Goal: Task Accomplishment & Management: Manage account settings

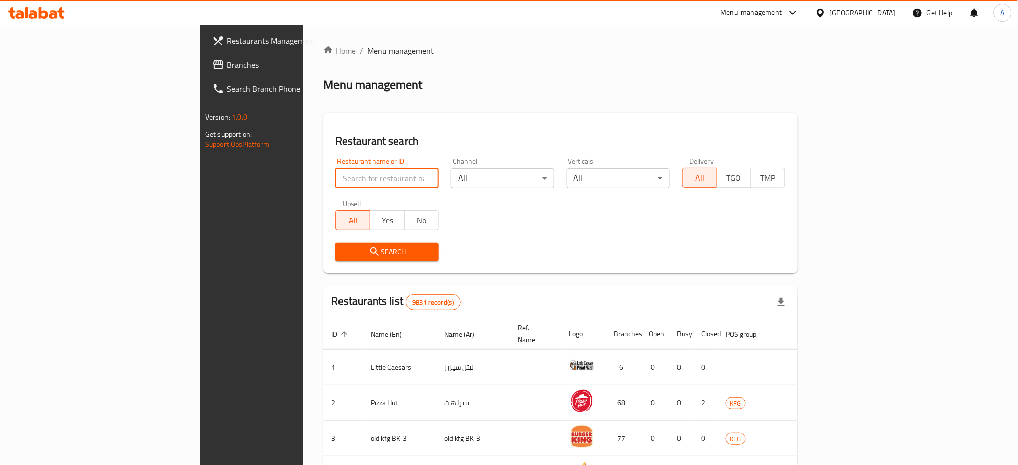
click at [335, 176] on input "search" at bounding box center [386, 178] width 103 height 20
type input "Half million"
click at [344, 254] on span "Search" at bounding box center [387, 252] width 87 height 13
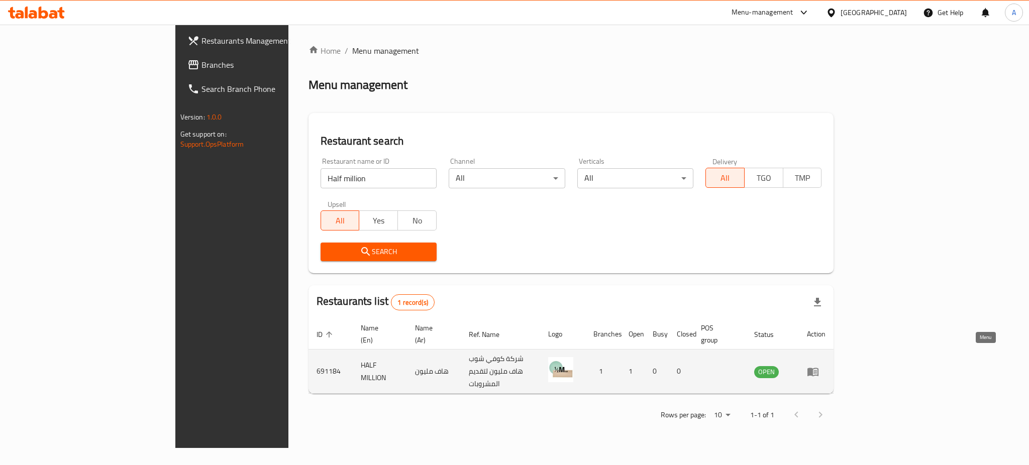
click at [825, 366] on link "enhanced table" at bounding box center [816, 372] width 19 height 12
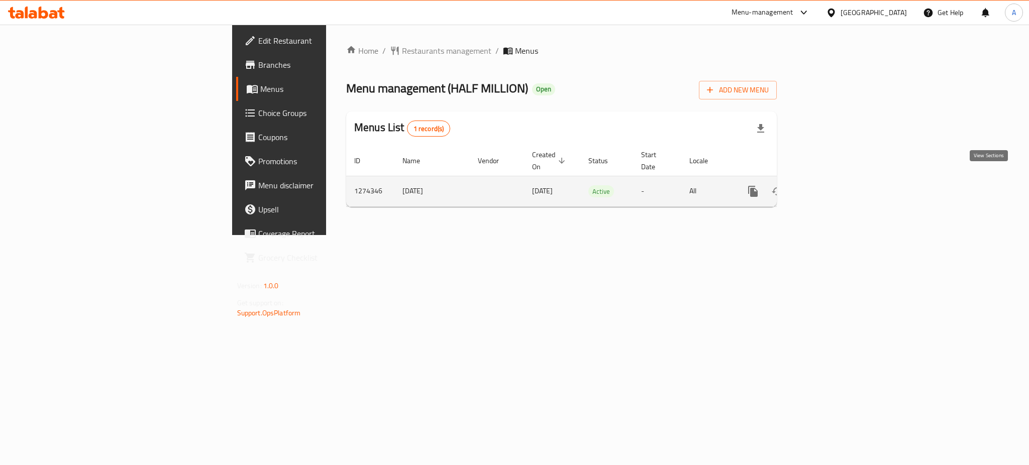
click at [831, 185] on icon "enhanced table" at bounding box center [825, 191] width 12 height 12
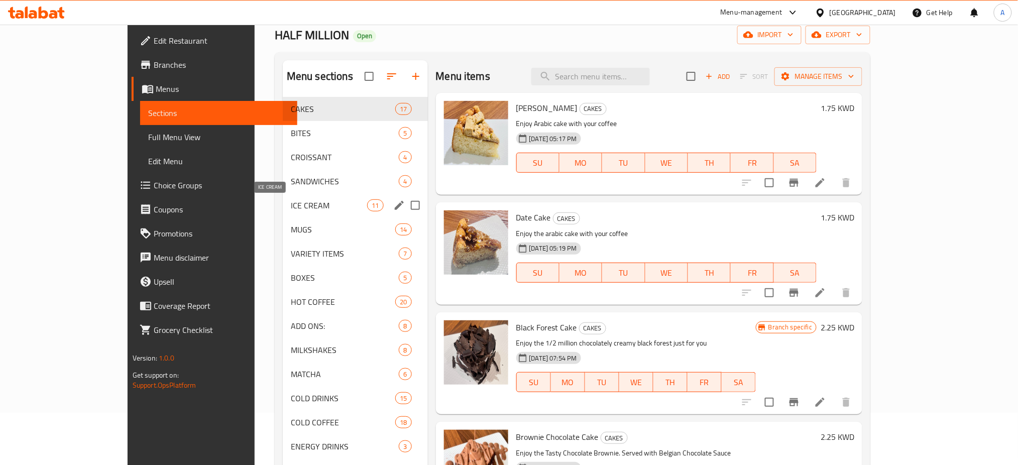
scroll to position [67, 0]
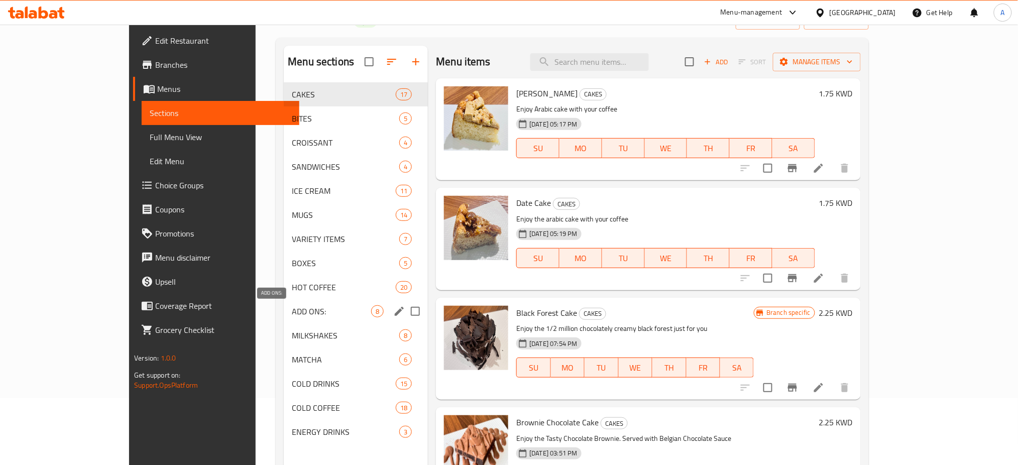
click at [292, 311] on span "ADD ONS:" at bounding box center [331, 311] width 79 height 12
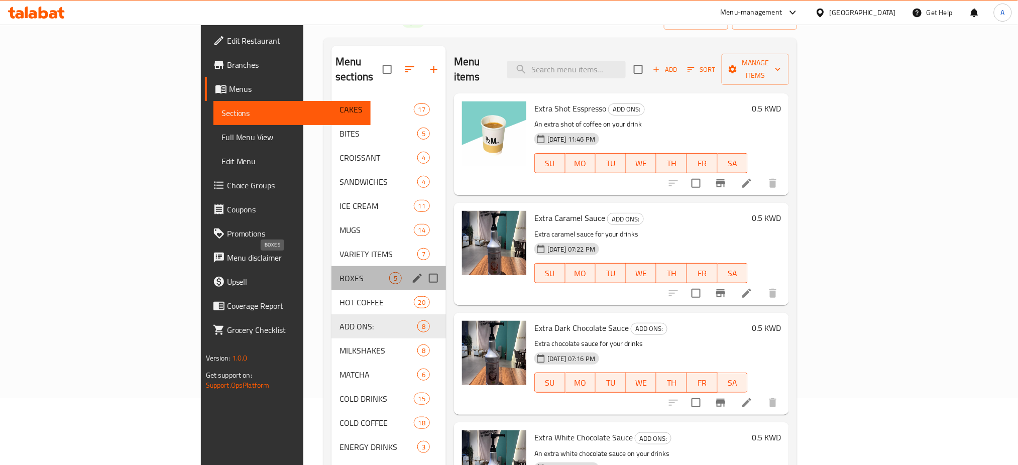
click at [339, 272] on span "BOXES" at bounding box center [364, 278] width 50 height 12
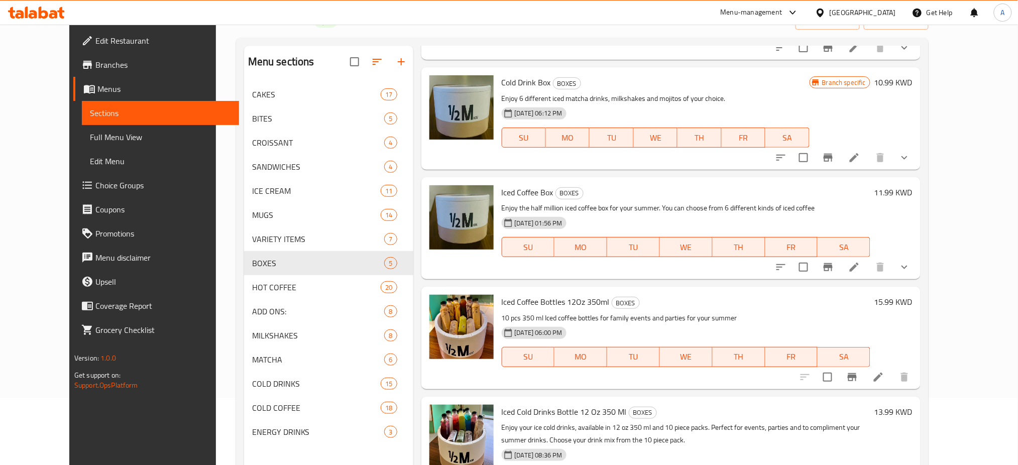
scroll to position [141, 0]
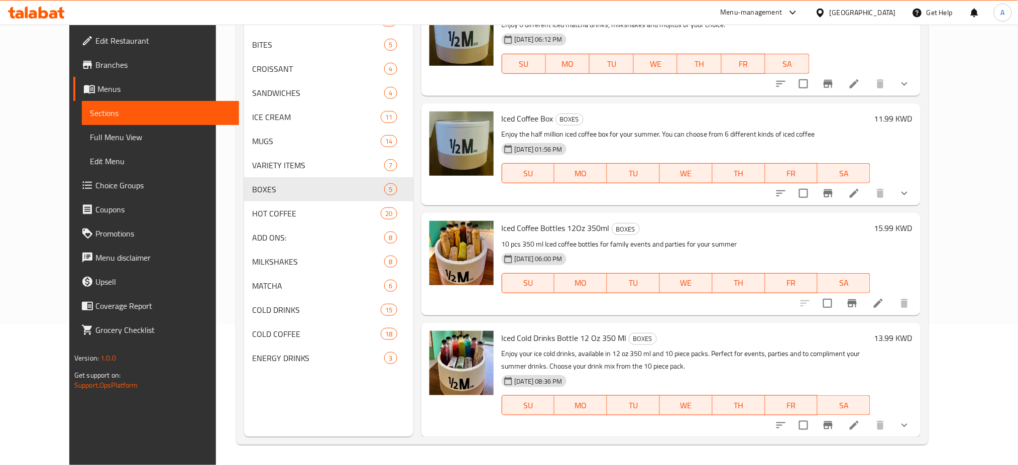
click at [73, 193] on link "Choice Groups" at bounding box center [156, 185] width 166 height 24
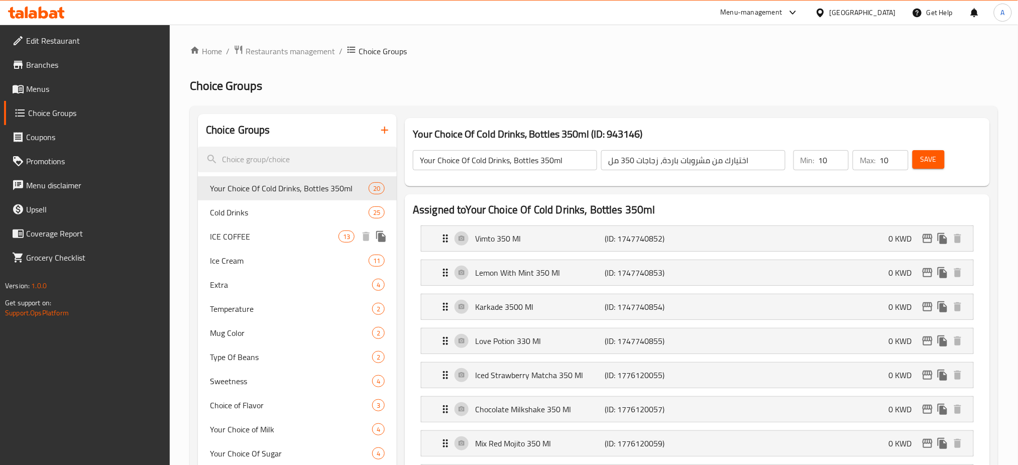
click at [267, 233] on span "ICE COFFEE" at bounding box center [274, 237] width 129 height 12
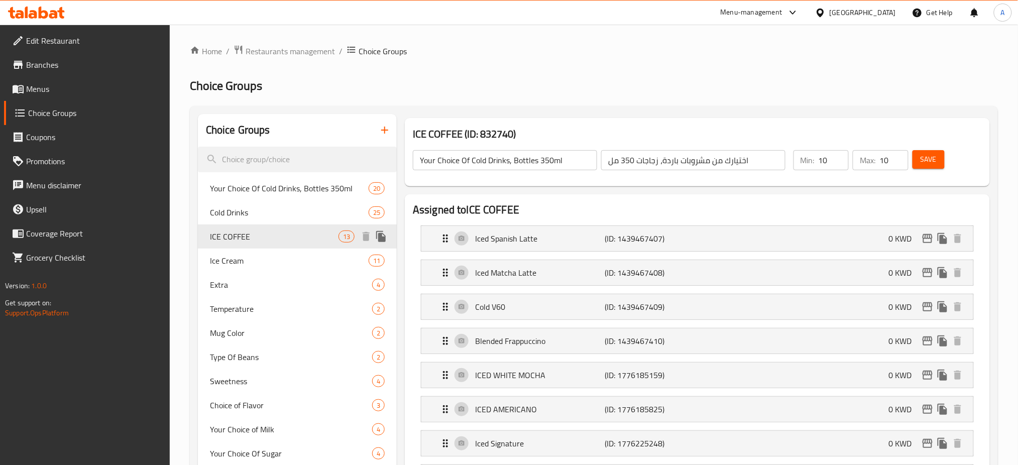
type input "ICE COFFEE"
type input "قهوة مثلجة"
type input "1"
type input "6"
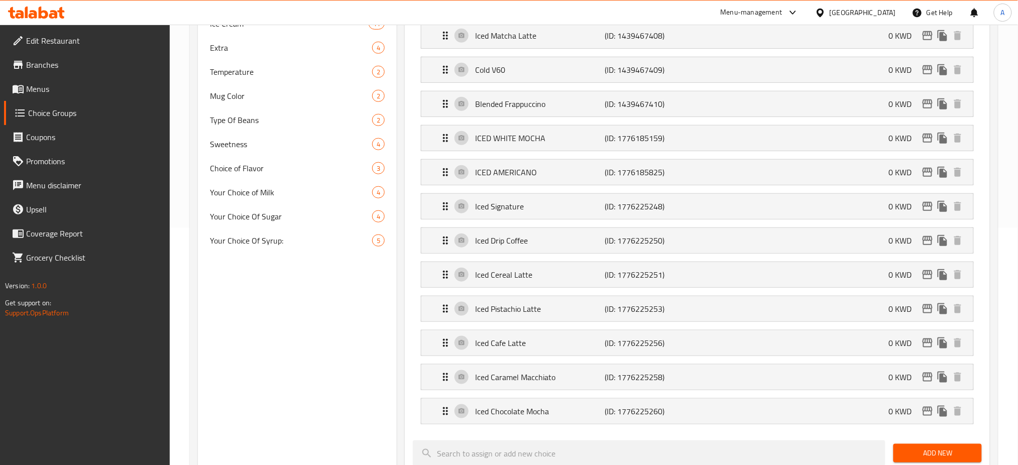
scroll to position [134, 0]
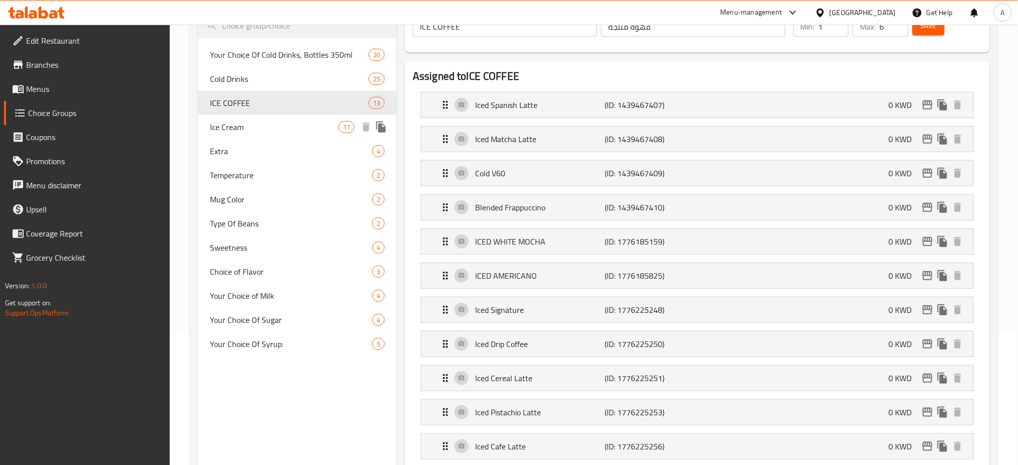
click at [250, 126] on span "Ice Cream" at bounding box center [274, 127] width 129 height 12
type input "Ice Cream"
type input "آيس كريم"
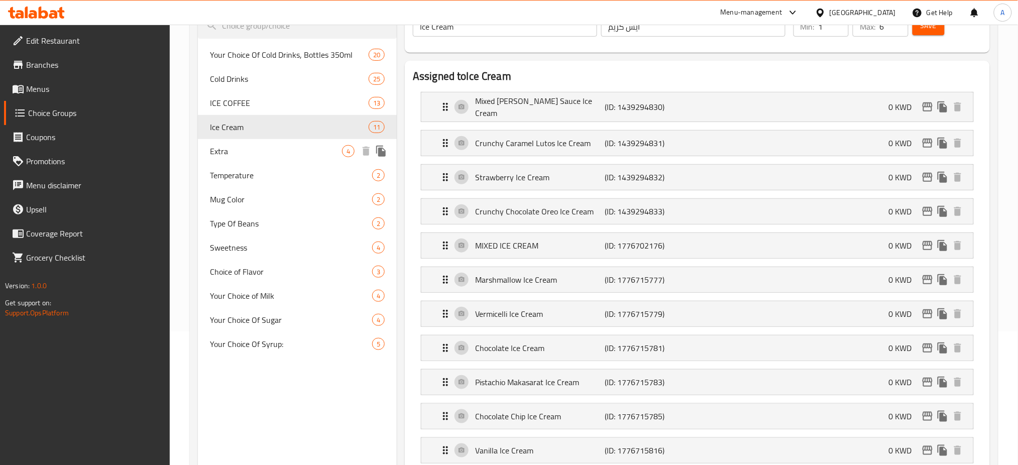
click at [278, 149] on span "Extra" at bounding box center [276, 151] width 132 height 12
type input "Extra"
type input "إضافي"
type input "0"
type input "4"
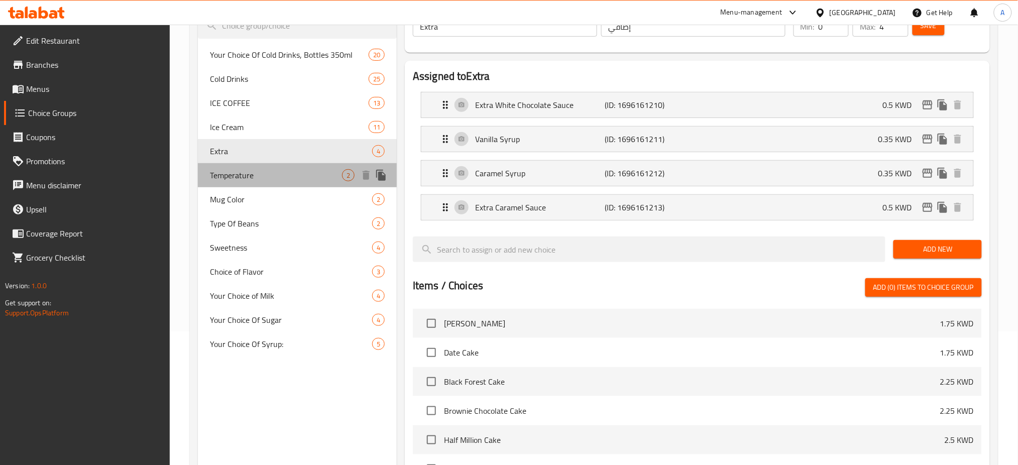
click at [268, 174] on span "Temperature" at bounding box center [276, 175] width 132 height 12
type input "Temperature"
type input "درجة حرارة"
type input "1"
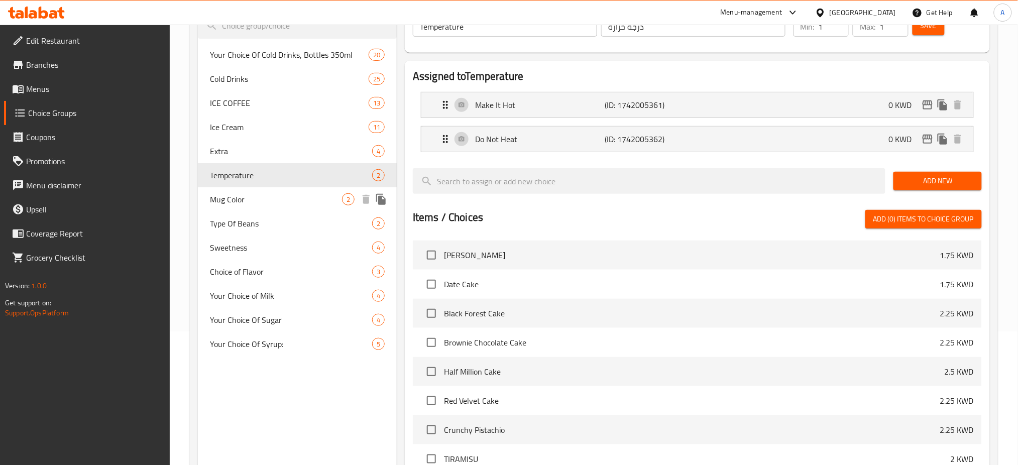
click at [249, 200] on span "Mug Color" at bounding box center [276, 199] width 132 height 12
type input "Mug Color"
type input "لون الكوب"
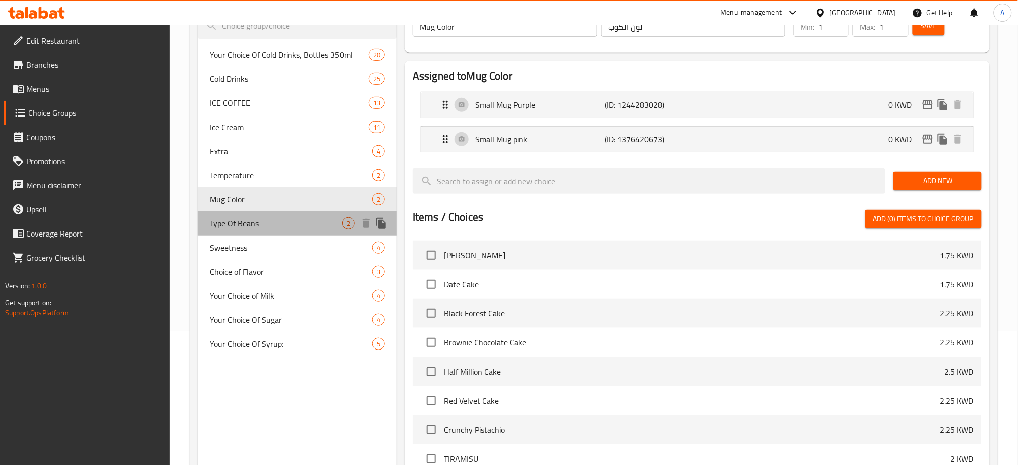
click at [250, 223] on span "Type Of Beans" at bounding box center [276, 223] width 132 height 12
type input "Type Of Beans"
type input "نوع الفاصوليا"
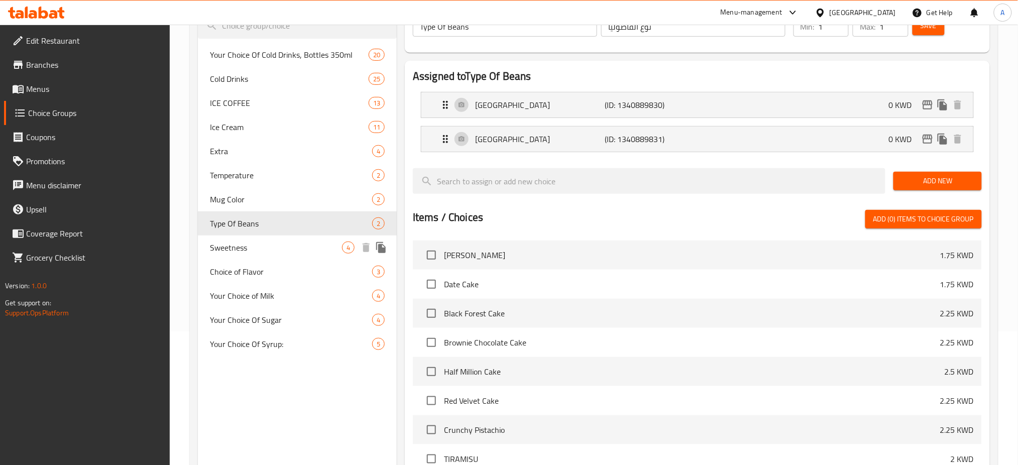
click at [254, 246] on span "Sweetness" at bounding box center [276, 248] width 132 height 12
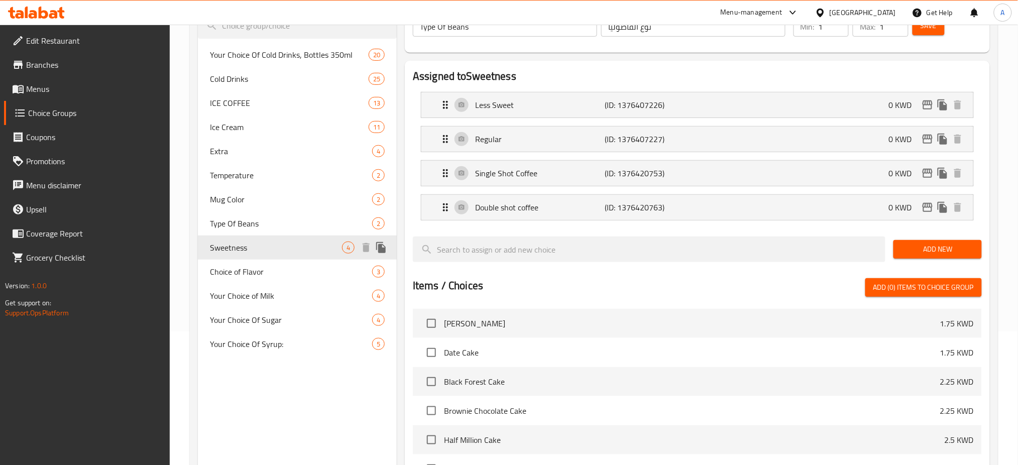
type input "Sweetness"
type input "حلاوة"
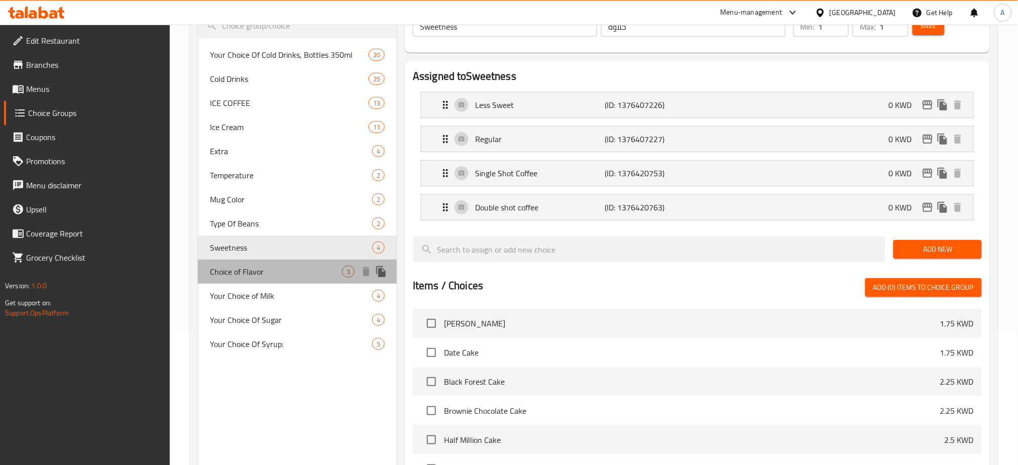
click at [262, 279] on div "Choice of Flavor 3" at bounding box center [297, 272] width 199 height 24
type input "Choice of Flavor"
type input "اختيار النكهة"
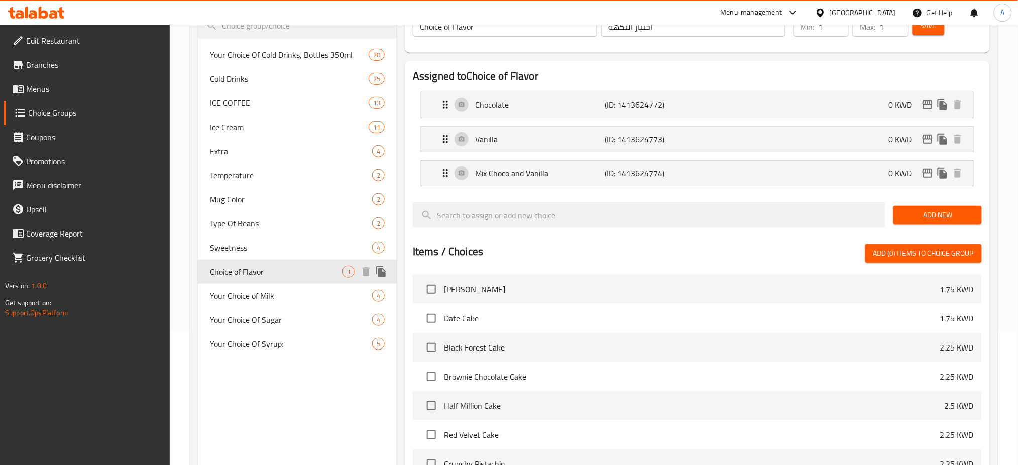
scroll to position [201, 0]
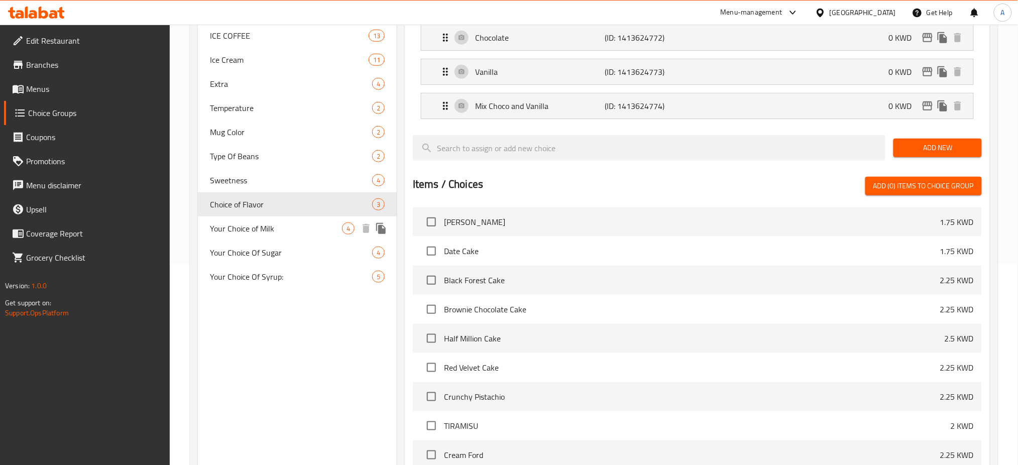
click at [272, 229] on span "Your Choice of Milk" at bounding box center [276, 228] width 132 height 12
type input "Your Choice of Milk"
type input "اختيارك من الحليب"
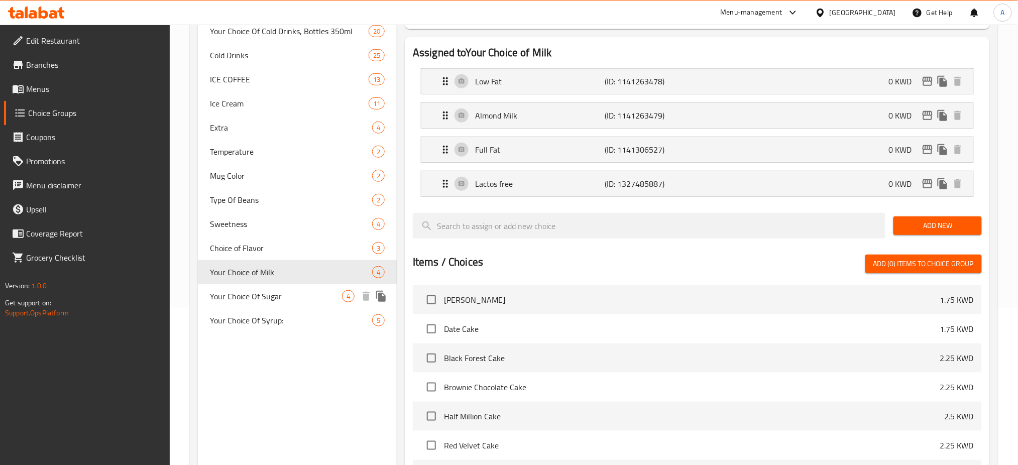
scroll to position [134, 0]
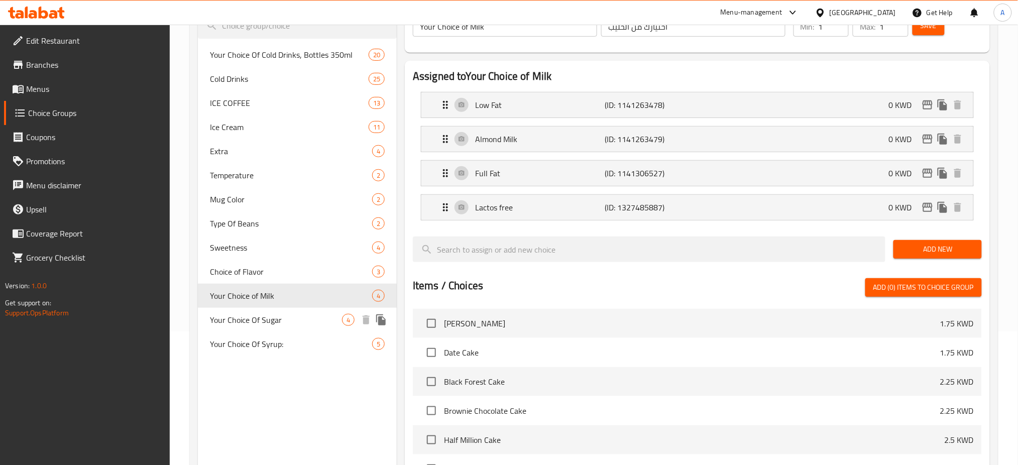
click at [265, 314] on span "Your Choice Of Sugar" at bounding box center [276, 320] width 132 height 12
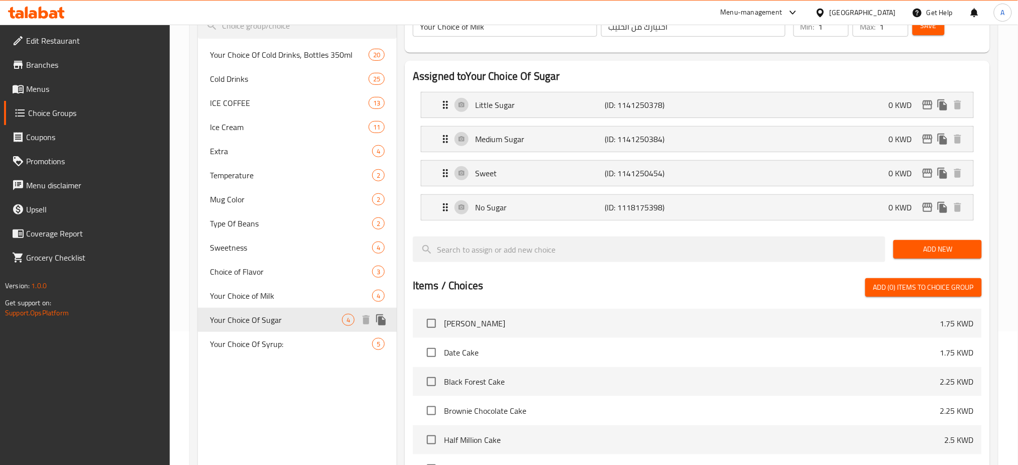
type input "Your Choice Of Sugar"
type input "اختيارك من السكر"
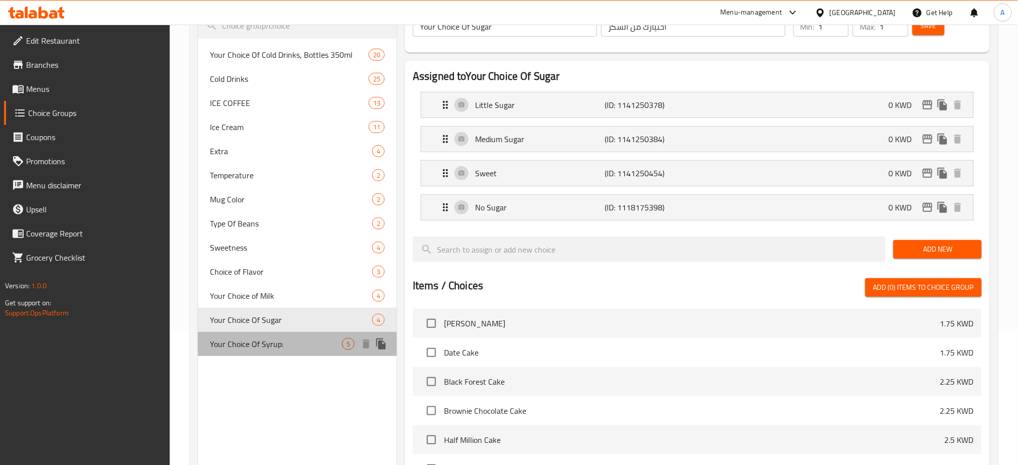
click at [286, 340] on span "Your Choice Of Syrup:" at bounding box center [276, 344] width 132 height 12
type input "Your Choice Of Syrup:"
type input "اختيارك من الشراب:"
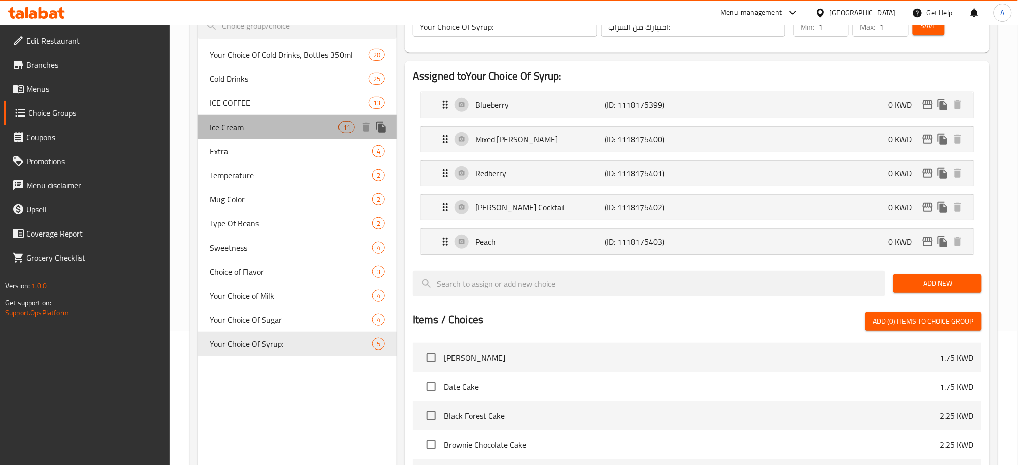
click at [249, 125] on span "Ice Cream" at bounding box center [274, 127] width 129 height 12
type input "Ice Cream"
type input "آيس كريم"
type input "6"
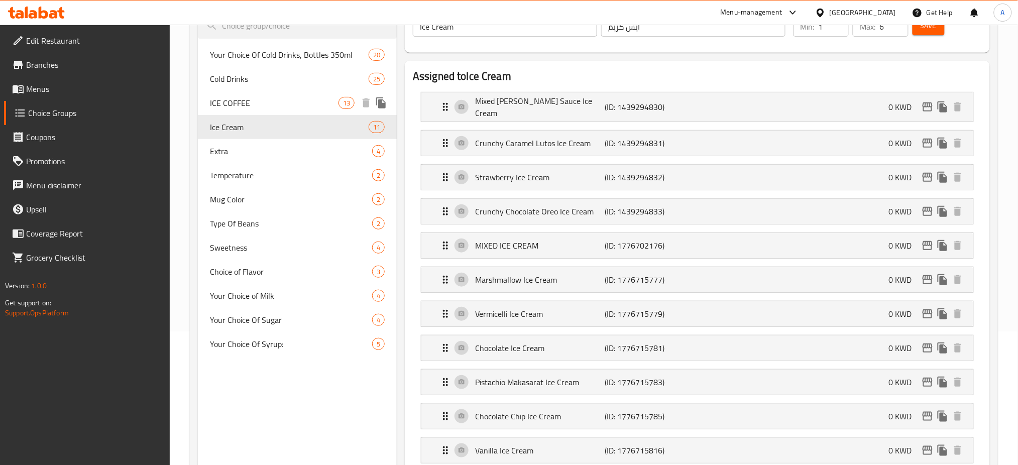
click at [254, 102] on span "ICE COFFEE" at bounding box center [274, 103] width 129 height 12
type input "ICE COFFEE"
type input "قهوة مثلجة"
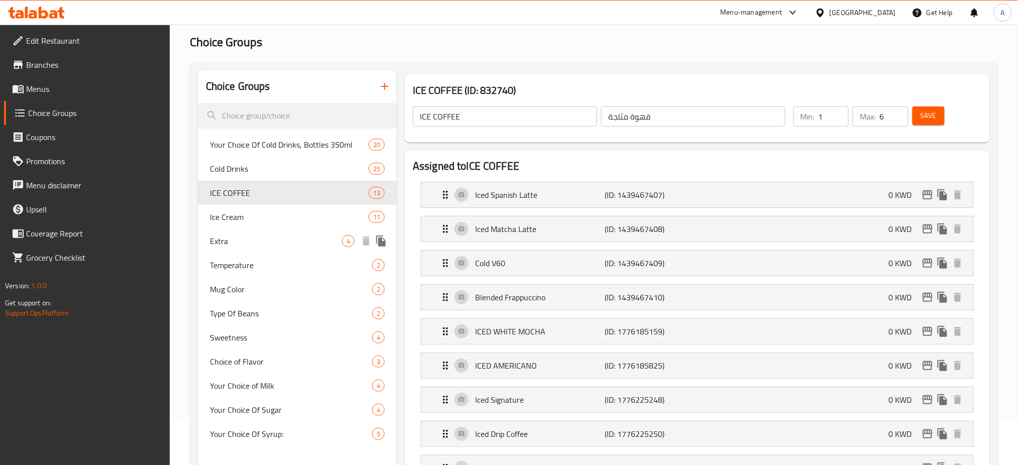
scroll to position [67, 0]
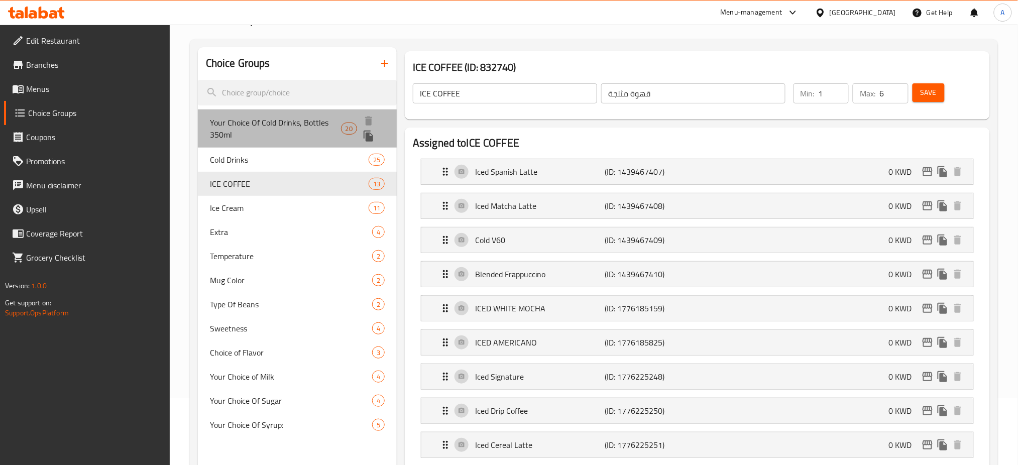
click at [227, 141] on span "Your Choice Of Cold Drinks, Bottles 350ml" at bounding box center [275, 129] width 131 height 24
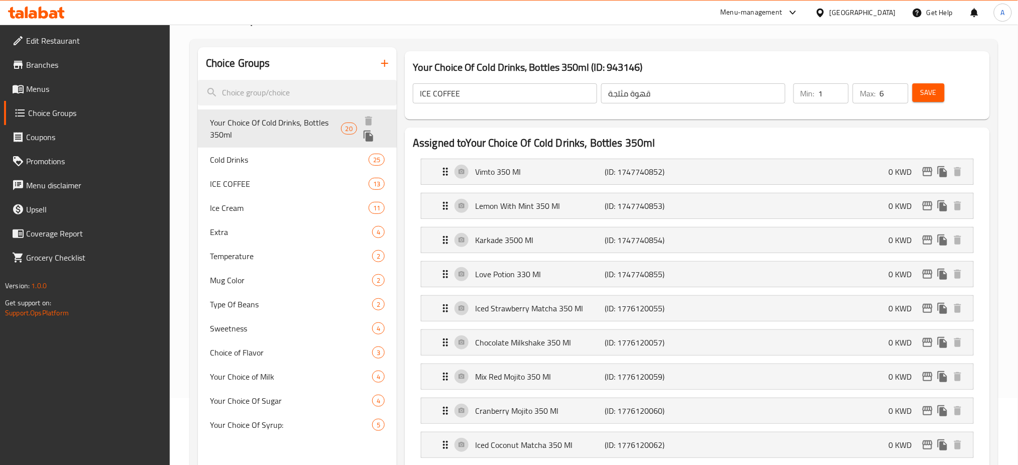
type input "Your Choice Of Cold Drinks, Bottles 350ml"
type input "اختيارك من مشروبات باردة، زجاجات 350 مل"
type input "10"
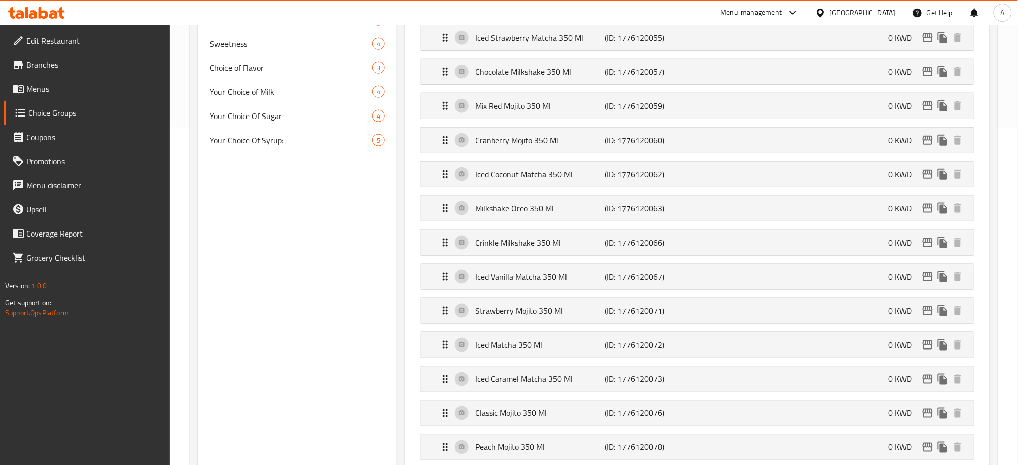
scroll to position [334, 0]
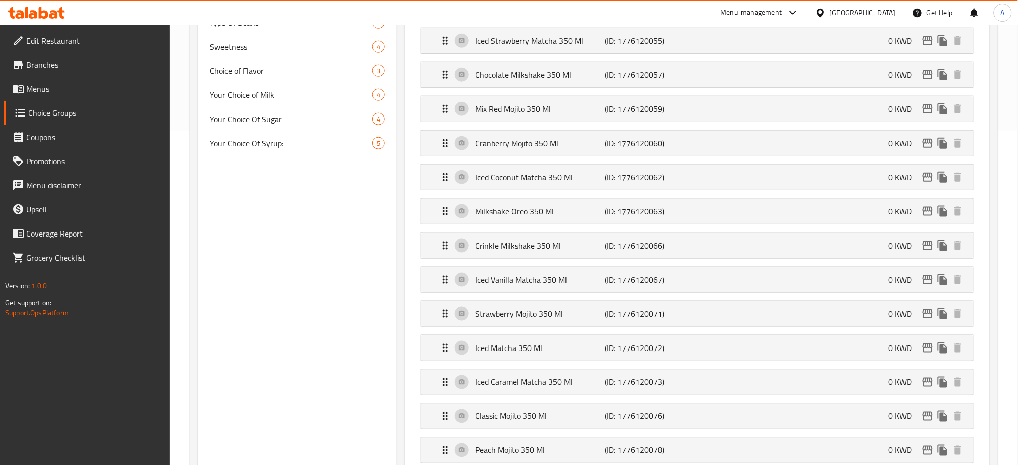
click at [58, 85] on span "Menus" at bounding box center [94, 89] width 136 height 12
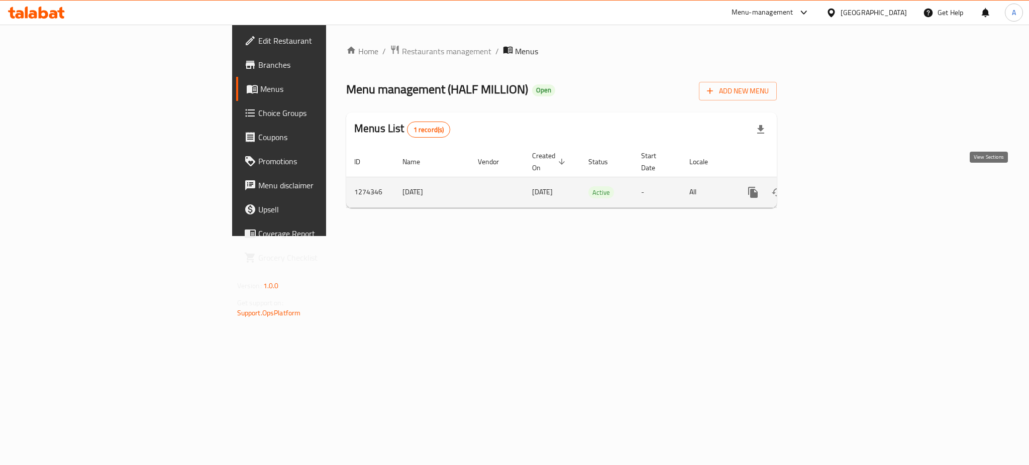
click at [831, 186] on icon "enhanced table" at bounding box center [825, 192] width 12 height 12
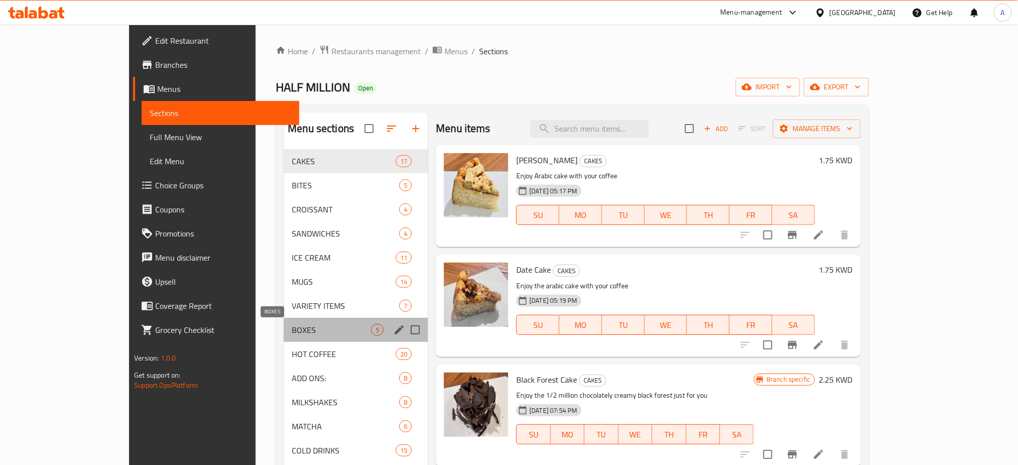
click at [292, 333] on span "BOXES" at bounding box center [331, 330] width 79 height 12
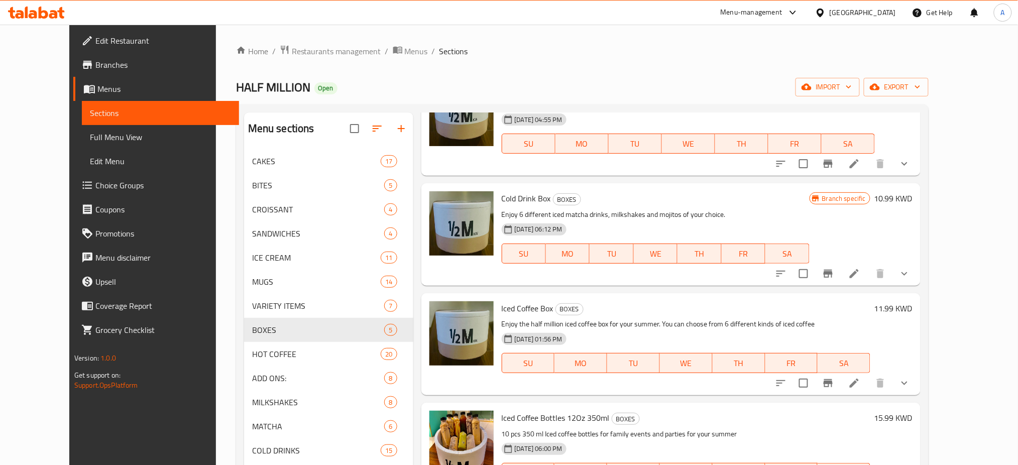
scroll to position [121, 0]
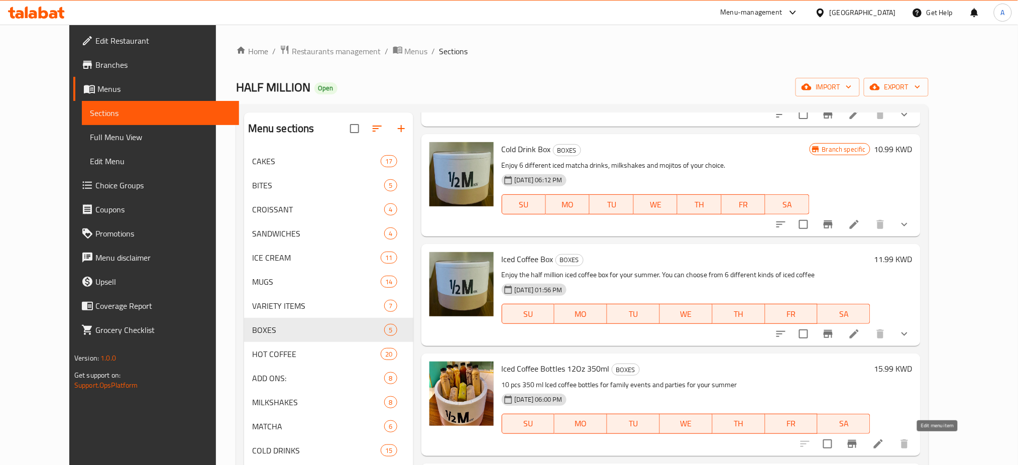
click at [883, 443] on icon at bounding box center [878, 443] width 9 height 9
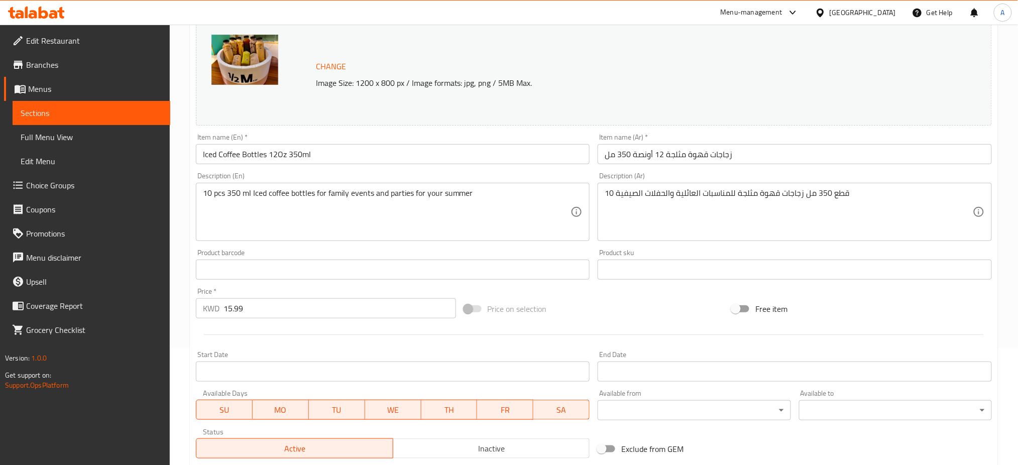
scroll to position [258, 0]
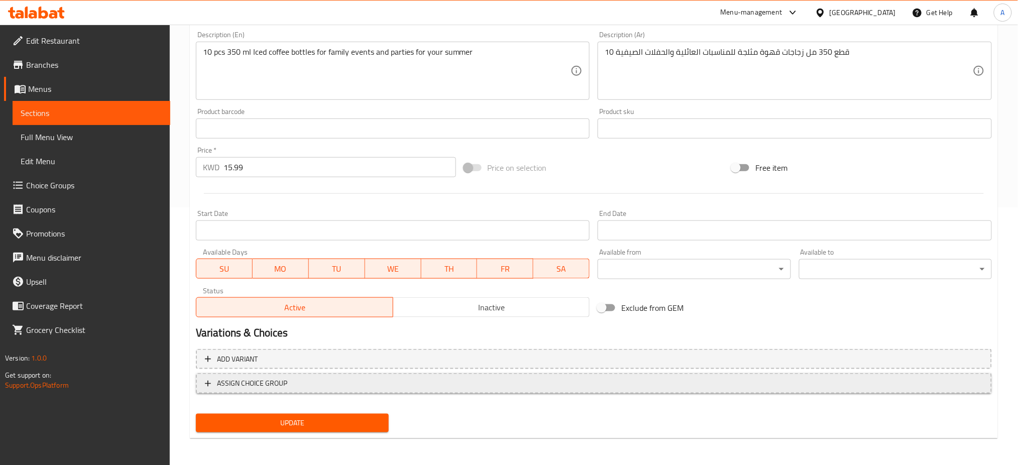
click at [295, 380] on span "ASSIGN CHOICE GROUP" at bounding box center [594, 383] width 778 height 13
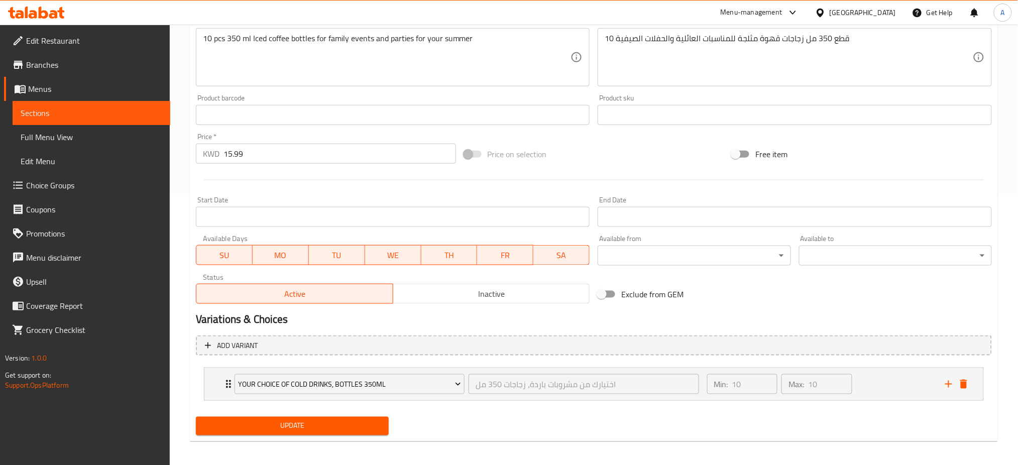
scroll to position [275, 0]
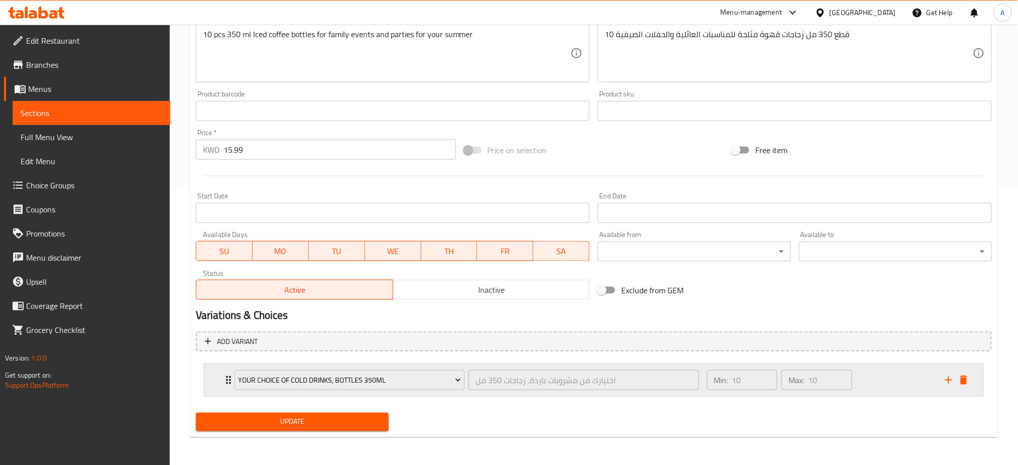
click at [225, 384] on icon "Expand" at bounding box center [228, 380] width 12 height 12
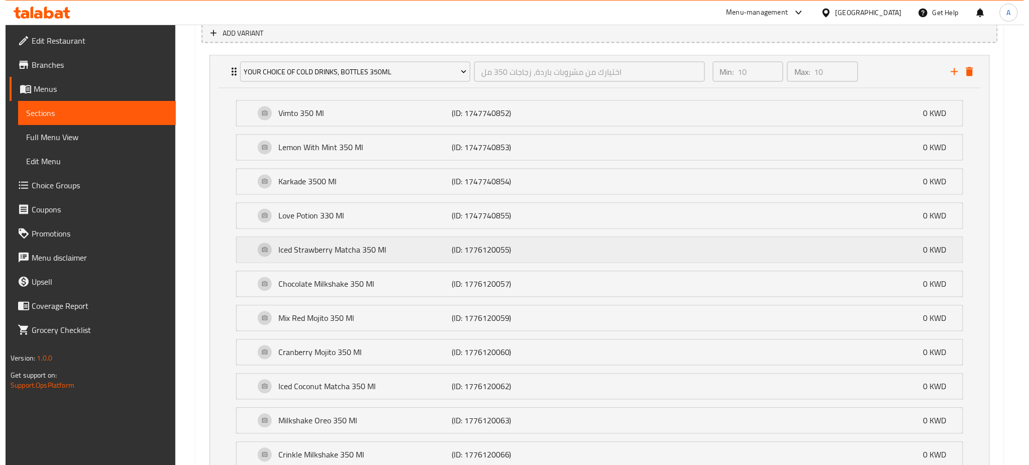
scroll to position [511, 0]
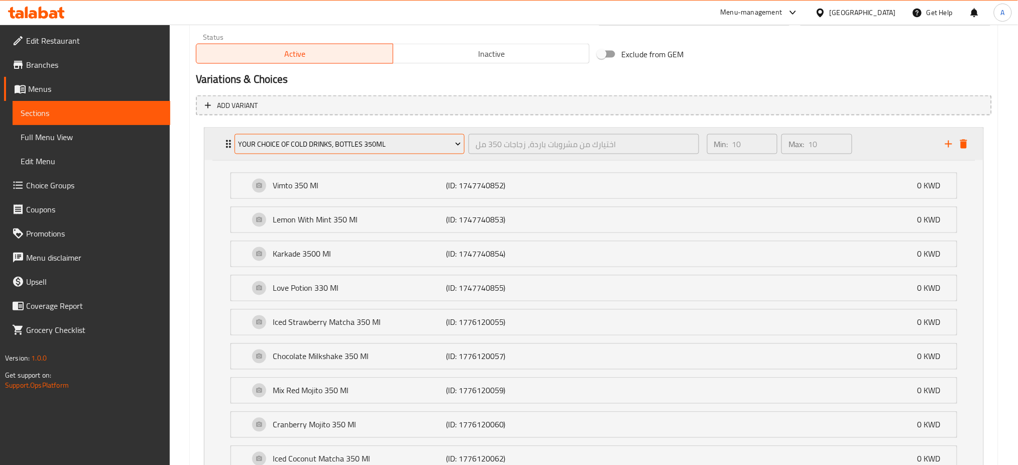
click at [457, 145] on icon "Expand" at bounding box center [458, 144] width 10 height 10
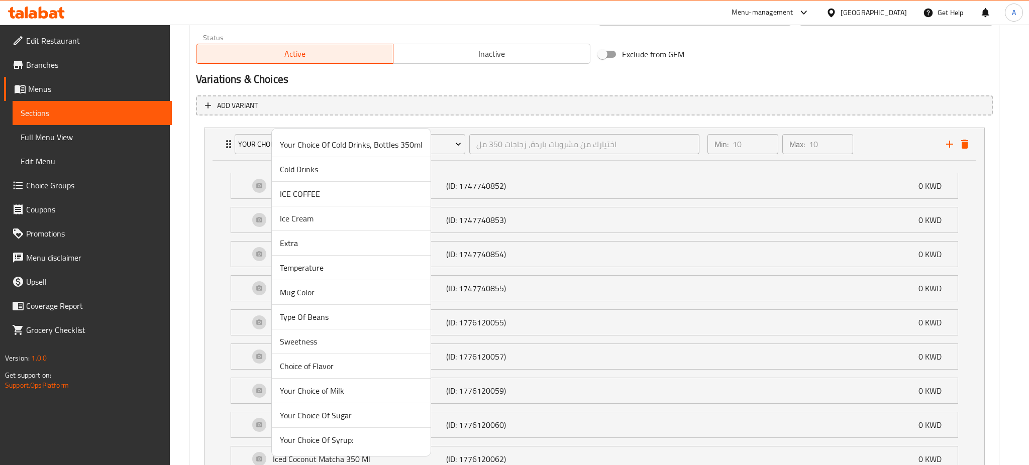
click at [312, 198] on span "ICE COFFEE" at bounding box center [351, 194] width 143 height 12
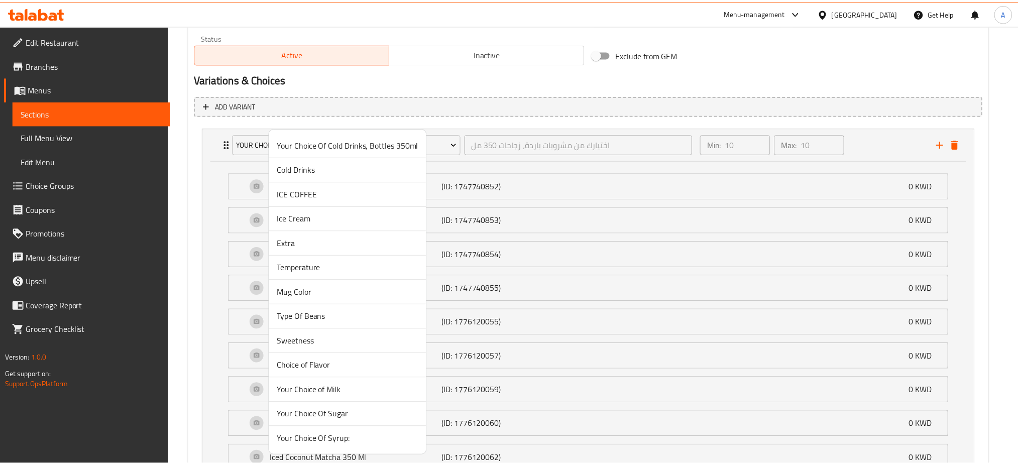
scroll to position [275, 0]
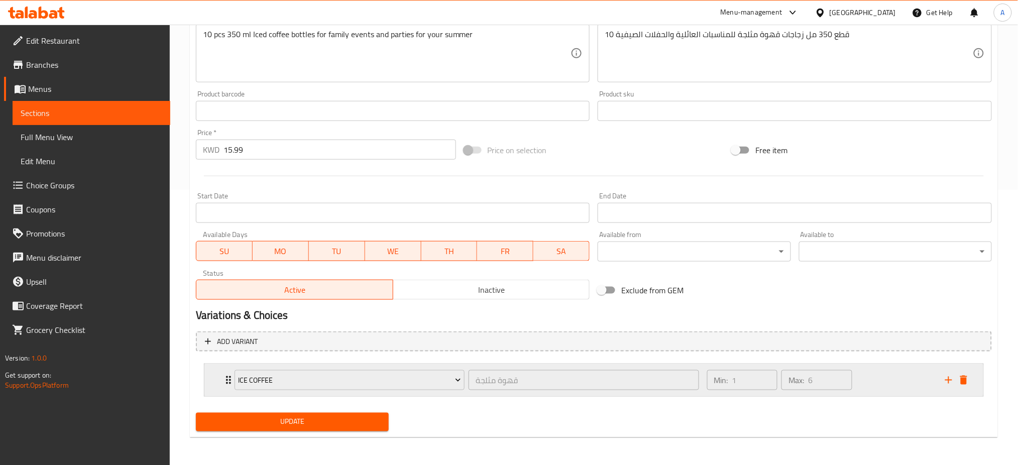
click at [224, 380] on icon "Expand" at bounding box center [228, 380] width 12 height 12
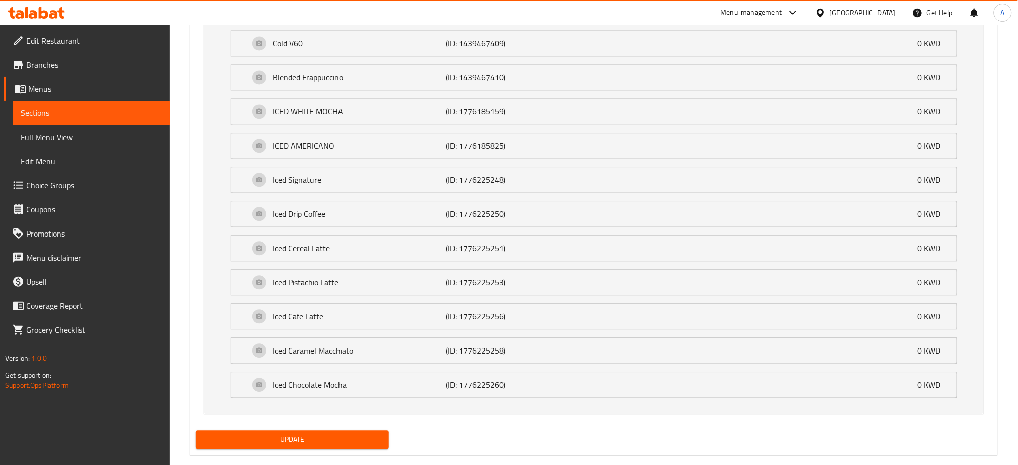
scroll to position [740, 0]
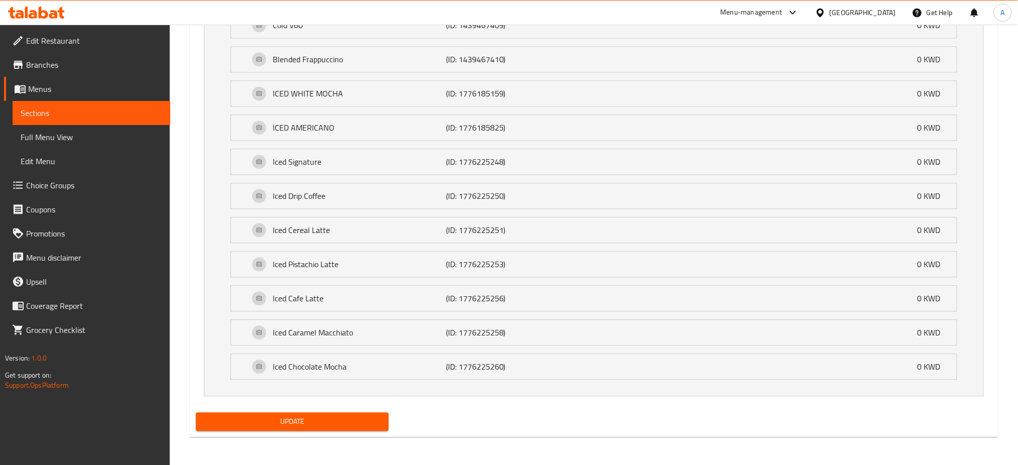
click at [287, 424] on span "Update" at bounding box center [292, 421] width 177 height 13
click at [72, 180] on span "Choice Groups" at bounding box center [94, 185] width 136 height 12
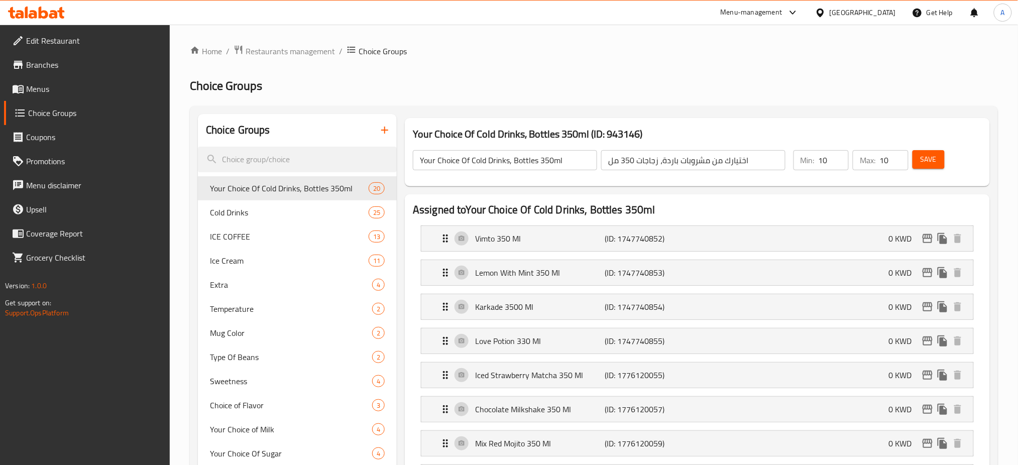
click at [388, 125] on icon "button" at bounding box center [385, 130] width 12 height 12
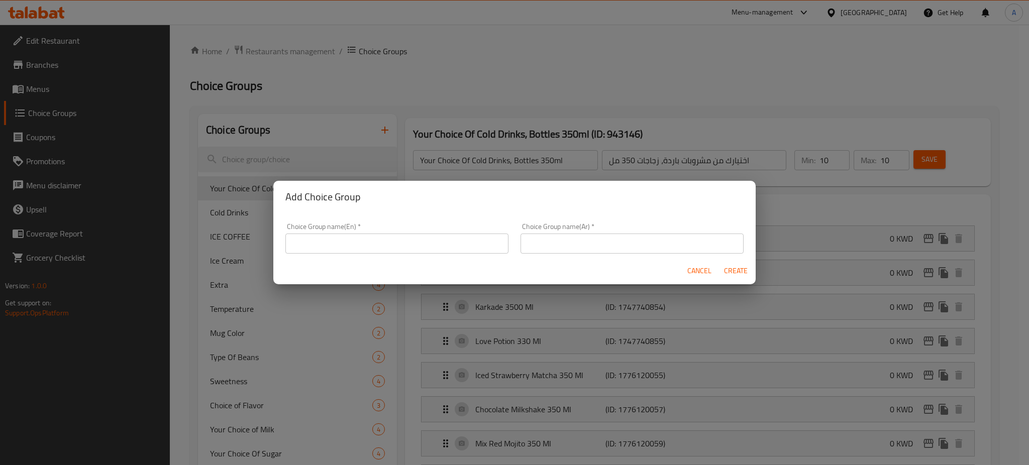
click at [383, 245] on input "text" at bounding box center [396, 244] width 223 height 20
click at [696, 276] on span "Cancel" at bounding box center [699, 271] width 24 height 13
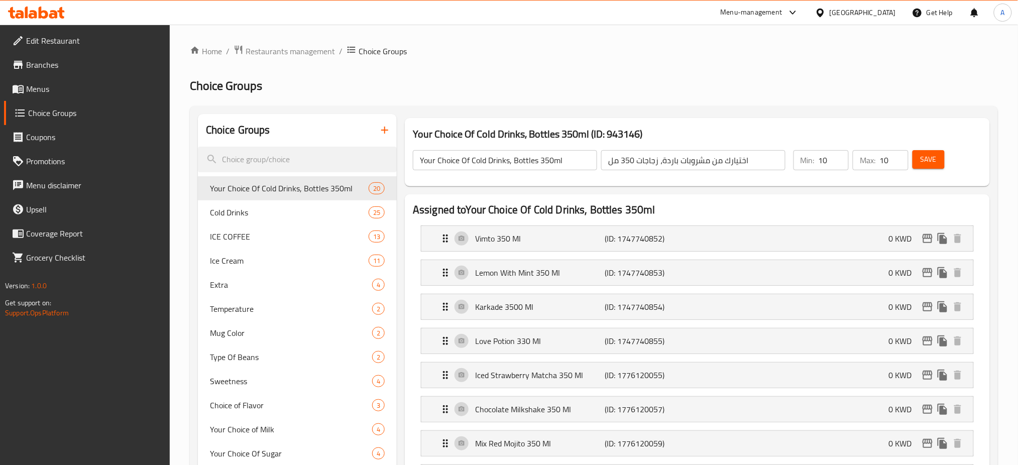
click at [383, 128] on icon "button" at bounding box center [385, 130] width 12 height 12
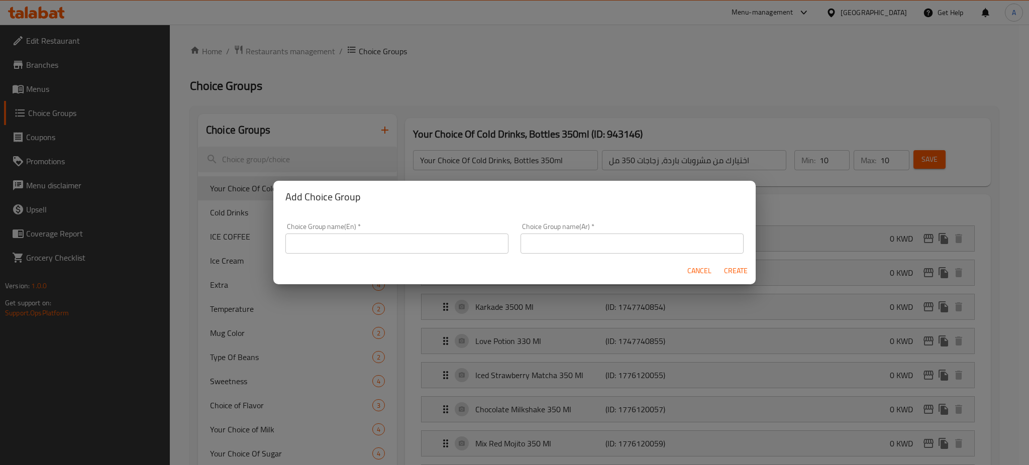
click at [349, 245] on input "text" at bounding box center [396, 244] width 223 height 20
type input "Iced coffee bottles 120 oz 350 ml"
type input "r"
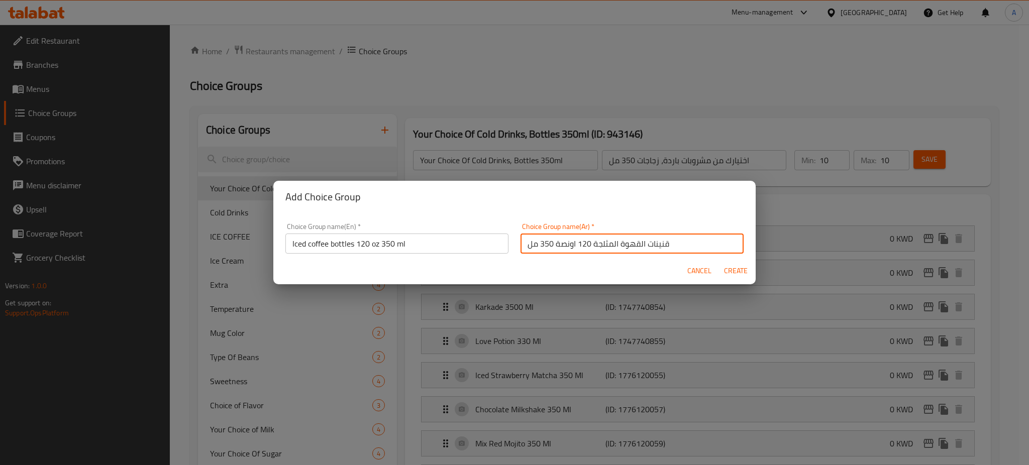
type input "قنينات القهوة المثلجة 120 اونصة 350 مل"
click at [729, 272] on span "Create" at bounding box center [735, 271] width 24 height 13
type input "Iced coffee bottles 120 oz 350 ml"
type input "قنينات القهوة المثلجة 120 اونصة 350 مل"
type input "0"
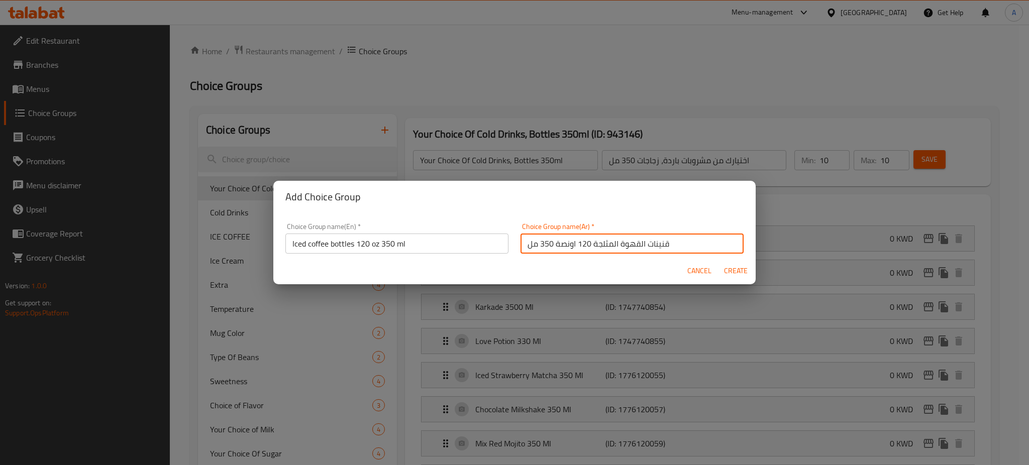
type input "0"
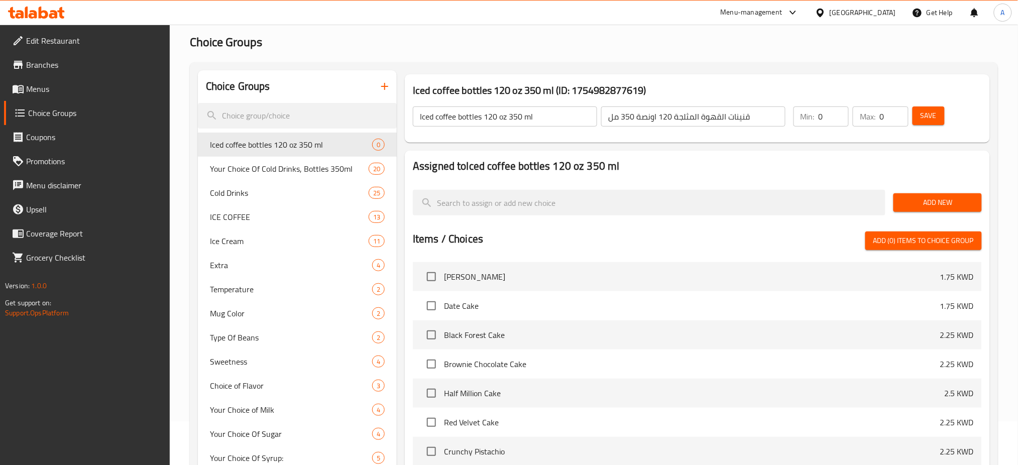
scroll to position [67, 0]
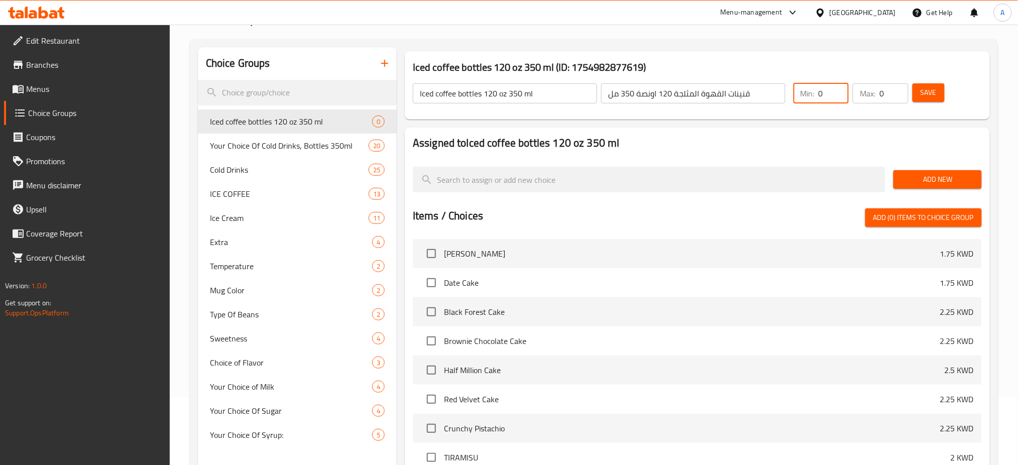
drag, startPoint x: 817, startPoint y: 94, endPoint x: 802, endPoint y: 95, distance: 15.6
click at [802, 95] on div "Min: 0 ​" at bounding box center [820, 93] width 55 height 20
type input "10"
drag, startPoint x: 891, startPoint y: 92, endPoint x: 837, endPoint y: 93, distance: 54.2
click at [838, 93] on div "Min: 10 ​ Max: 0 ​" at bounding box center [850, 93] width 123 height 28
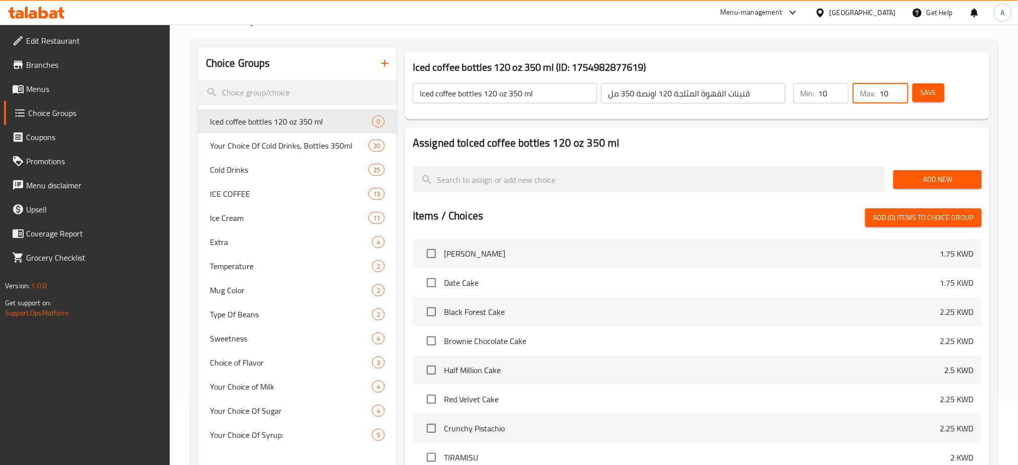
type input "10"
click at [908, 186] on button "Add New" at bounding box center [937, 179] width 88 height 19
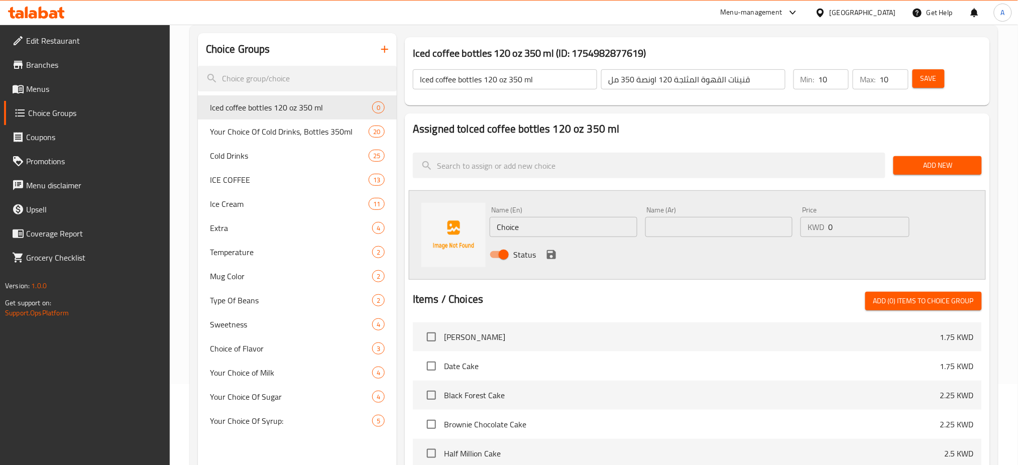
scroll to position [0, 0]
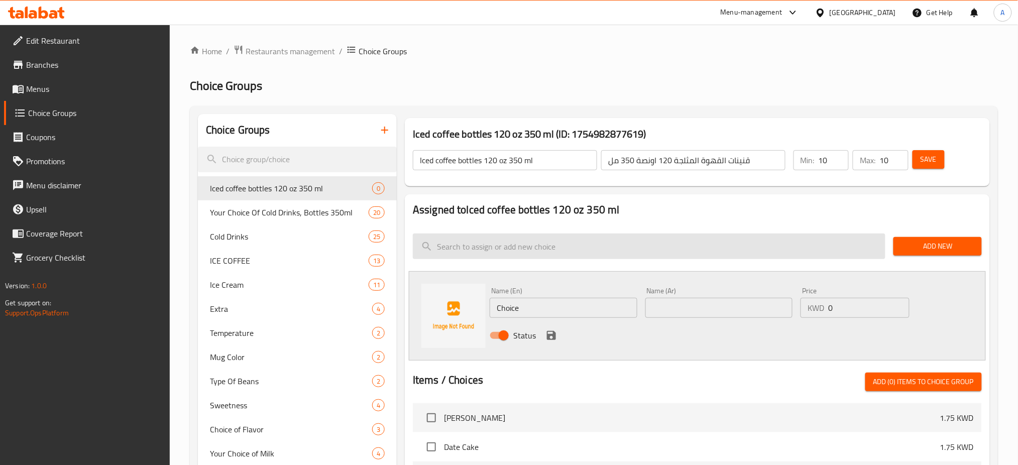
click at [489, 240] on input "search" at bounding box center [649, 247] width 473 height 26
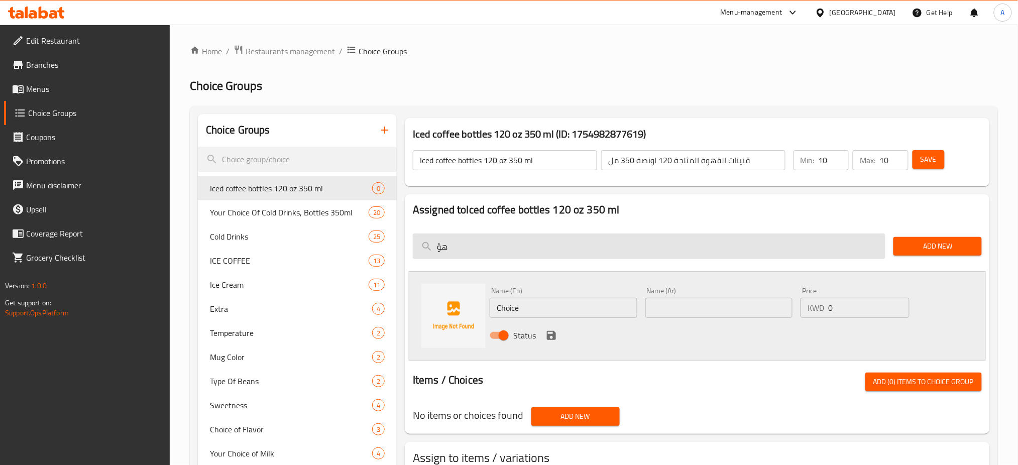
type input "ه"
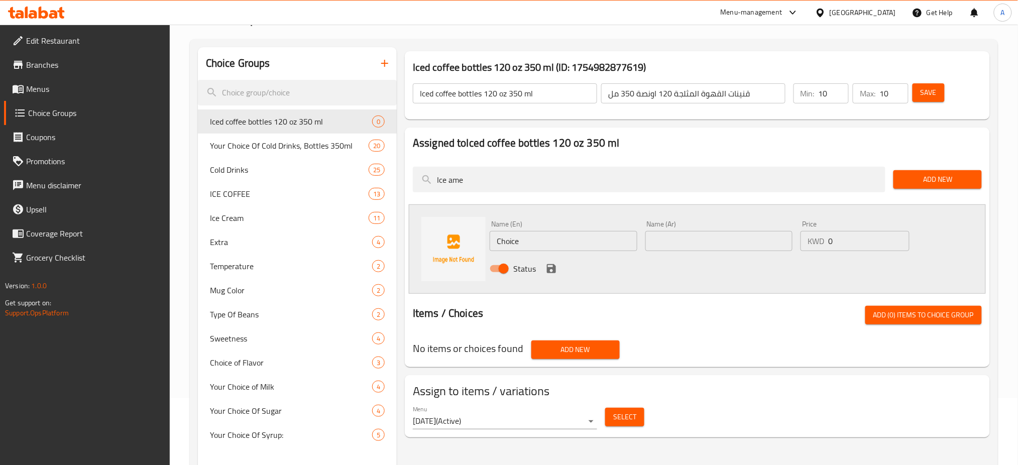
scroll to position [142, 0]
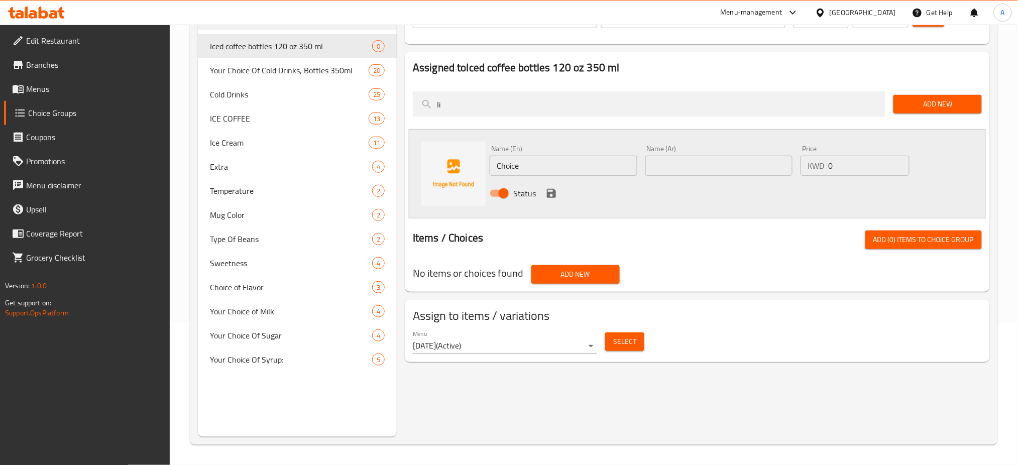
type input "I"
type input "i"
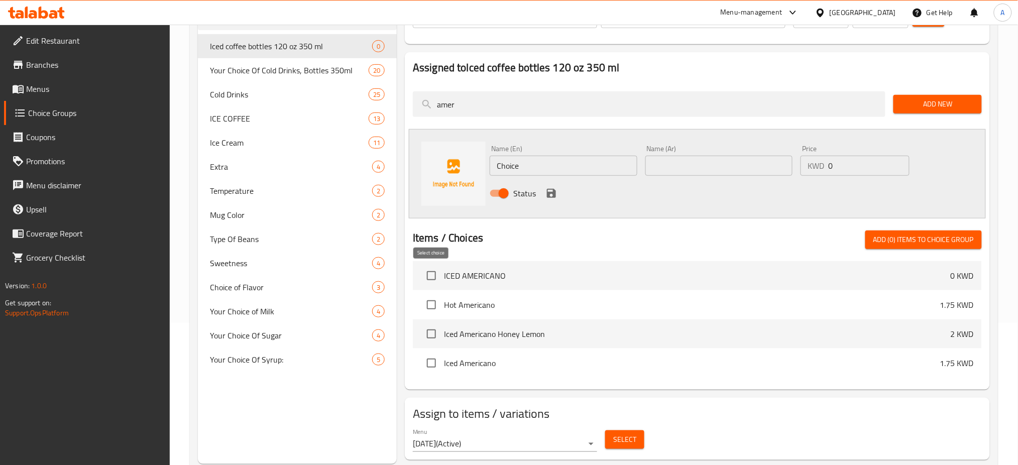
type input "amer"
click at [428, 277] on input "checkbox" at bounding box center [431, 275] width 21 height 21
checkbox input "true"
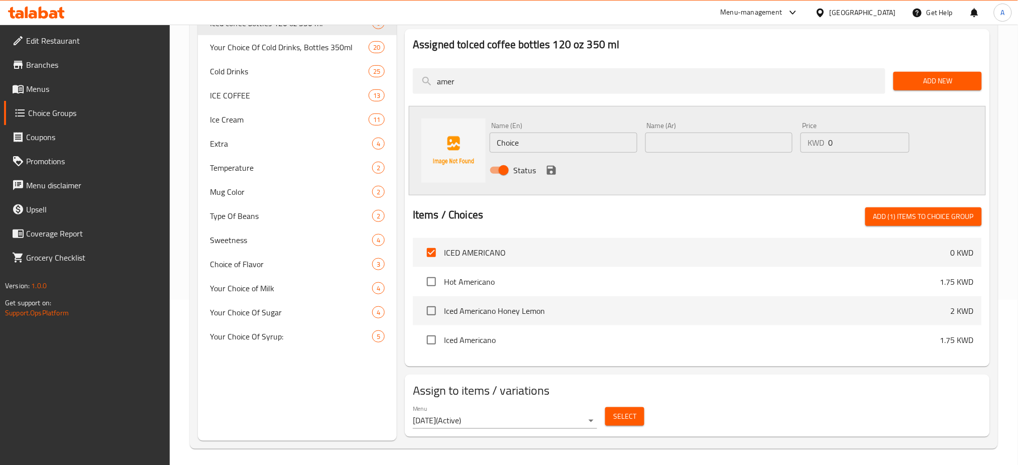
scroll to position [102, 0]
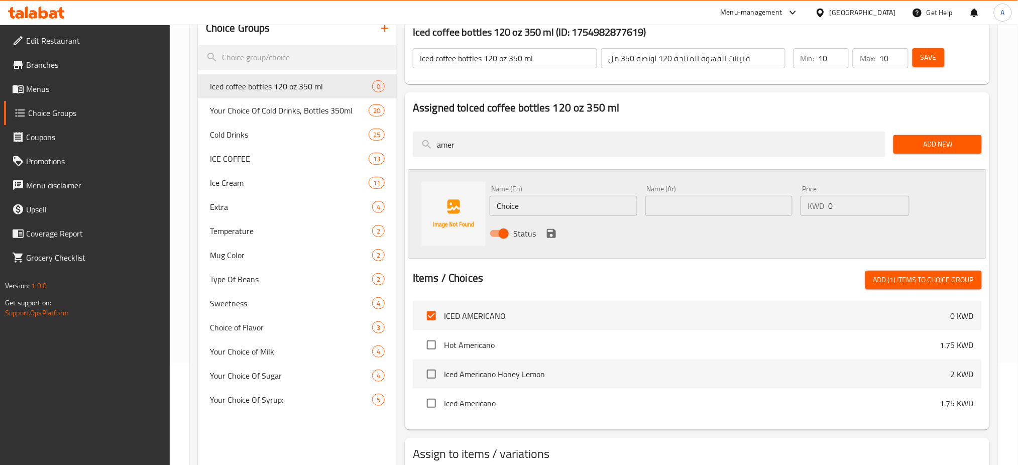
drag, startPoint x: 471, startPoint y: 145, endPoint x: 403, endPoint y: 144, distance: 67.8
click at [403, 144] on div "Assigned to Iced coffee bottles 120 oz 350 ml amer Add New Name (En) Choice Nam…" at bounding box center [697, 261] width 593 height 346
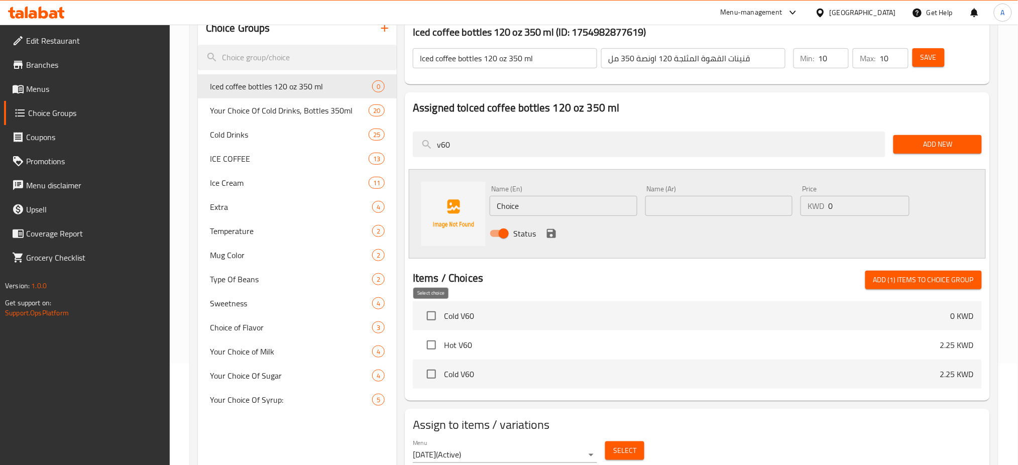
type input "v60"
click at [427, 316] on input "checkbox" at bounding box center [431, 315] width 21 height 21
checkbox input "true"
drag, startPoint x: 468, startPoint y: 145, endPoint x: 397, endPoint y: 144, distance: 70.8
click at [397, 144] on div "Iced coffee bottles 120 oz 350 ml (ID: 1754982877619) Iced coffee bottles 120 o…" at bounding box center [695, 244] width 597 height 465
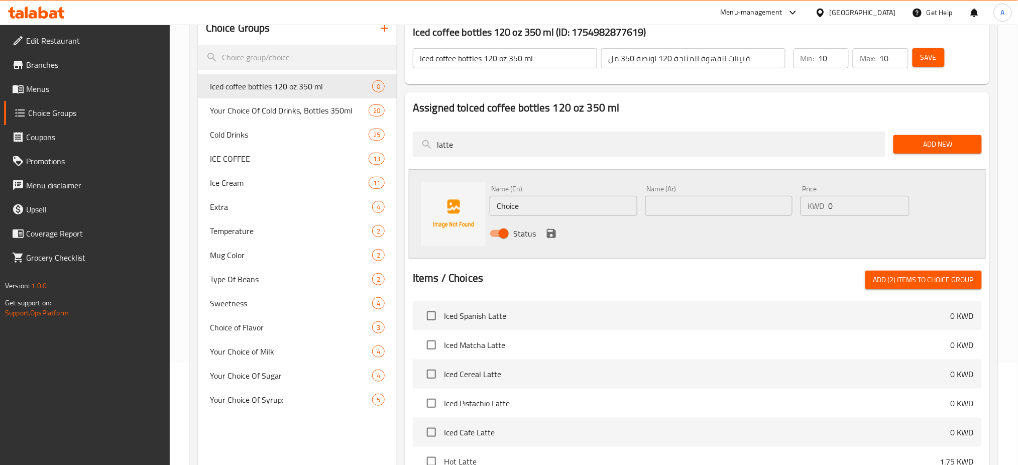
scroll to position [67, 0]
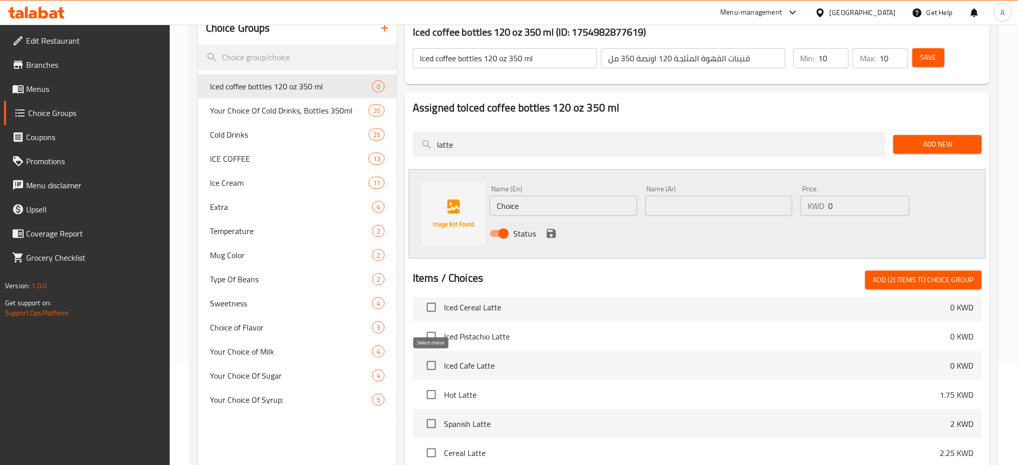
type input "latte"
click at [428, 366] on input "checkbox" at bounding box center [431, 365] width 21 height 21
checkbox input "true"
click at [433, 338] on input "checkbox" at bounding box center [431, 336] width 21 height 21
checkbox input "true"
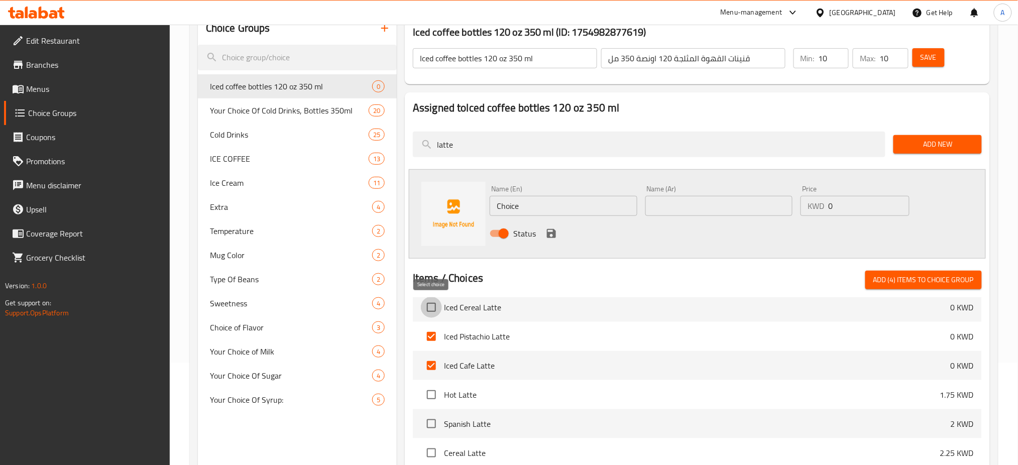
click at [433, 305] on input "checkbox" at bounding box center [431, 307] width 21 height 21
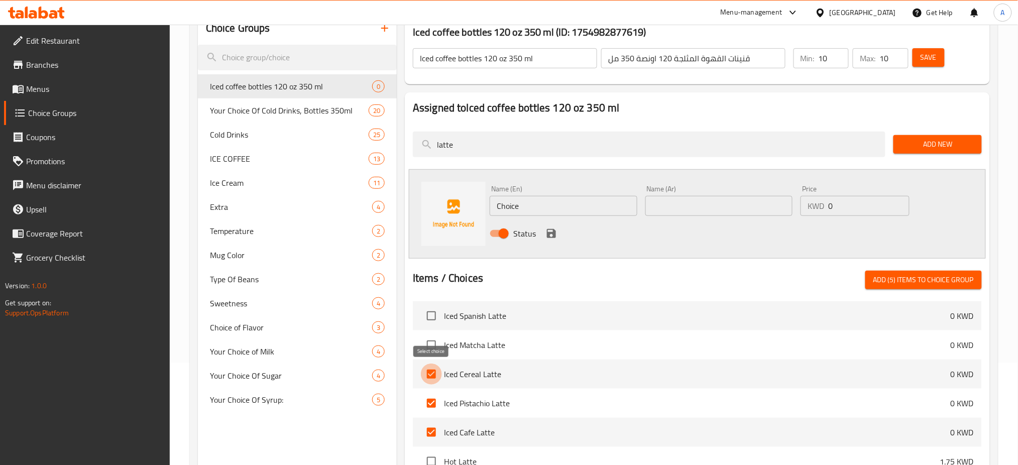
click at [431, 375] on input "checkbox" at bounding box center [431, 374] width 21 height 21
checkbox input "false"
click at [430, 349] on input "checkbox" at bounding box center [431, 344] width 21 height 21
checkbox input "true"
click at [435, 316] on input "checkbox" at bounding box center [431, 315] width 21 height 21
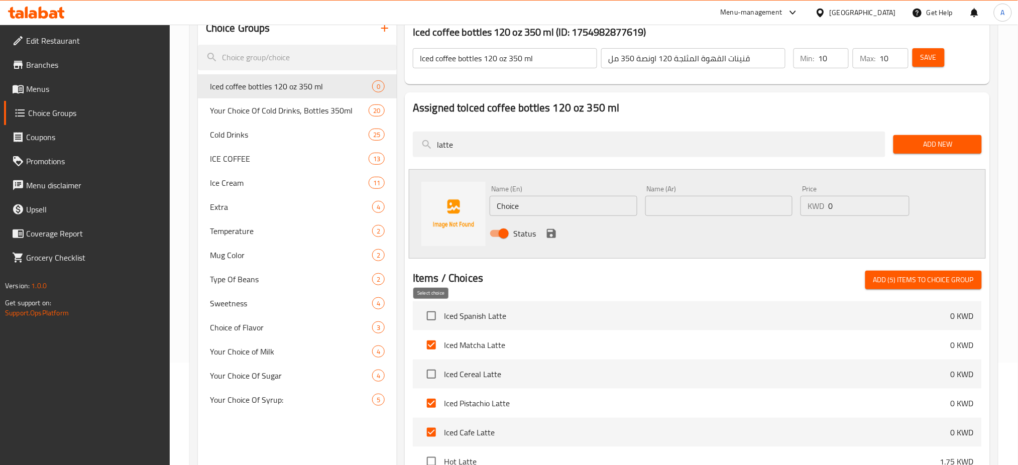
checkbox input "true"
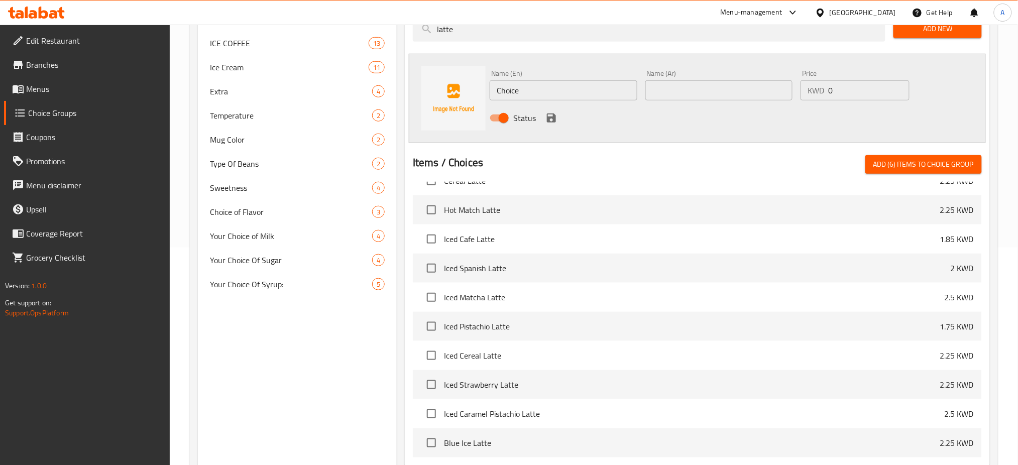
scroll to position [236, 0]
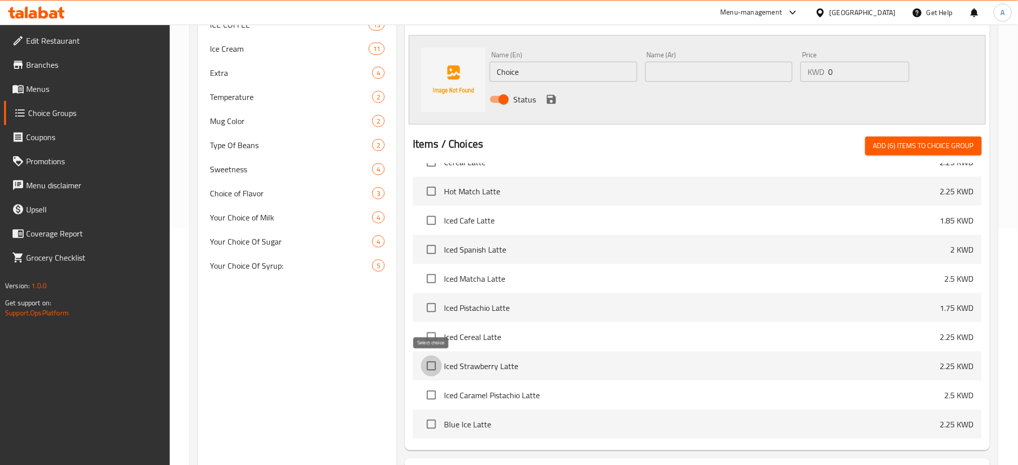
click at [430, 369] on input "checkbox" at bounding box center [431, 366] width 21 height 21
checkbox input "true"
click at [432, 423] on input "checkbox" at bounding box center [431, 424] width 21 height 21
checkbox input "true"
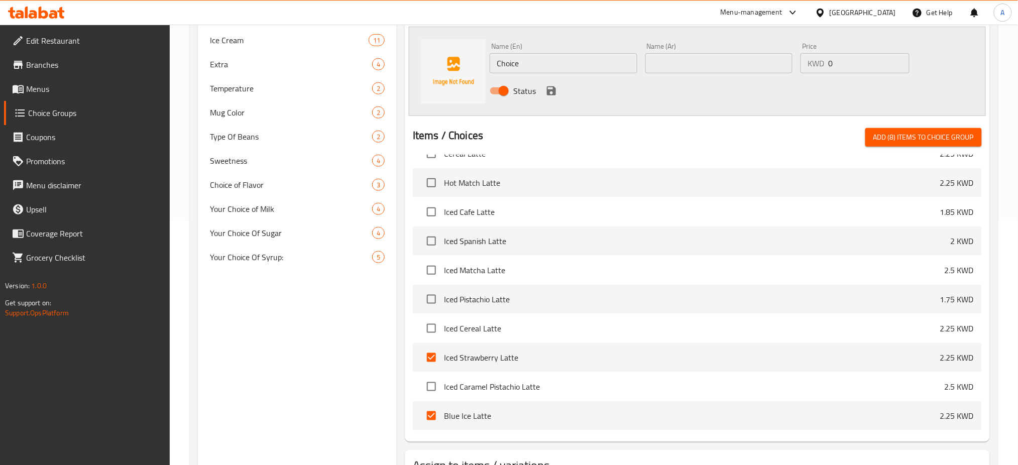
scroll to position [268, 0]
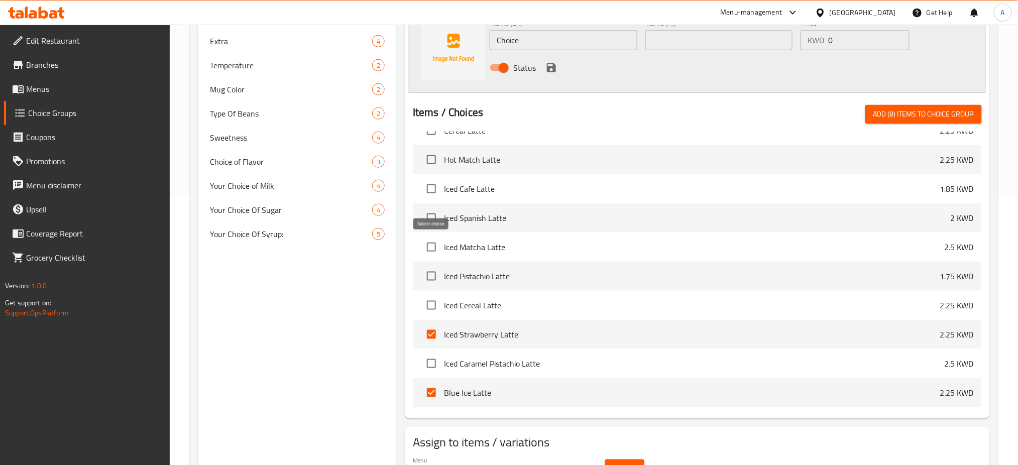
click at [432, 248] on input "checkbox" at bounding box center [431, 247] width 21 height 21
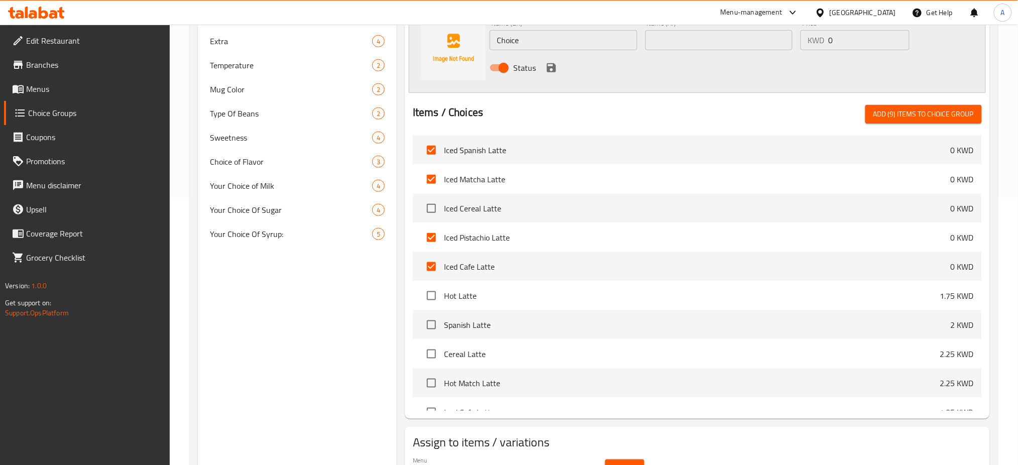
scroll to position [134, 0]
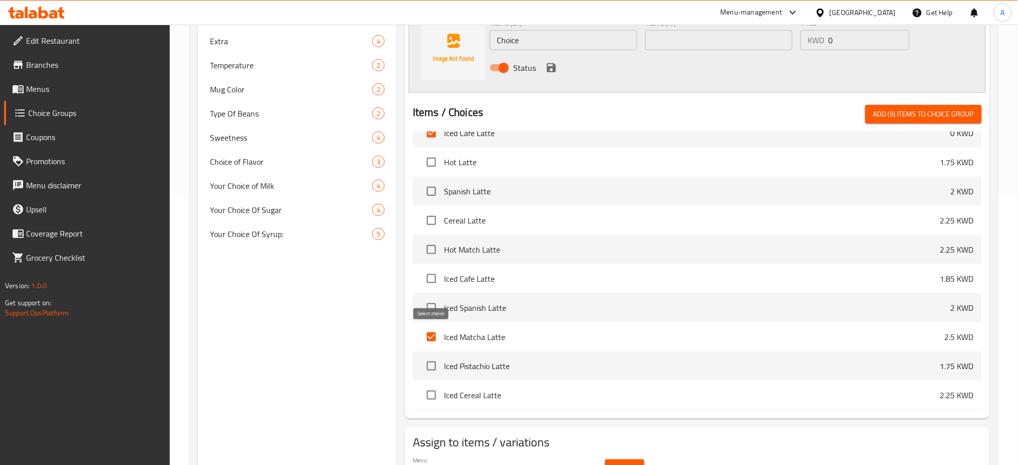
click at [430, 336] on input "checkbox" at bounding box center [431, 336] width 21 height 21
checkbox input "false"
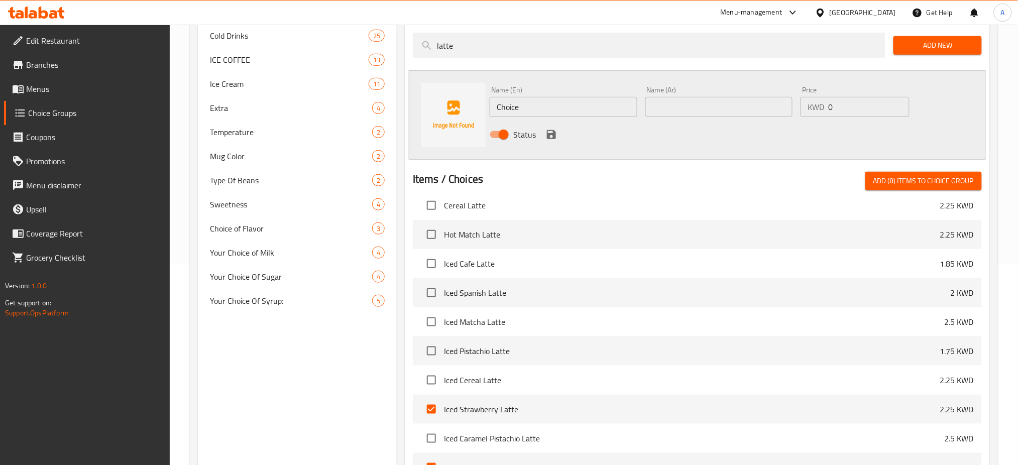
scroll to position [223, 0]
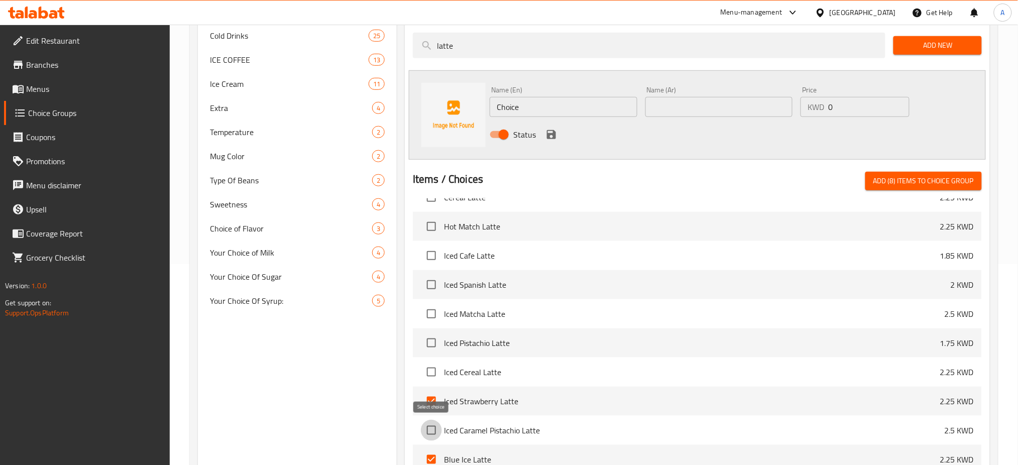
click at [432, 430] on input "checkbox" at bounding box center [431, 430] width 21 height 21
checkbox input "true"
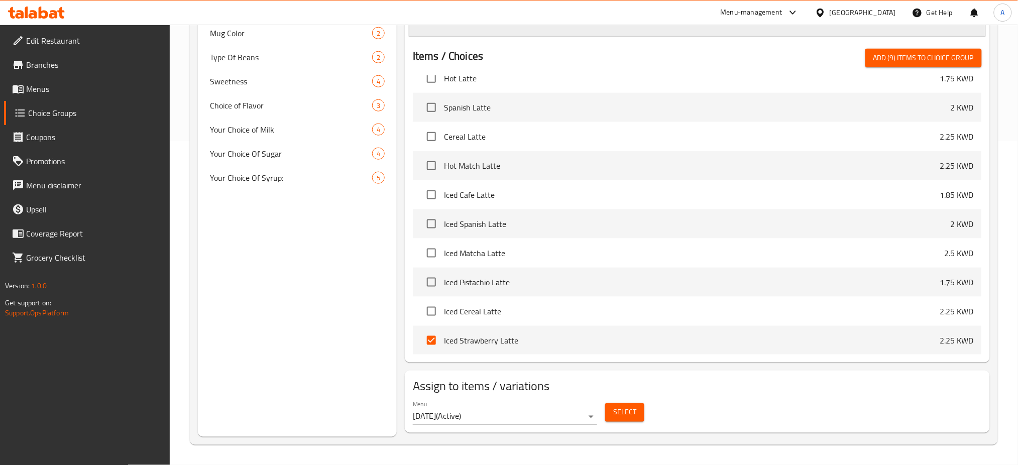
scroll to position [90, 0]
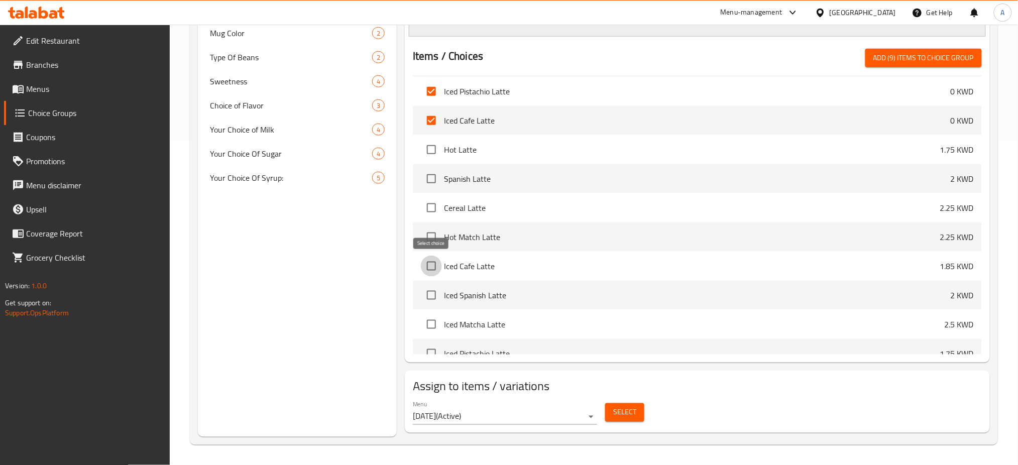
click at [430, 265] on input "checkbox" at bounding box center [431, 266] width 21 height 21
checkbox input "false"
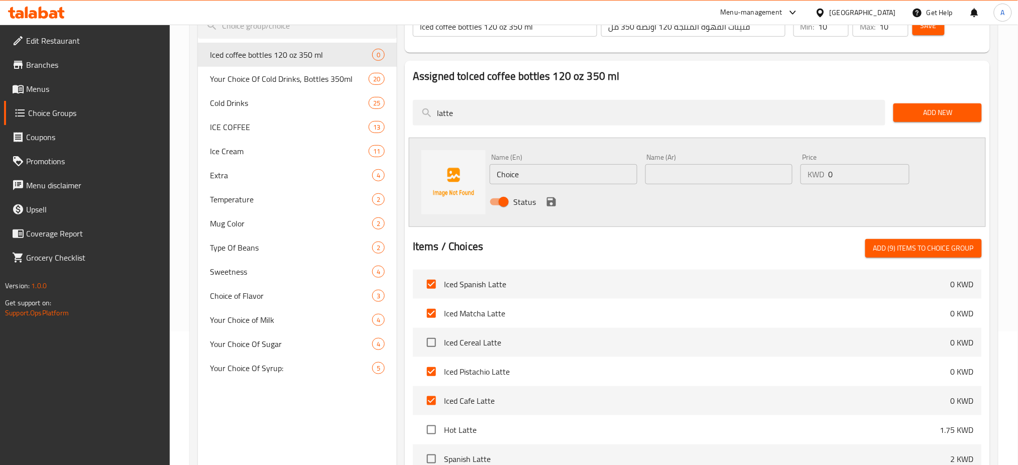
scroll to position [123, 0]
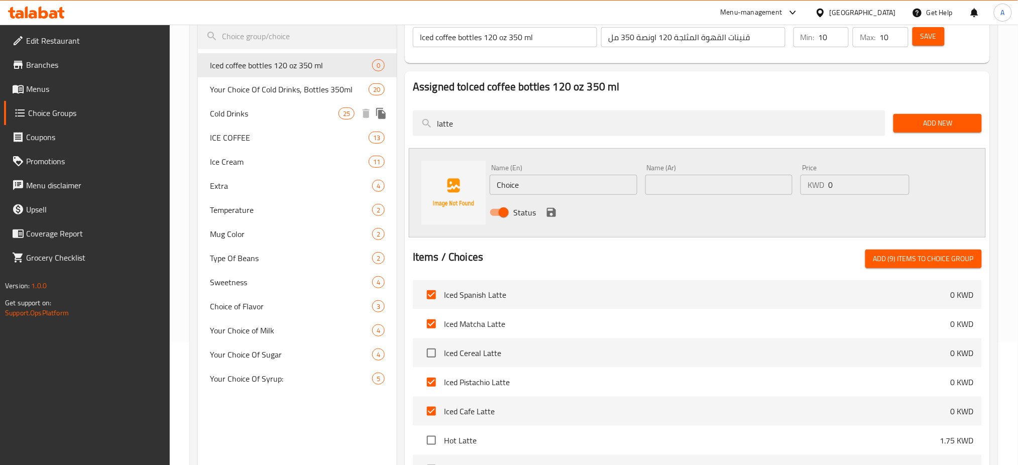
drag, startPoint x: 431, startPoint y: 120, endPoint x: 390, endPoint y: 120, distance: 41.2
click at [390, 120] on div "Choice Groups Iced coffee bottles 120 oz 350 ml 0 Your Choice Of Cold Drinks, B…" at bounding box center [596, 314] width 796 height 647
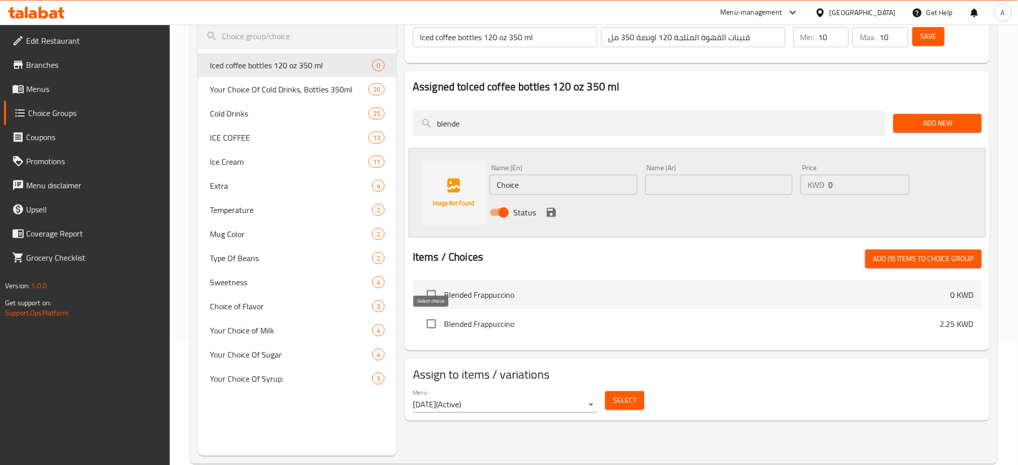
type input "blende"
click at [431, 324] on input "checkbox" at bounding box center [431, 323] width 21 height 21
checkbox input "true"
drag, startPoint x: 478, startPoint y: 124, endPoint x: 388, endPoint y: 121, distance: 89.9
click at [389, 121] on div "Choice Groups Iced coffee bottles 120 oz 350 ml 0 Your Choice Of Cold Drinks, B…" at bounding box center [596, 223] width 796 height 465
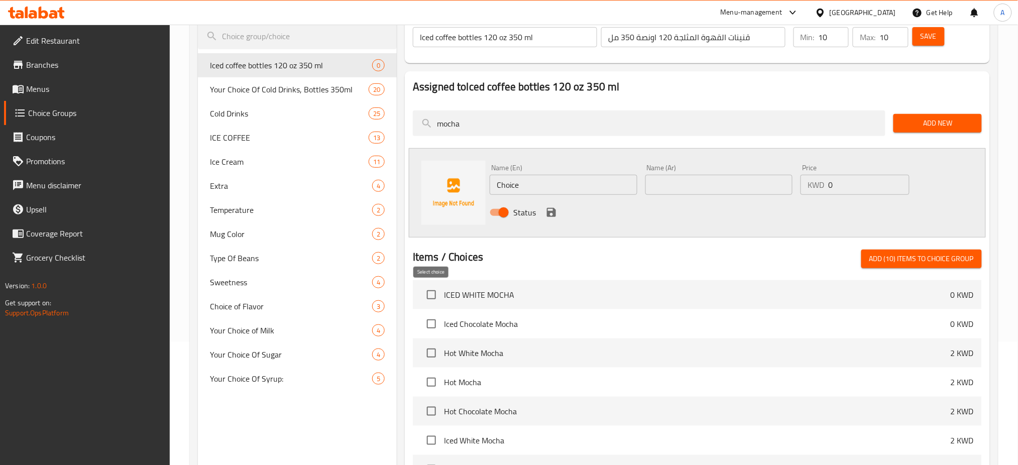
type input "mocha"
click at [432, 295] on input "checkbox" at bounding box center [431, 294] width 21 height 21
checkbox input "true"
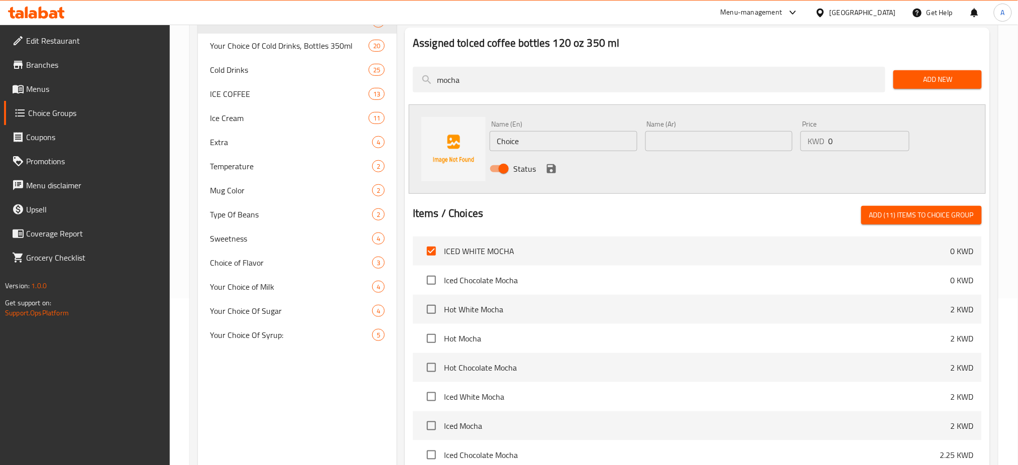
scroll to position [190, 0]
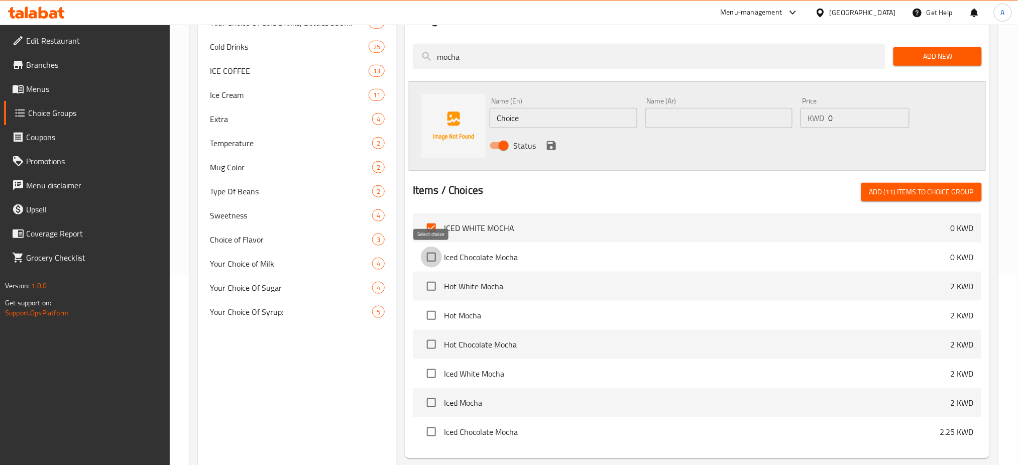
click at [430, 257] on input "checkbox" at bounding box center [431, 257] width 21 height 21
checkbox input "true"
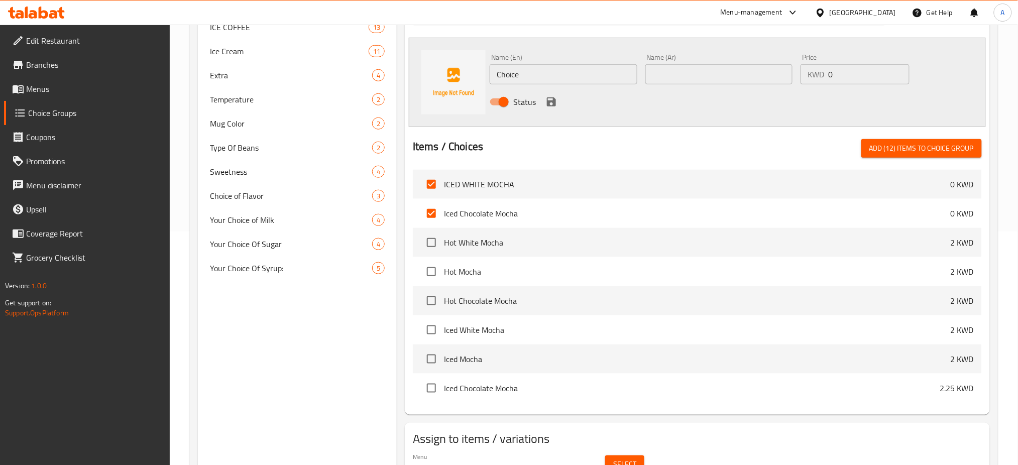
scroll to position [257, 0]
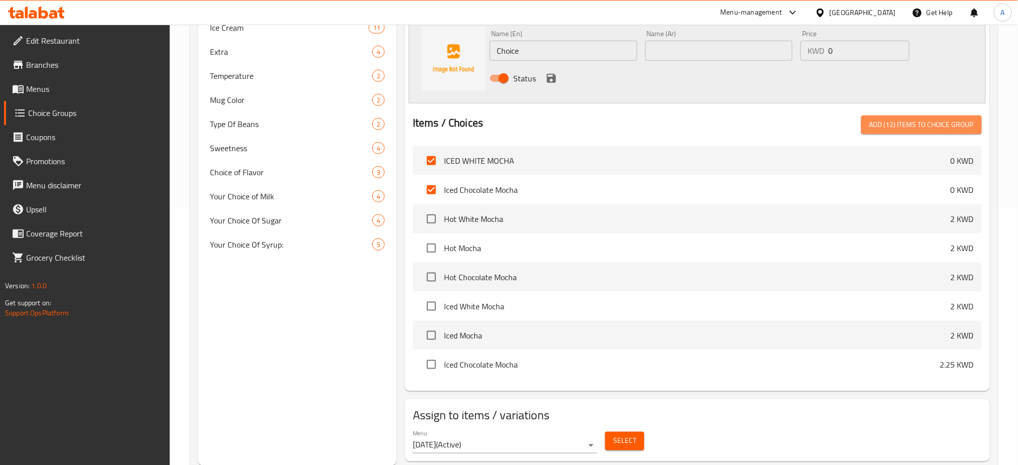
click at [902, 121] on span "Add (12) items to choice group" at bounding box center [921, 125] width 104 height 13
checkbox input "false"
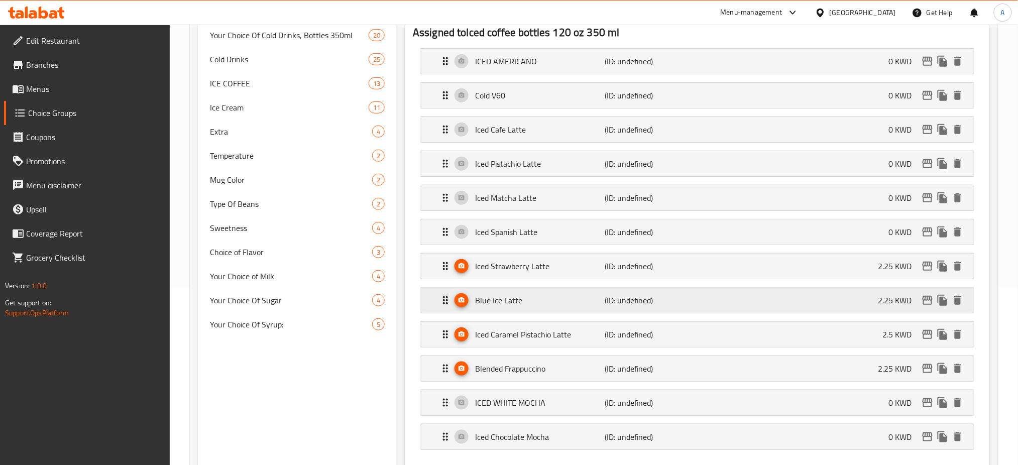
scroll to position [201, 0]
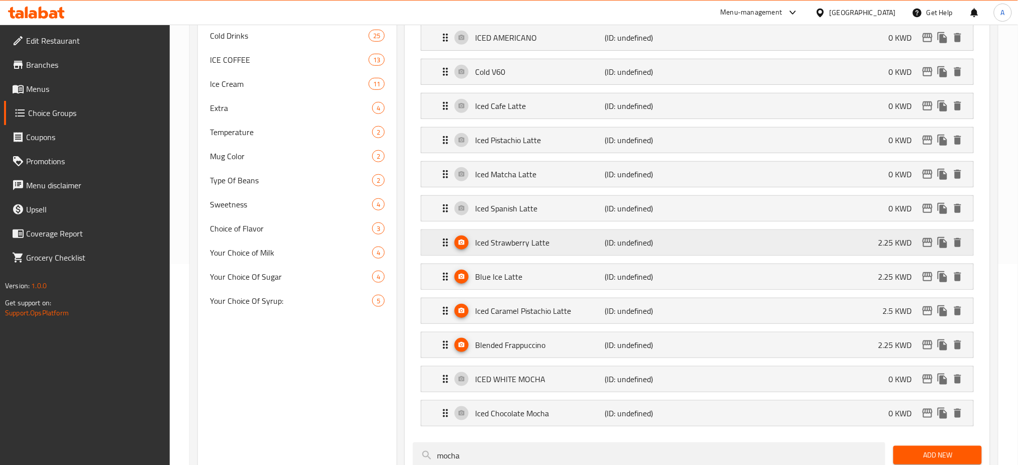
click at [461, 238] on button "Expand" at bounding box center [461, 243] width 14 height 14
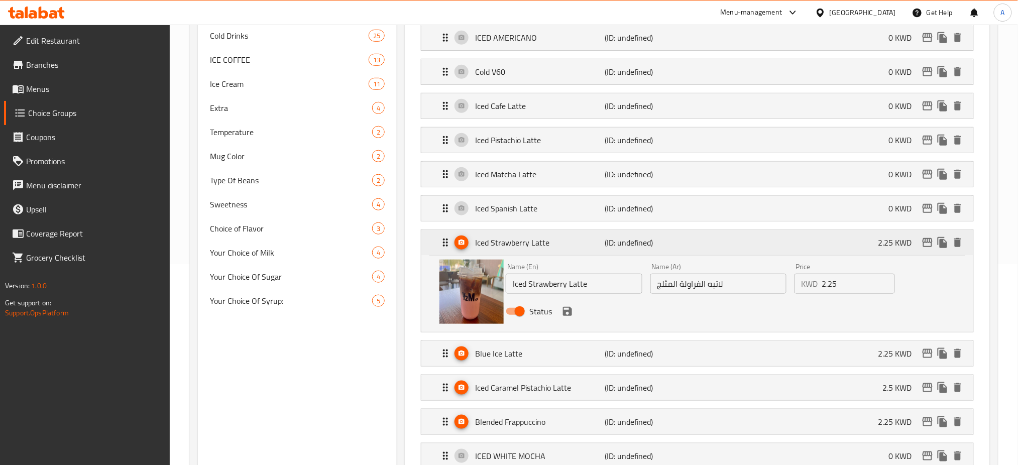
click at [461, 238] on button "Expand" at bounding box center [461, 243] width 14 height 14
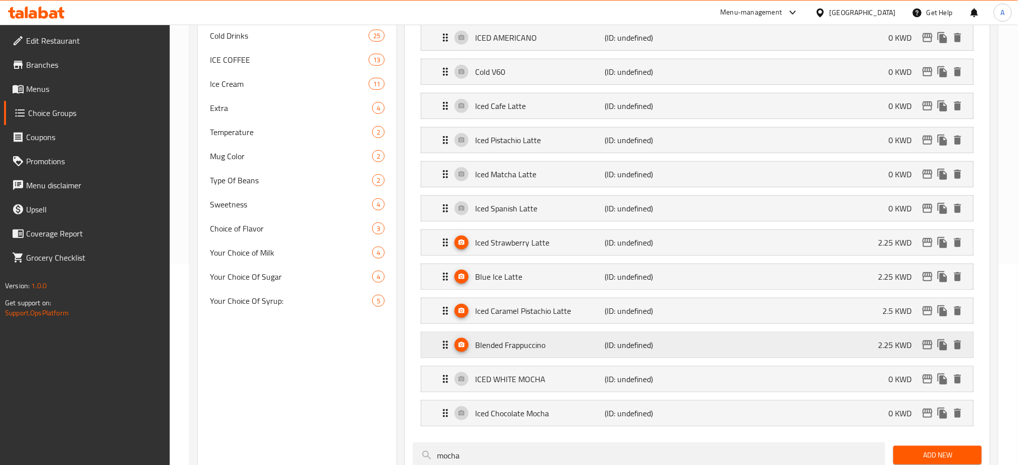
click at [794, 344] on div "Blended Frappuccino (ID: undefined) 2.25 KWD" at bounding box center [700, 344] width 522 height 25
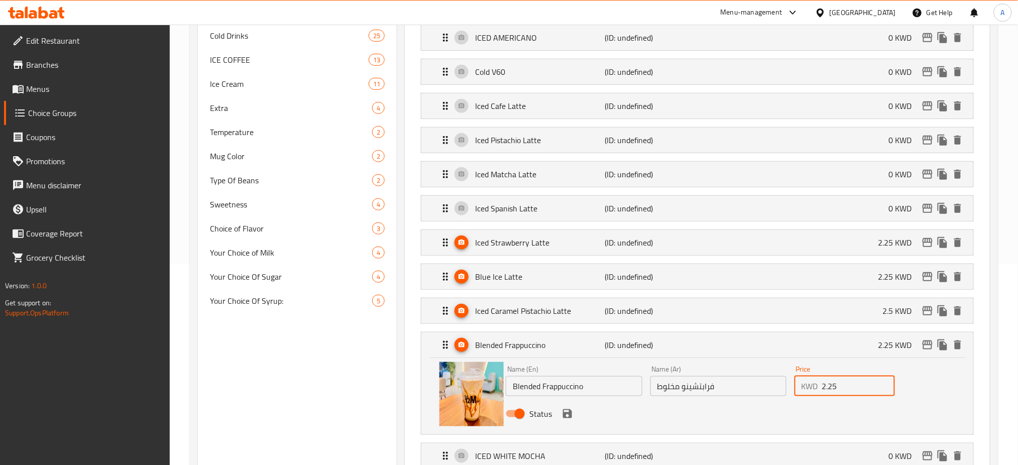
drag, startPoint x: 853, startPoint y: 388, endPoint x: 771, endPoint y: 378, distance: 82.4
click at [772, 380] on div "Name (En) Blended Frappuccino Name (En) Name (Ar) فرابتشينو مخلوط Name (Ar) Pri…" at bounding box center [718, 395] width 433 height 66
click at [564, 417] on icon "save" at bounding box center [567, 413] width 9 height 9
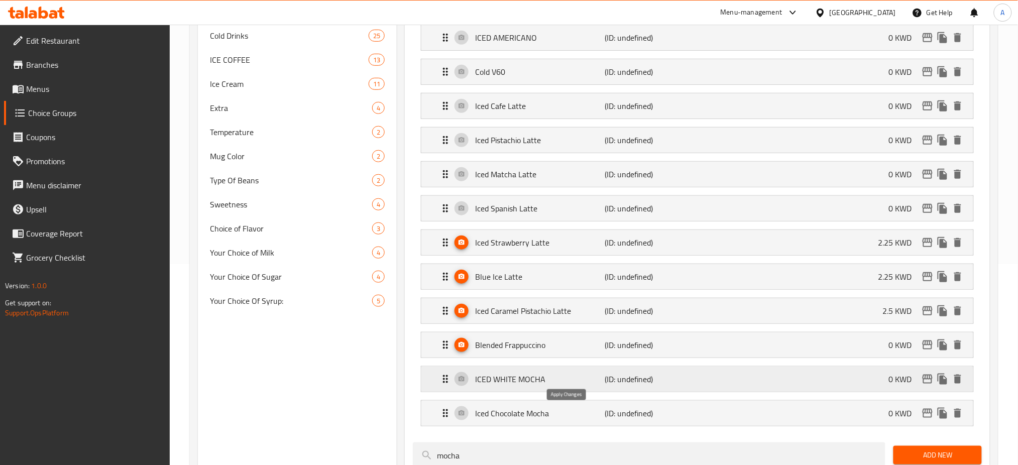
type input "0"
click at [687, 318] on div "Iced Caramel Pistachio Latte (ID: undefined) 2.5 KWD" at bounding box center [700, 310] width 522 height 25
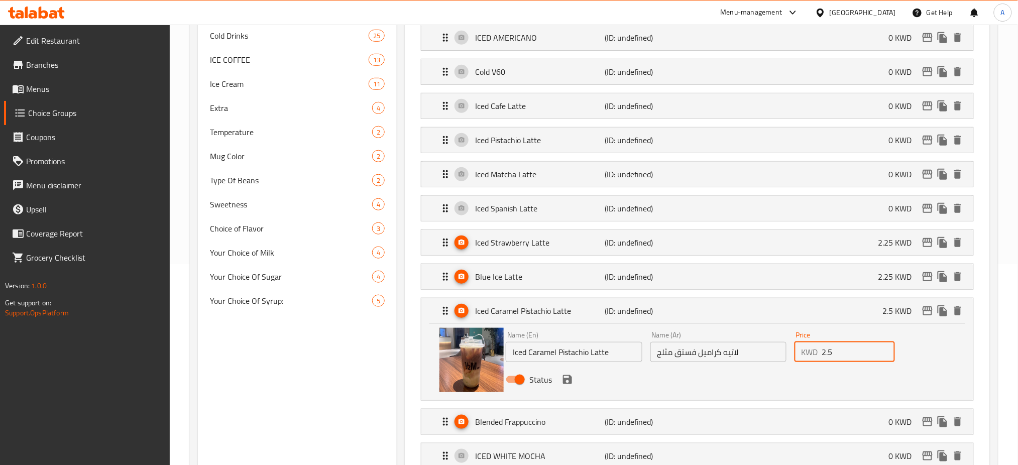
drag, startPoint x: 848, startPoint y: 353, endPoint x: 798, endPoint y: 351, distance: 49.8
click at [798, 351] on div "KWD 2.5 Price" at bounding box center [844, 352] width 100 height 20
click at [568, 380] on icon "save" at bounding box center [567, 379] width 9 height 9
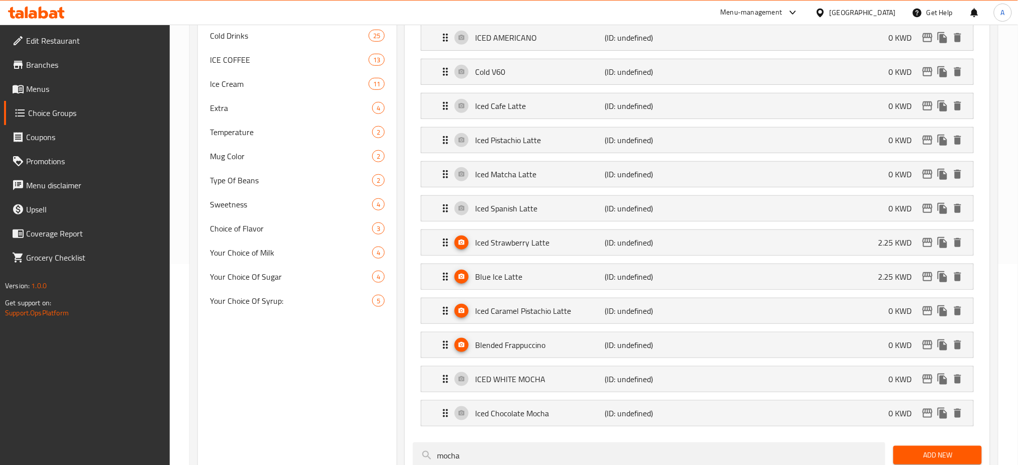
type input "0"
click at [807, 281] on div "Blue Ice Latte (ID: undefined) 2.25 KWD" at bounding box center [700, 276] width 522 height 25
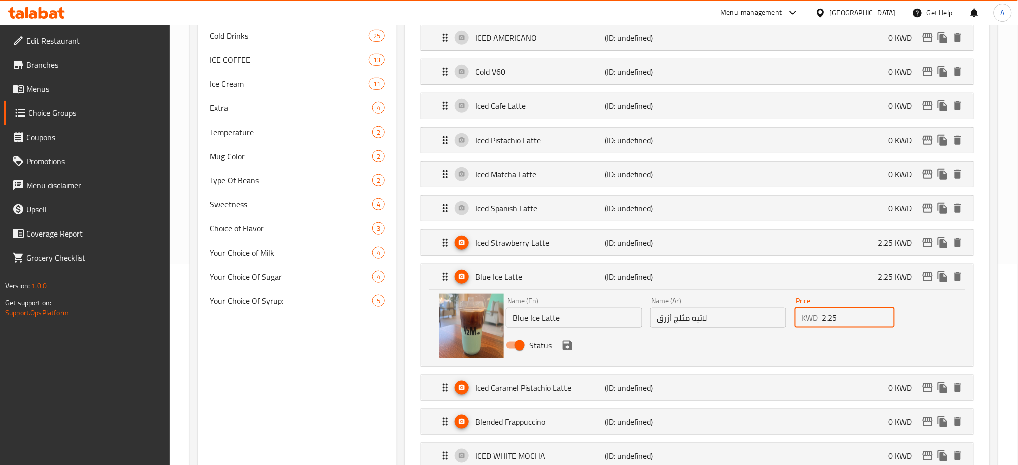
drag, startPoint x: 790, startPoint y: 312, endPoint x: 776, endPoint y: 310, distance: 13.7
click at [776, 310] on div "Name (En) Blue Ice Latte Name (En) Name (Ar) لاتيه مثلج أزرق Name (Ar) Price KW…" at bounding box center [718, 326] width 433 height 66
click at [568, 347] on icon "save" at bounding box center [567, 345] width 9 height 9
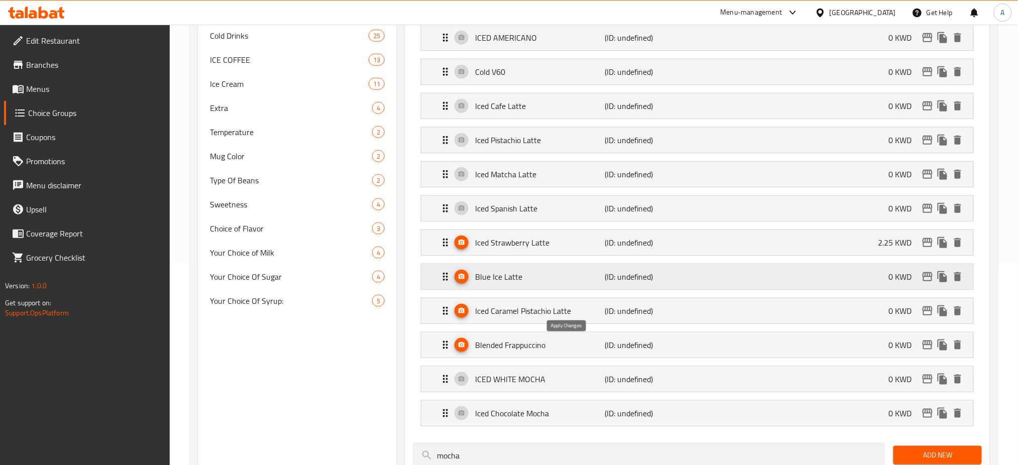
type input "0"
click at [810, 245] on div "Iced Strawberry Latte (ID: undefined) 2.25 KWD" at bounding box center [700, 242] width 522 height 25
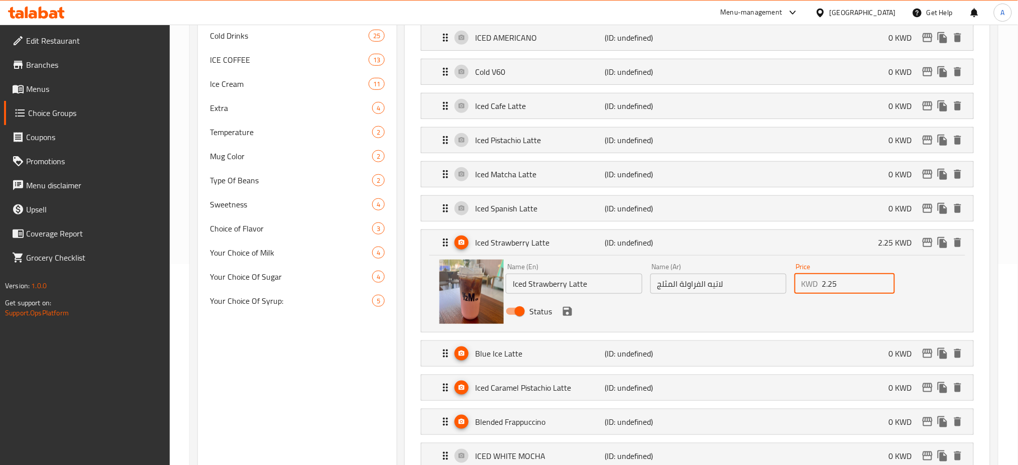
drag, startPoint x: 833, startPoint y: 287, endPoint x: 806, endPoint y: 281, distance: 27.7
click at [807, 281] on div "KWD 2.25 Price" at bounding box center [844, 284] width 100 height 20
type input "0"
click at [568, 318] on button "save" at bounding box center [567, 311] width 15 height 15
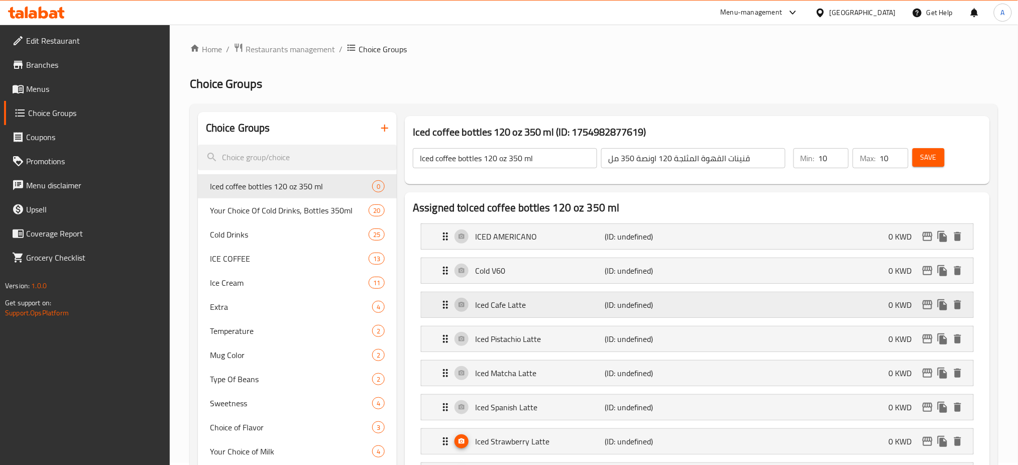
scroll to position [0, 0]
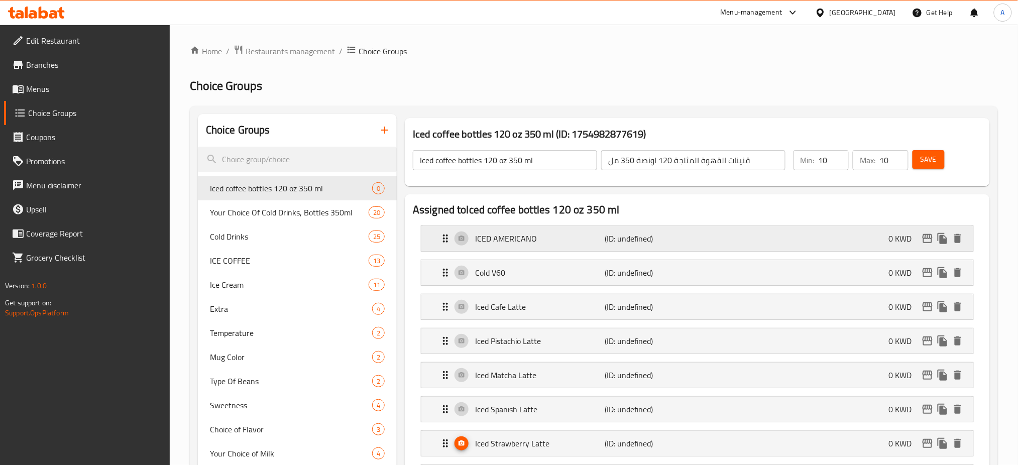
click at [633, 237] on p "(ID: undefined)" at bounding box center [648, 239] width 86 height 12
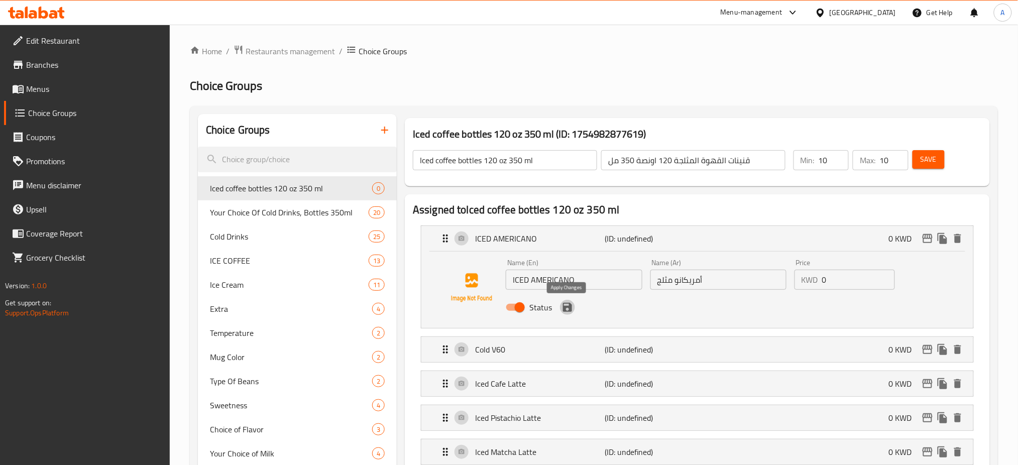
click at [566, 312] on icon "save" at bounding box center [567, 307] width 12 height 12
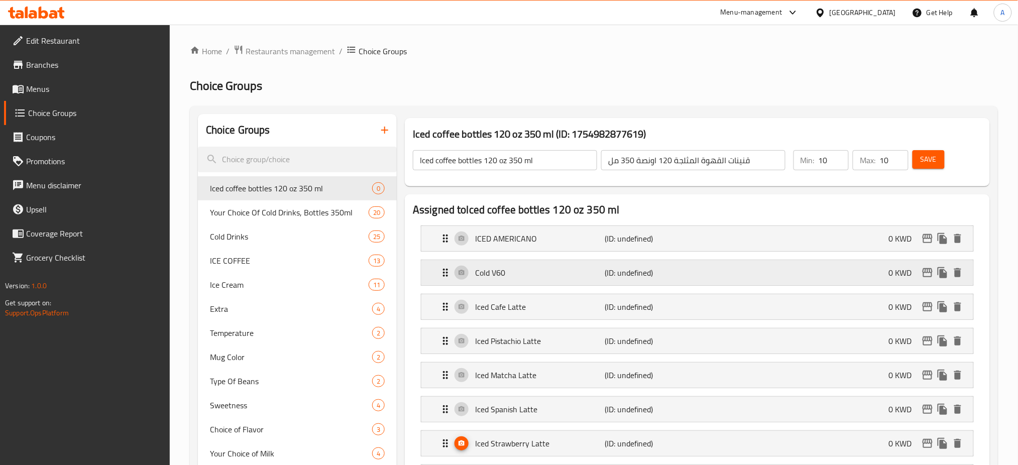
click at [577, 274] on p "Cold V60" at bounding box center [540, 273] width 130 height 12
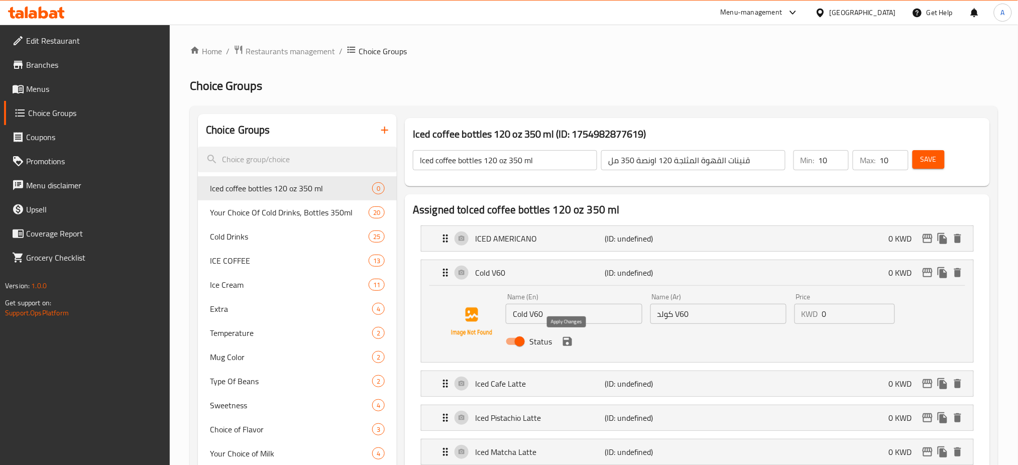
click at [568, 345] on icon "save" at bounding box center [567, 341] width 9 height 9
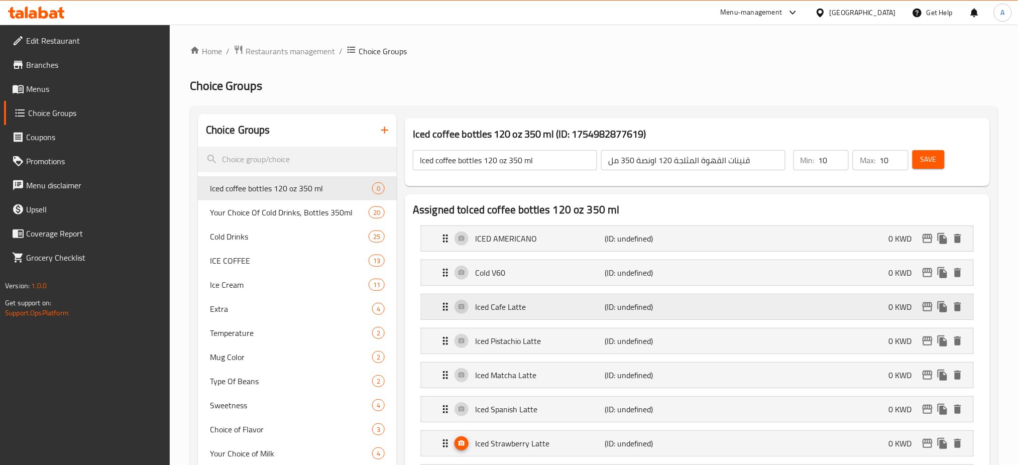
click at [569, 313] on p "Iced Cafe Latte" at bounding box center [540, 307] width 130 height 12
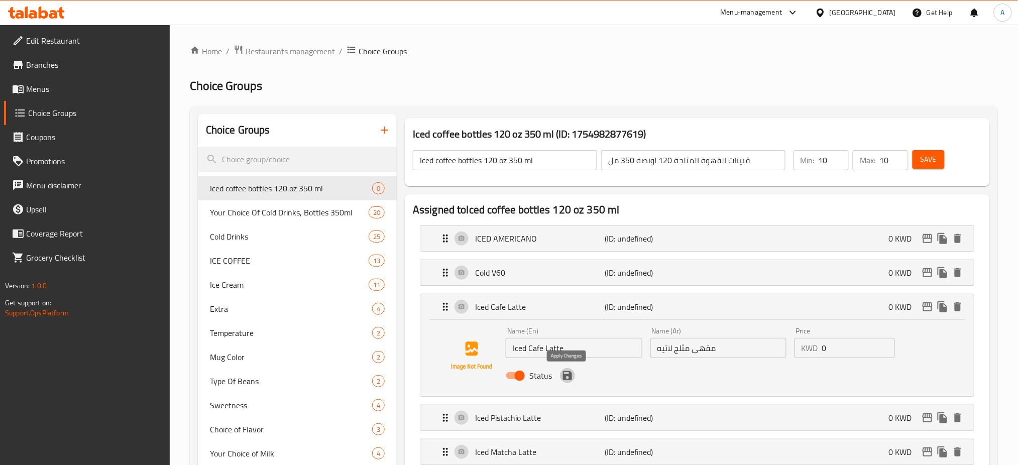
click at [568, 380] on icon "save" at bounding box center [567, 376] width 12 height 12
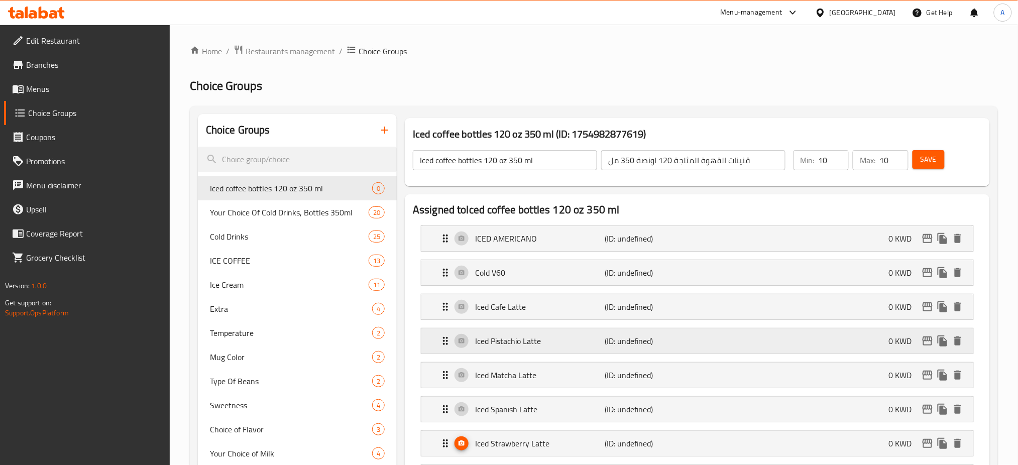
click at [561, 343] on p "Iced Pistachio Latte" at bounding box center [540, 341] width 130 height 12
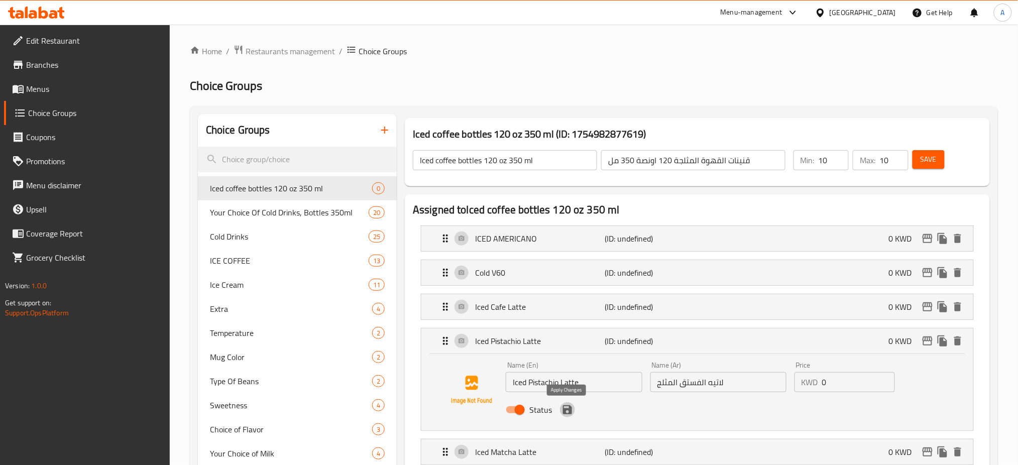
click at [567, 414] on icon "save" at bounding box center [567, 409] width 9 height 9
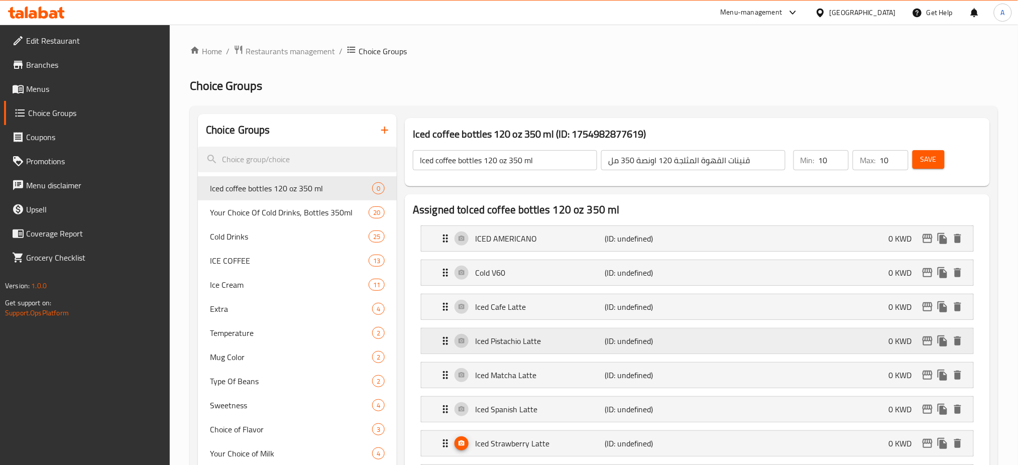
scroll to position [67, 0]
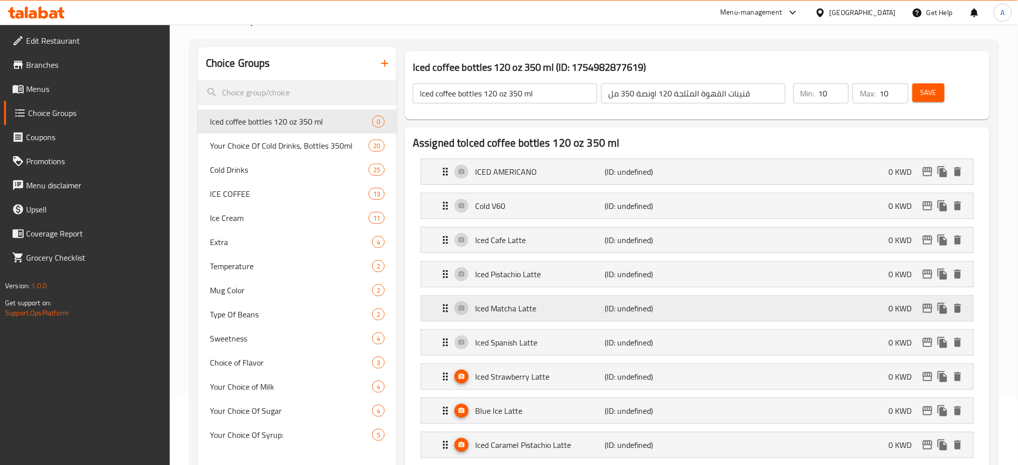
click at [579, 312] on p "Iced Matcha Latte" at bounding box center [540, 308] width 130 height 12
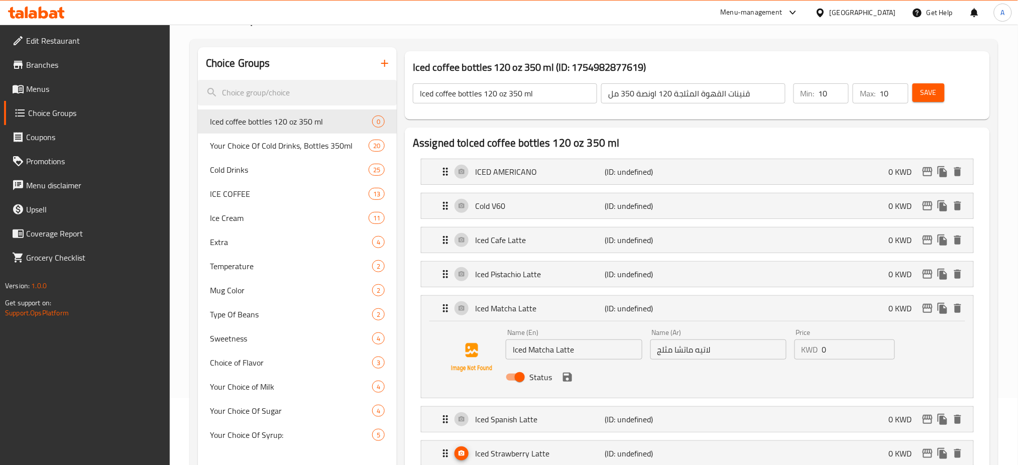
click at [572, 384] on div "Status" at bounding box center [718, 377] width 433 height 27
click at [567, 381] on icon "save" at bounding box center [567, 377] width 9 height 9
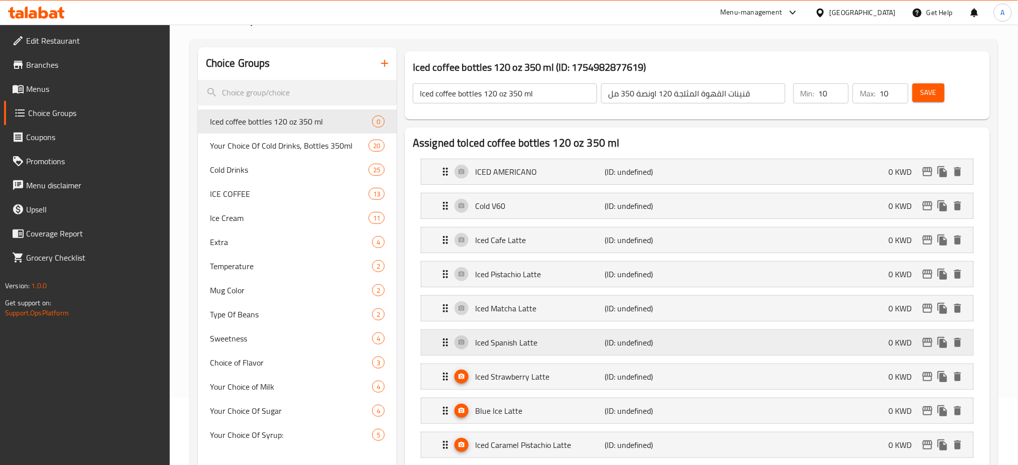
scroll to position [134, 0]
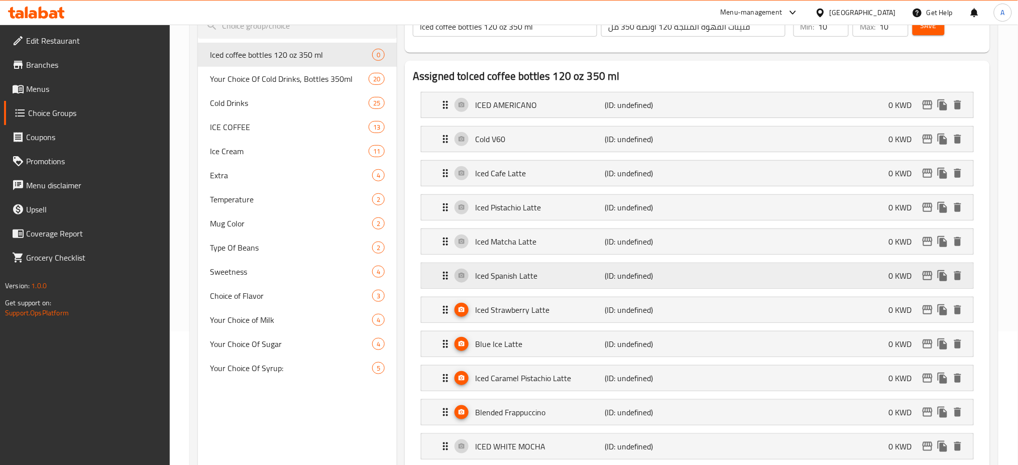
click at [557, 282] on div "Iced Spanish Latte (ID: undefined) 0 KWD" at bounding box center [700, 275] width 522 height 25
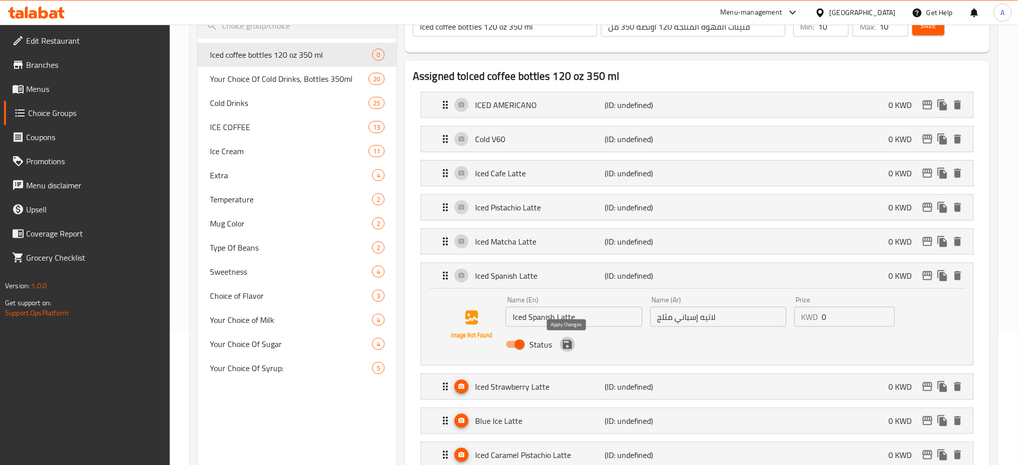
click at [563, 347] on icon "save" at bounding box center [567, 344] width 9 height 9
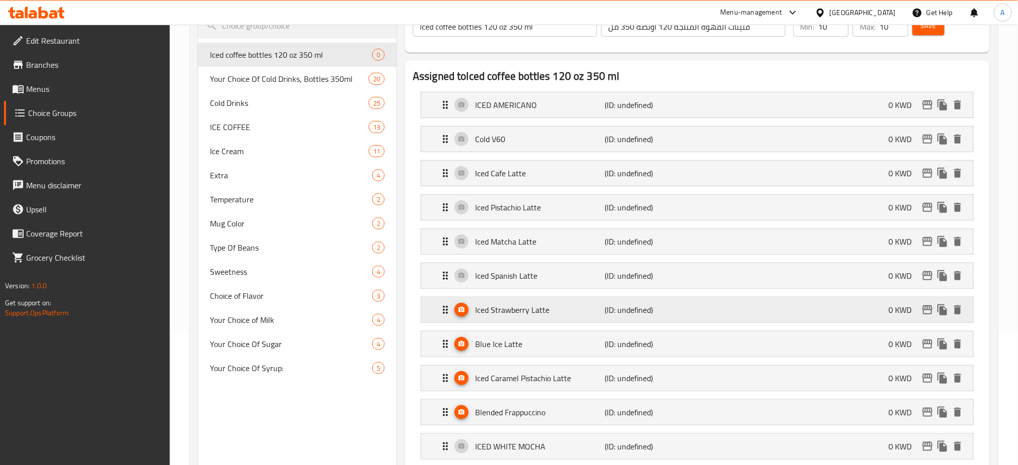
click at [548, 316] on div "Iced Strawberry Latte (ID: undefined) 0 KWD" at bounding box center [700, 309] width 522 height 25
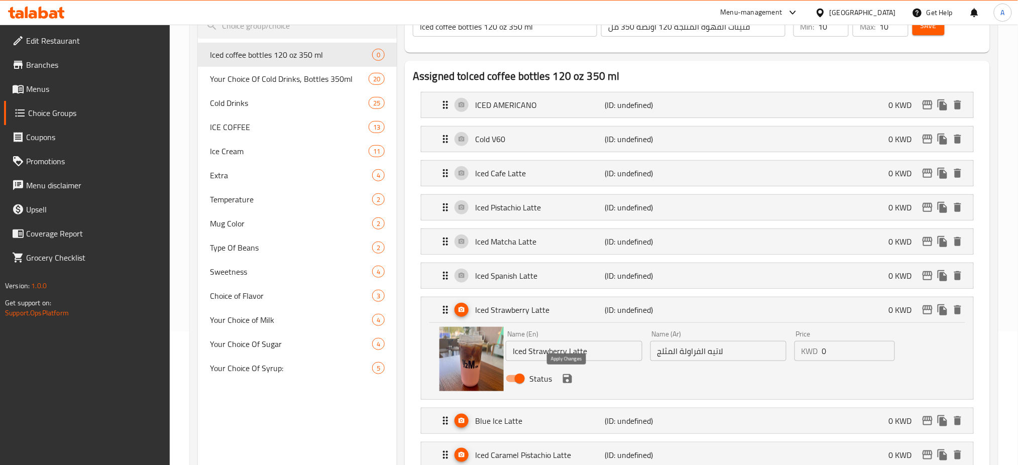
click at [564, 380] on icon "save" at bounding box center [567, 378] width 9 height 9
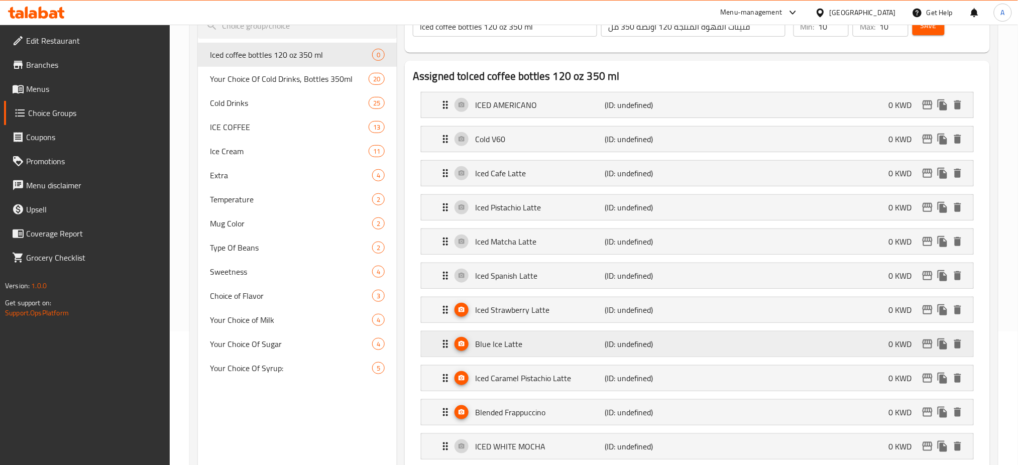
click at [560, 350] on p "Blue Ice Latte" at bounding box center [540, 344] width 130 height 12
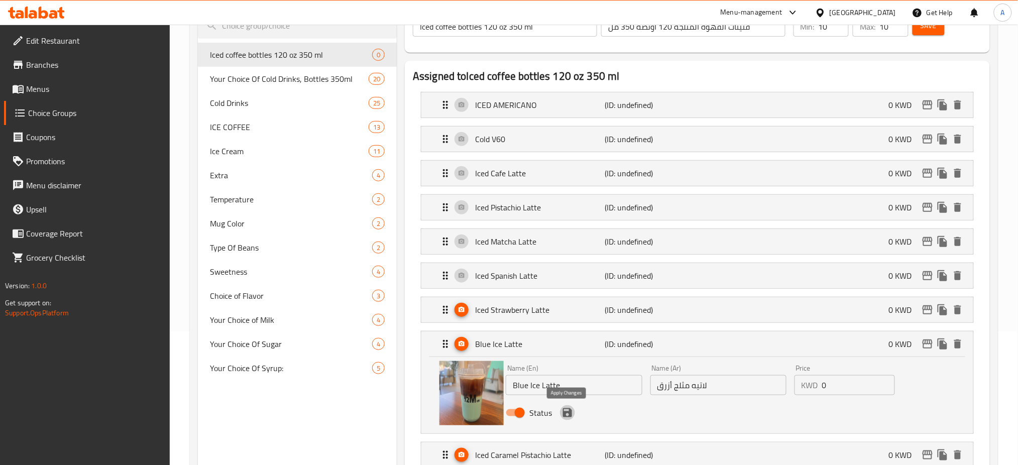
click at [566, 416] on icon "save" at bounding box center [567, 413] width 12 height 12
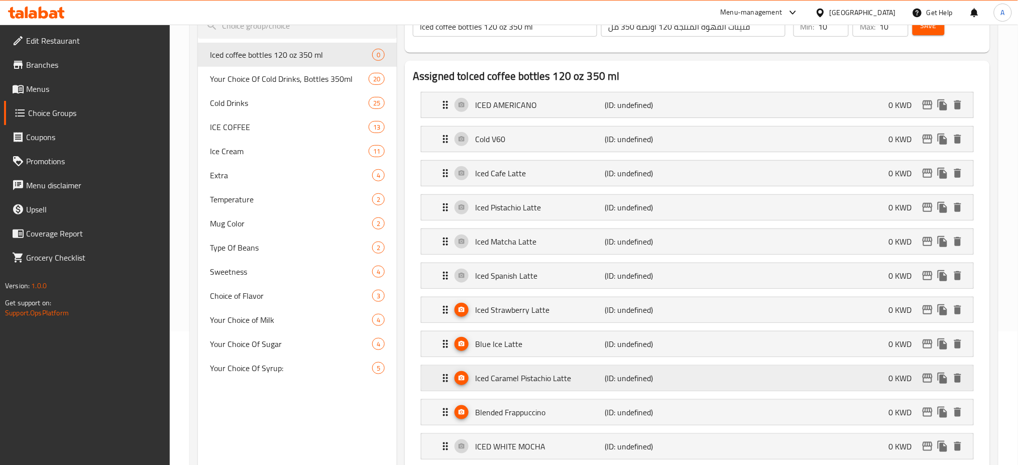
click at [558, 379] on p "Iced Caramel Pistachio Latte" at bounding box center [540, 378] width 130 height 12
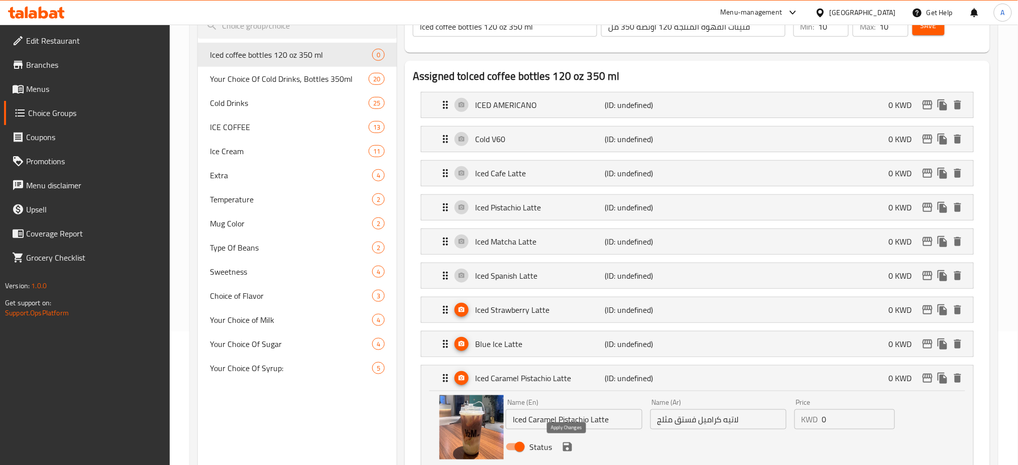
click at [564, 447] on icon "save" at bounding box center [567, 446] width 9 height 9
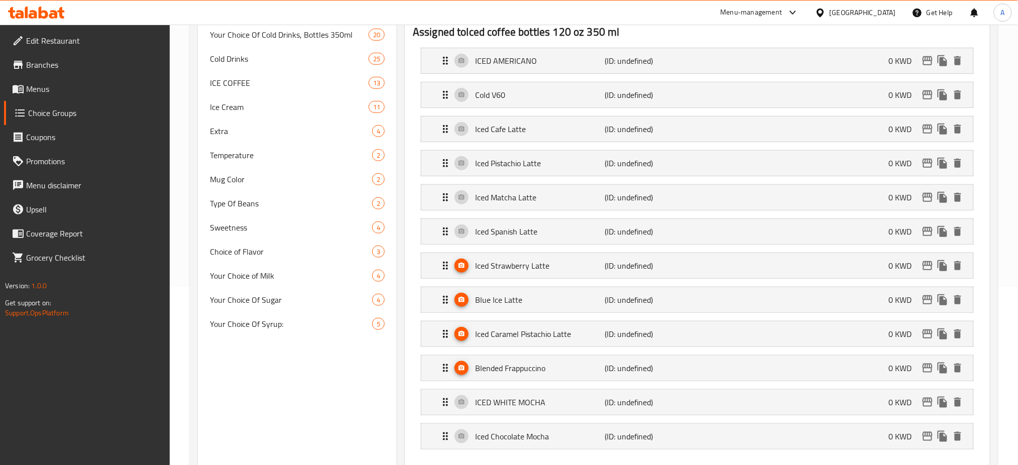
scroll to position [201, 0]
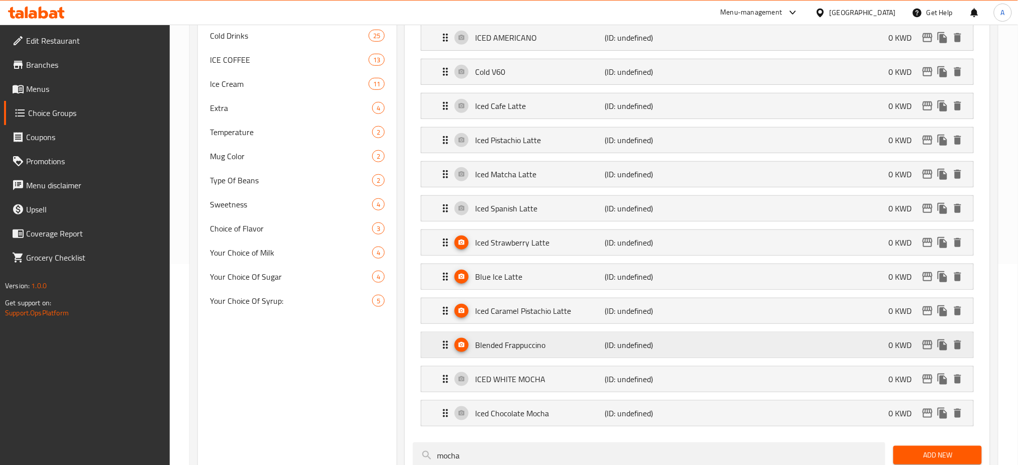
click at [566, 343] on p "Blended Frappuccino" at bounding box center [540, 345] width 130 height 12
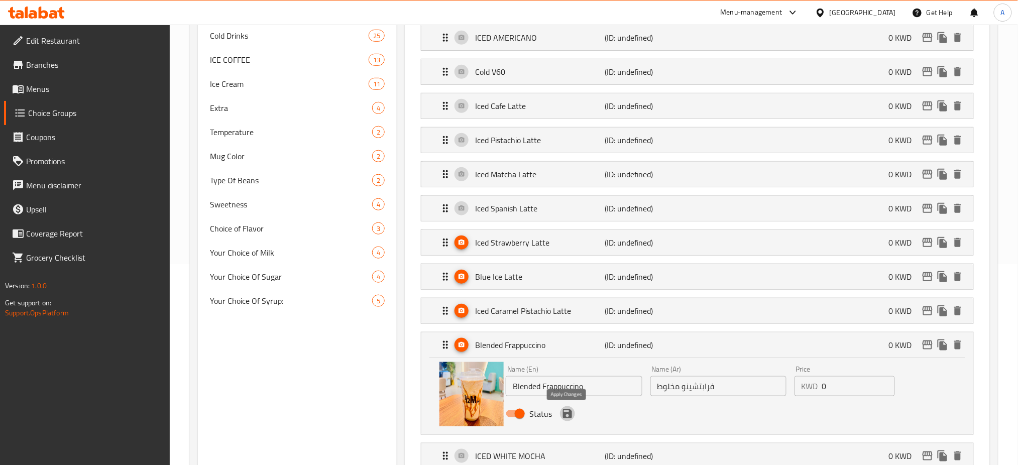
click at [569, 413] on icon "save" at bounding box center [567, 413] width 9 height 9
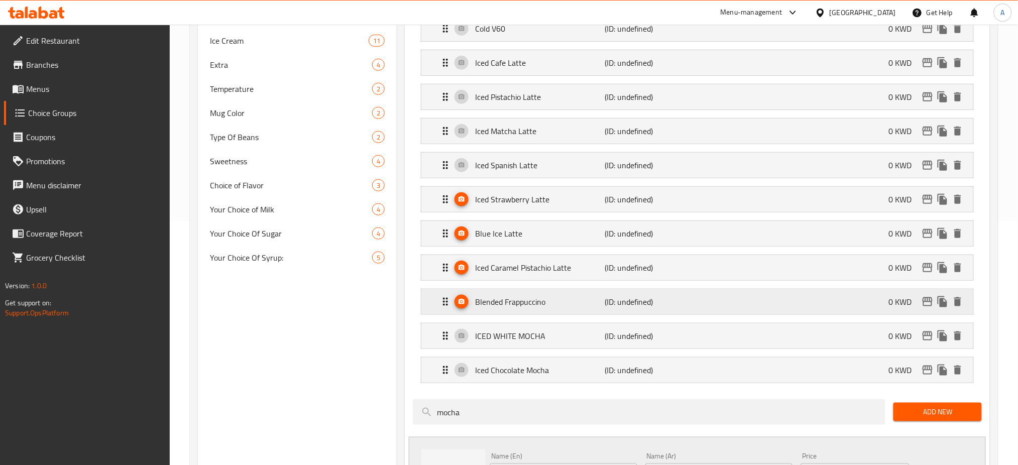
scroll to position [268, 0]
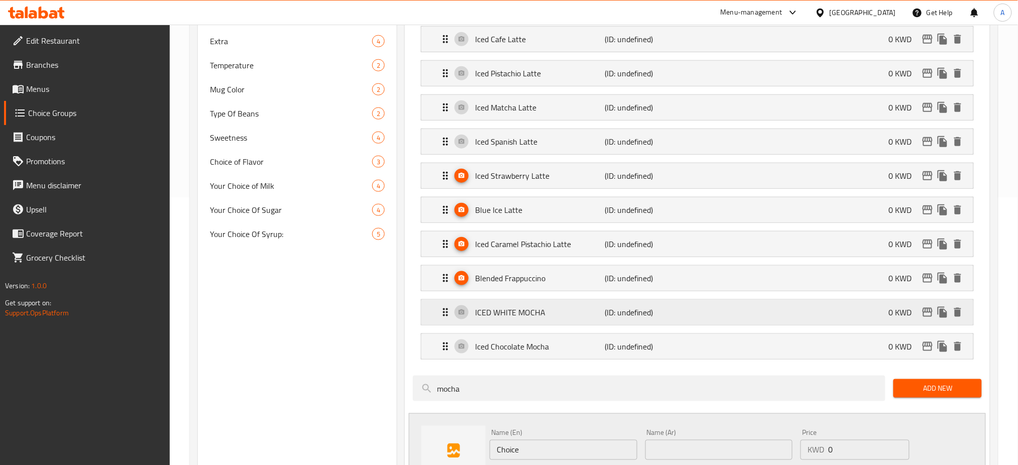
click at [567, 314] on p "ICED WHITE MOCHA" at bounding box center [540, 312] width 130 height 12
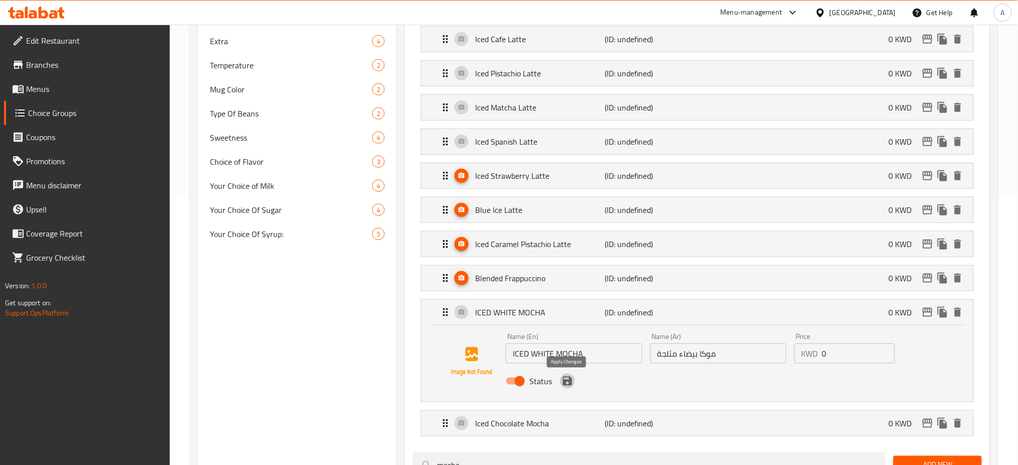
click at [567, 386] on icon "save" at bounding box center [567, 381] width 12 height 12
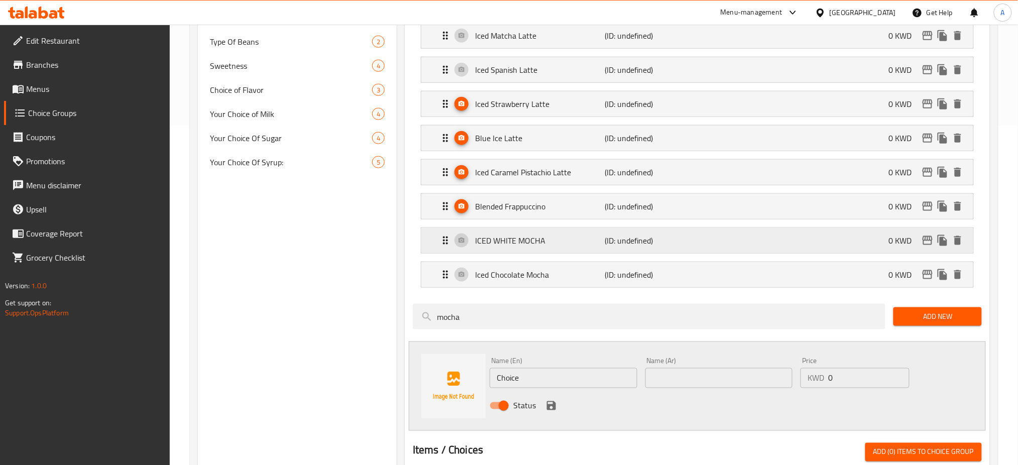
scroll to position [402, 0]
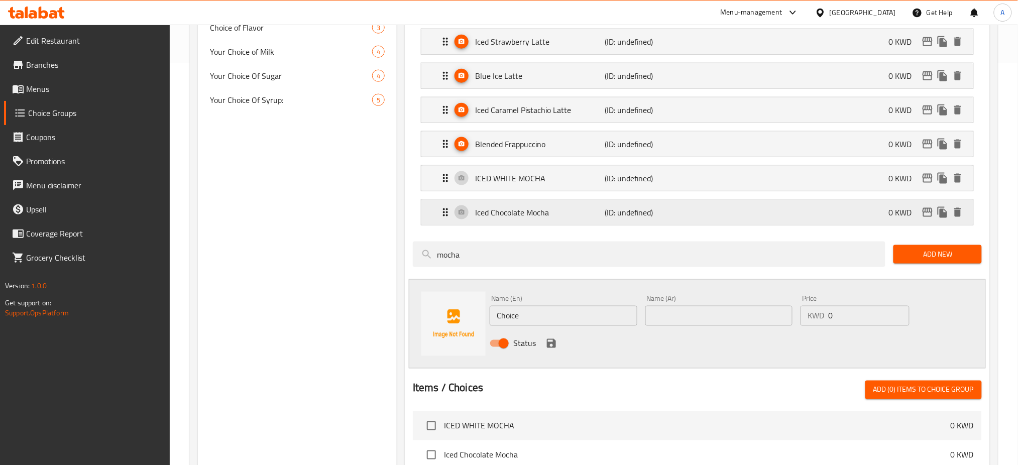
click at [562, 218] on p "Iced Chocolate Mocha" at bounding box center [540, 212] width 130 height 12
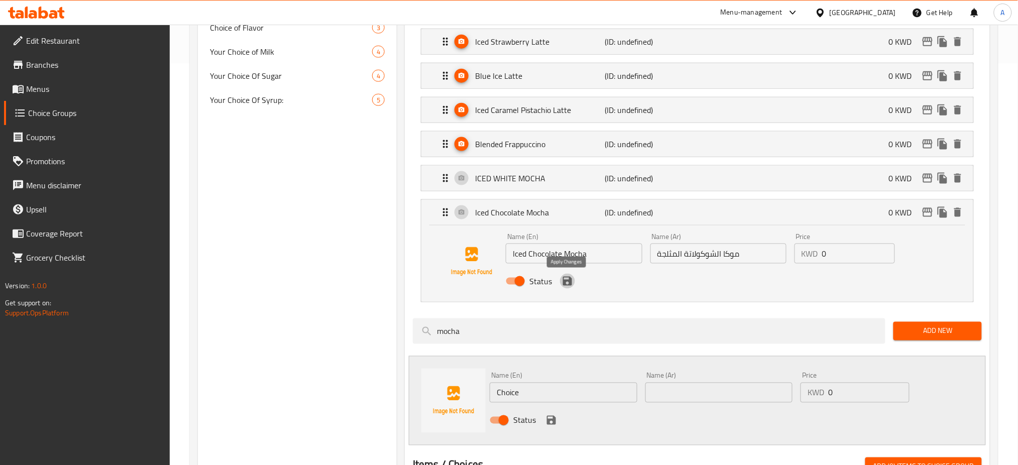
click at [567, 281] on icon "save" at bounding box center [567, 281] width 9 height 9
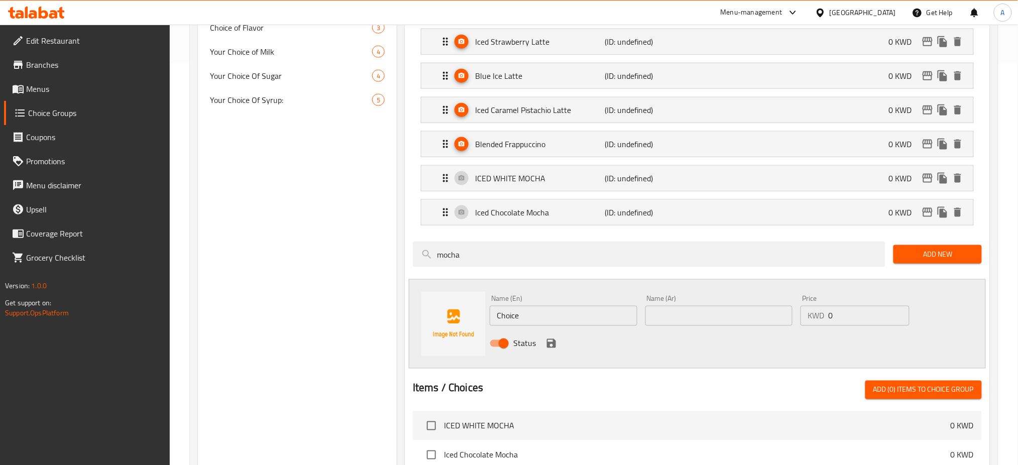
click at [502, 341] on input "Status" at bounding box center [503, 343] width 57 height 19
checkbox input "false"
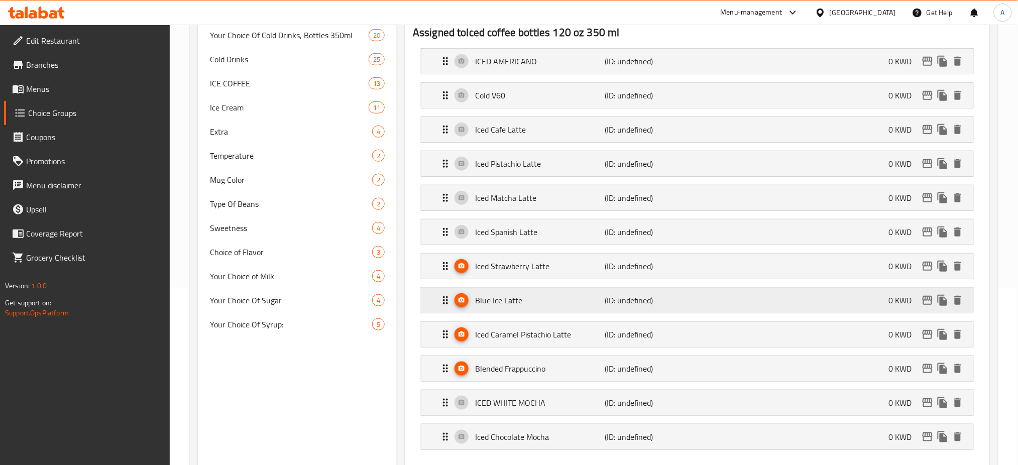
scroll to position [0, 0]
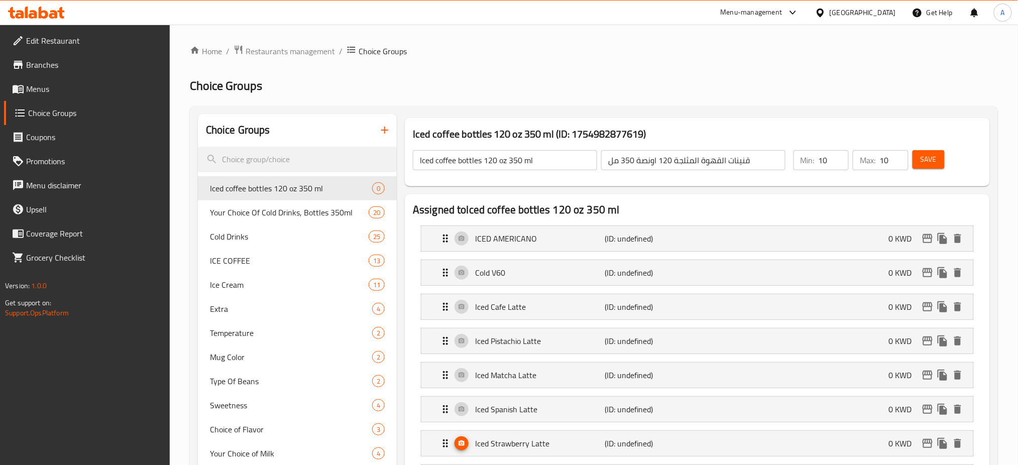
click at [926, 162] on span "Save" at bounding box center [929, 159] width 16 height 13
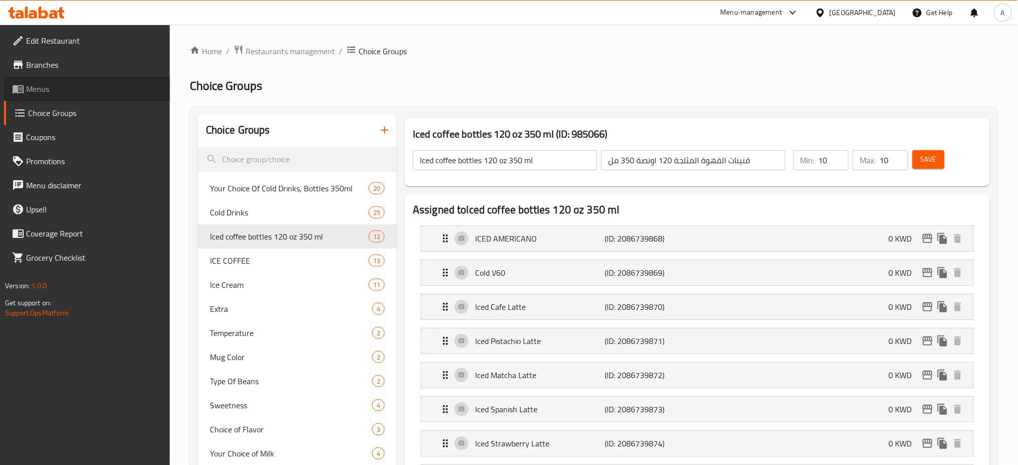
click at [68, 88] on span "Menus" at bounding box center [94, 89] width 136 height 12
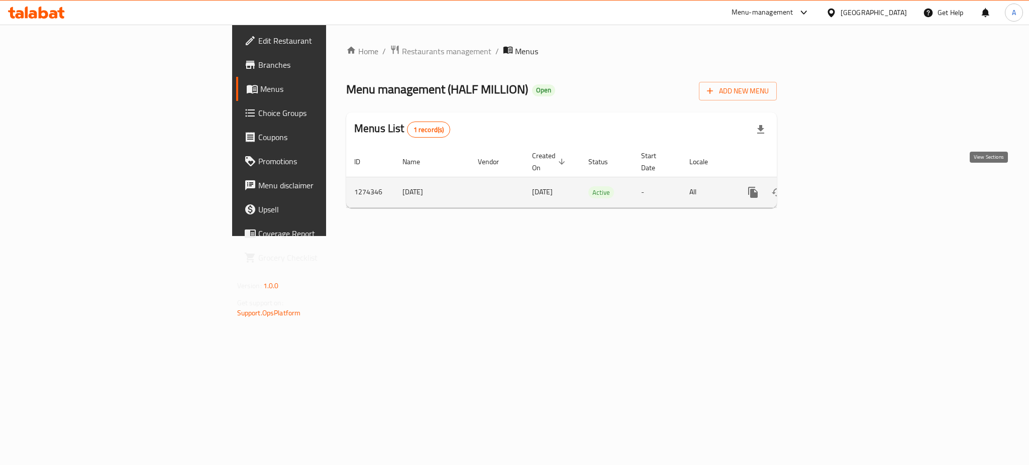
click at [831, 186] on icon "enhanced table" at bounding box center [825, 192] width 12 height 12
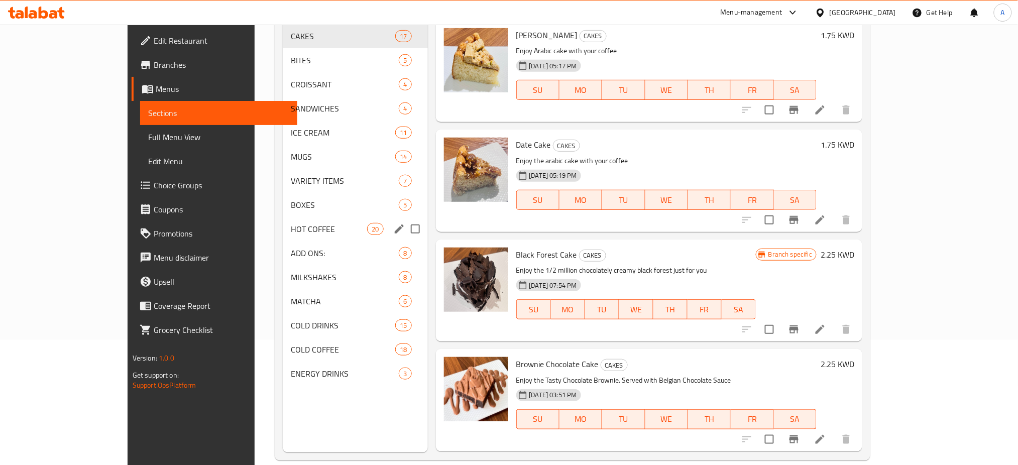
scroll to position [134, 0]
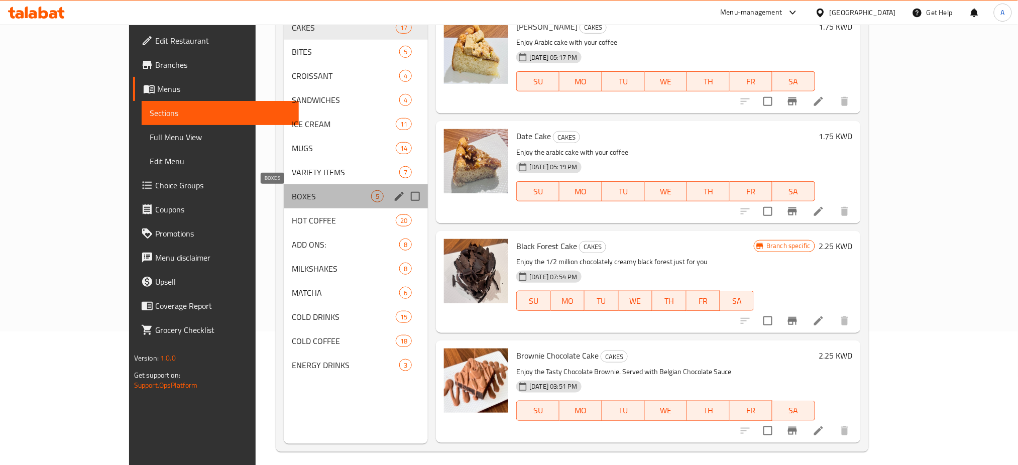
click at [292, 195] on span "BOXES" at bounding box center [331, 196] width 79 height 12
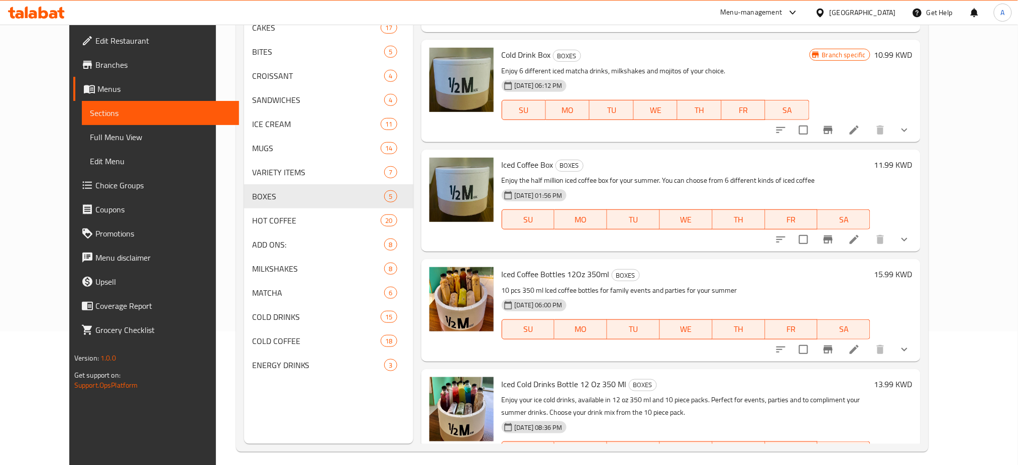
scroll to position [121, 0]
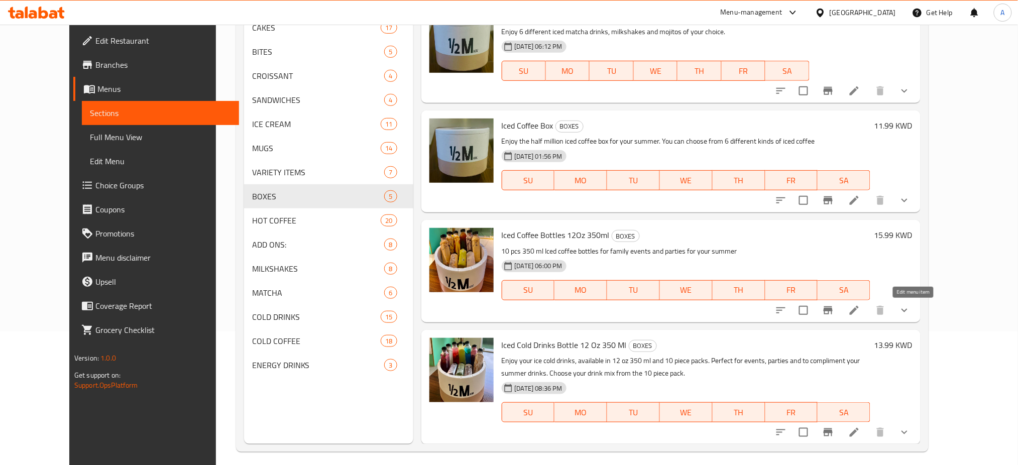
click at [859, 312] on icon at bounding box center [854, 310] width 9 height 9
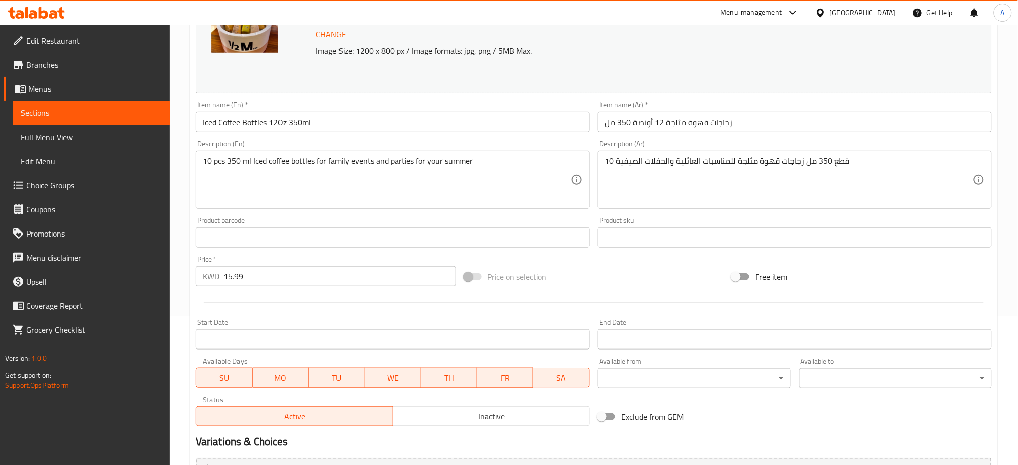
scroll to position [275, 0]
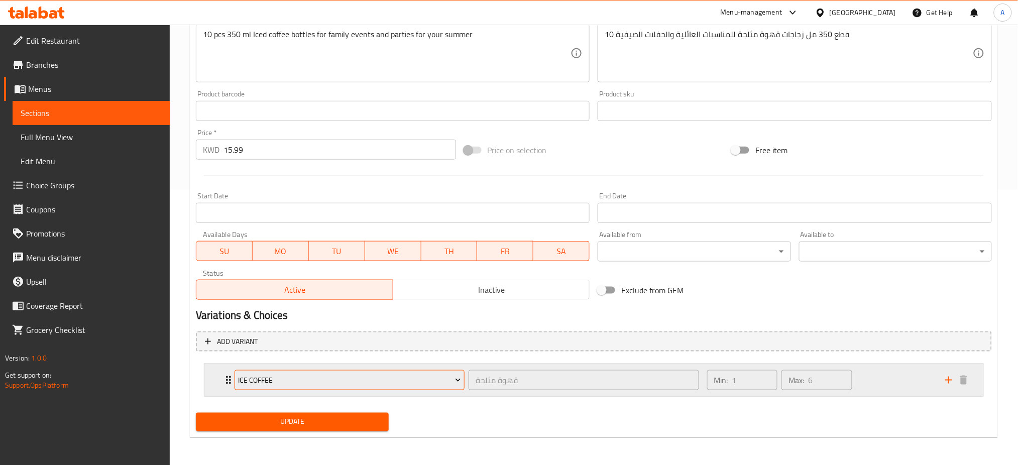
click at [460, 381] on icon "Expand" at bounding box center [458, 380] width 10 height 10
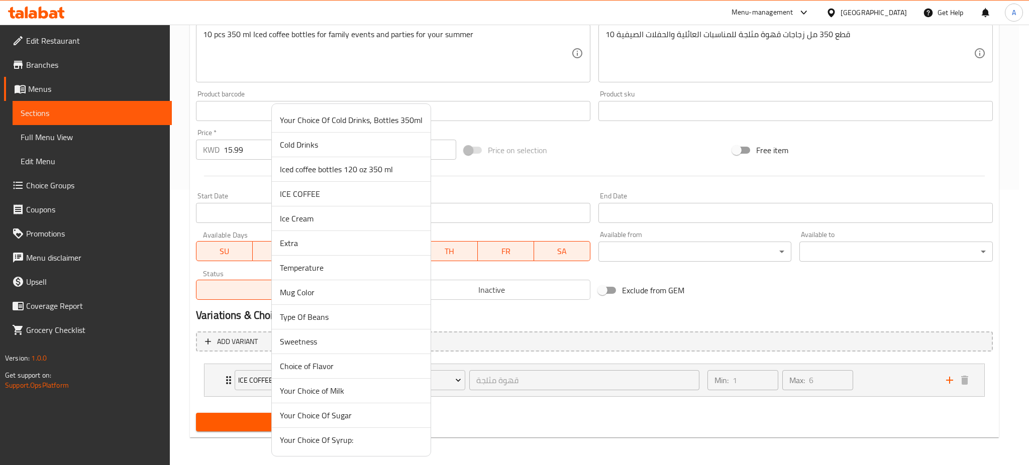
click at [338, 170] on span "Iced coffee bottles 120 oz 350 ml" at bounding box center [351, 169] width 143 height 12
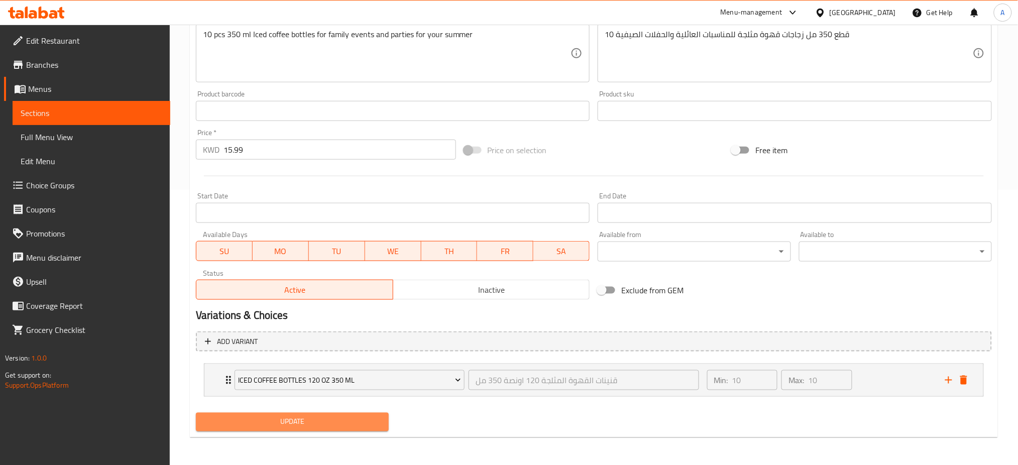
click at [373, 423] on span "Update" at bounding box center [292, 422] width 177 height 13
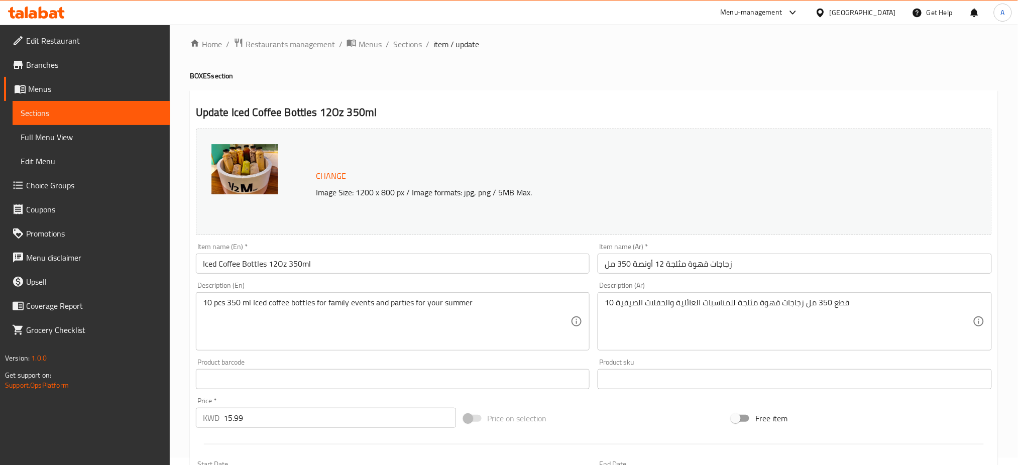
scroll to position [0, 0]
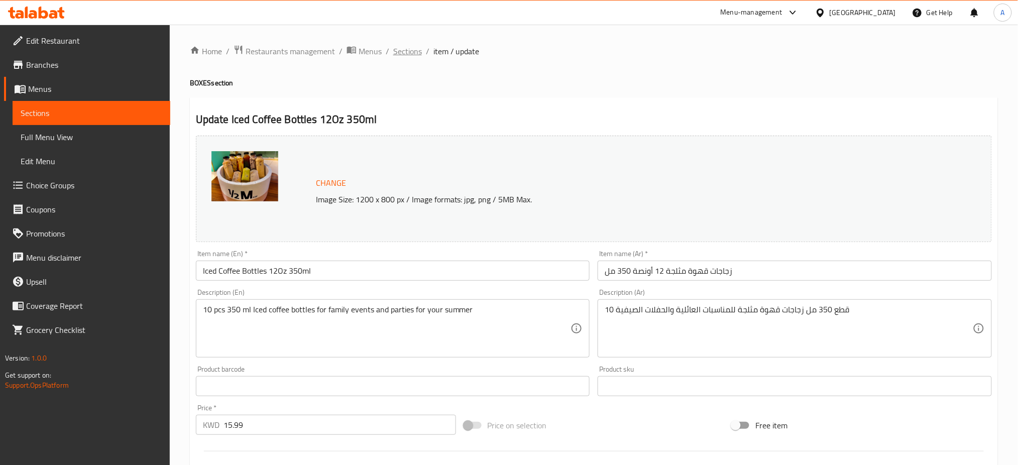
click at [409, 47] on span "Sections" at bounding box center [407, 51] width 29 height 12
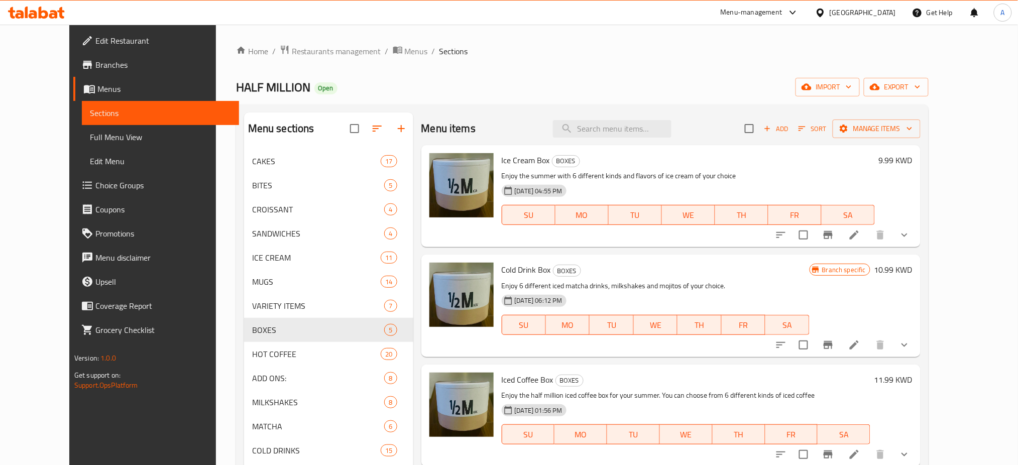
scroll to position [121, 0]
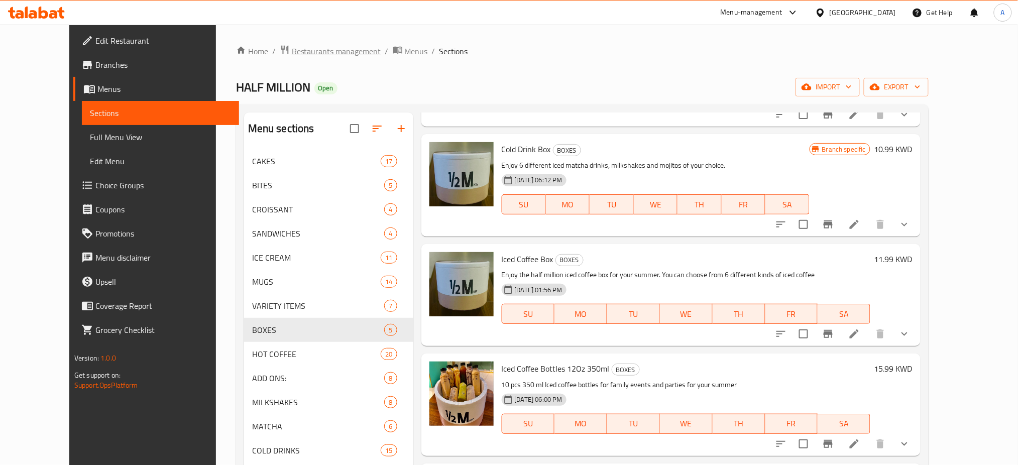
click at [292, 50] on span "Restaurants management" at bounding box center [336, 51] width 89 height 12
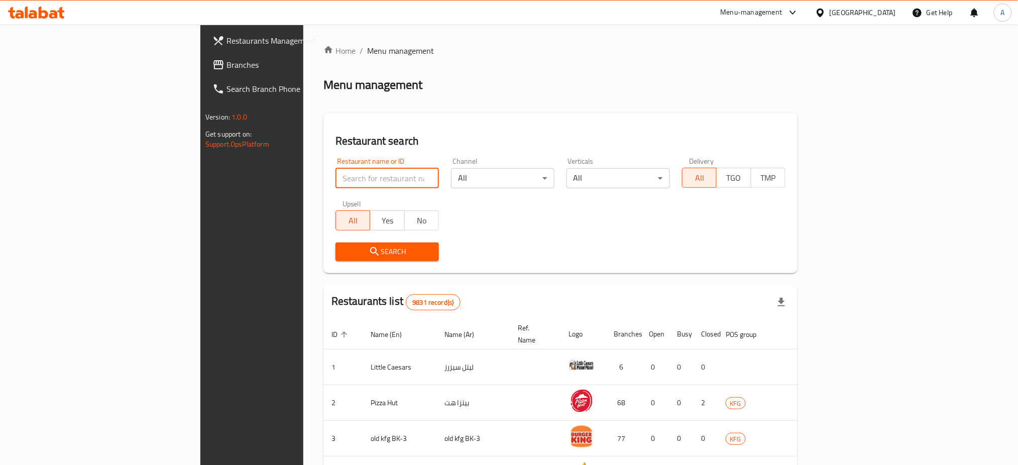
click at [335, 180] on input "search" at bounding box center [386, 178] width 103 height 20
paste input "701732"
type input "701732"
click at [344, 255] on span "Search" at bounding box center [387, 252] width 87 height 13
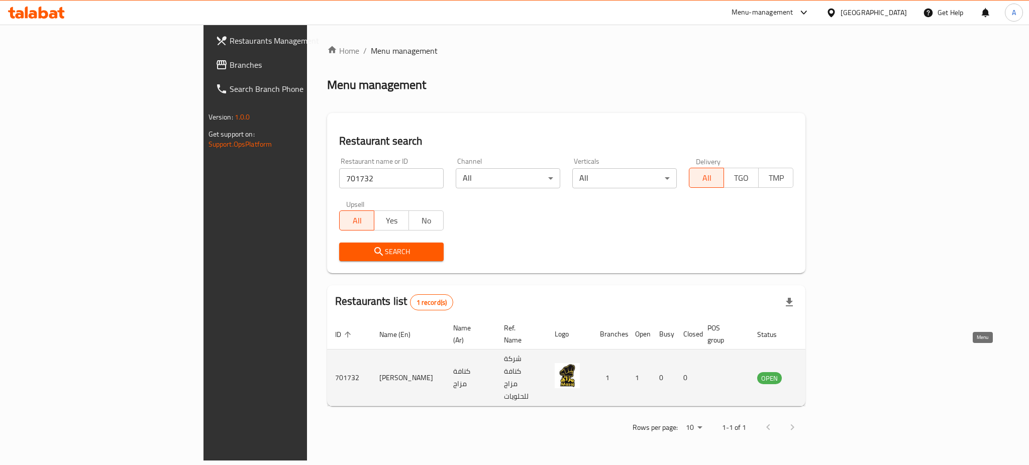
click at [828, 372] on link "enhanced table" at bounding box center [819, 378] width 19 height 12
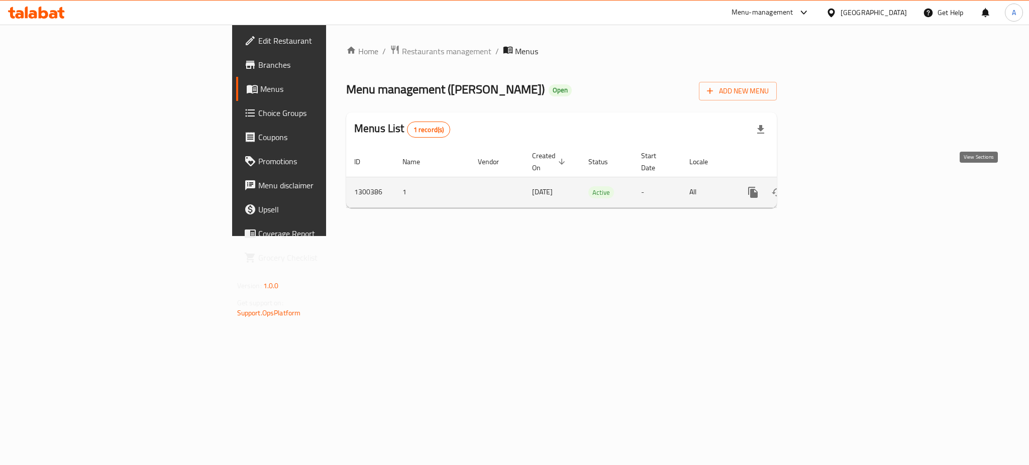
click at [831, 186] on icon "enhanced table" at bounding box center [825, 192] width 12 height 12
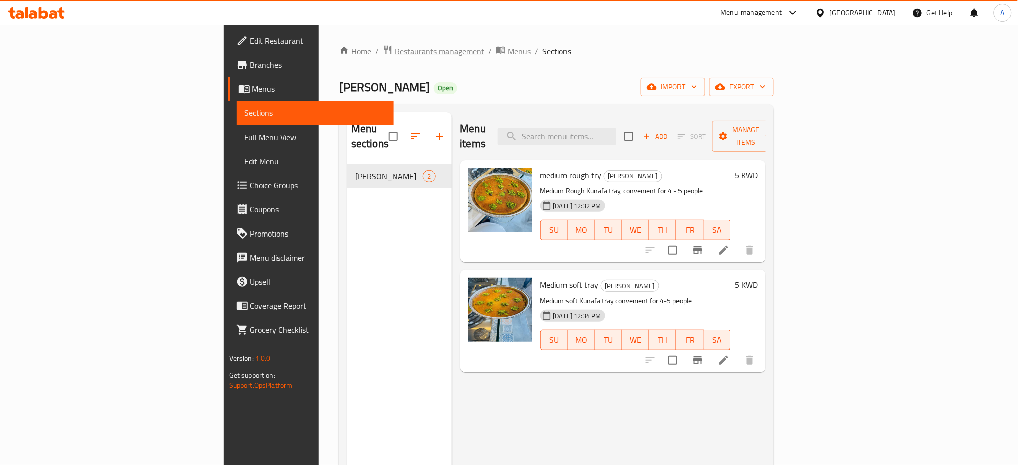
click at [395, 50] on span "Restaurants management" at bounding box center [439, 51] width 89 height 12
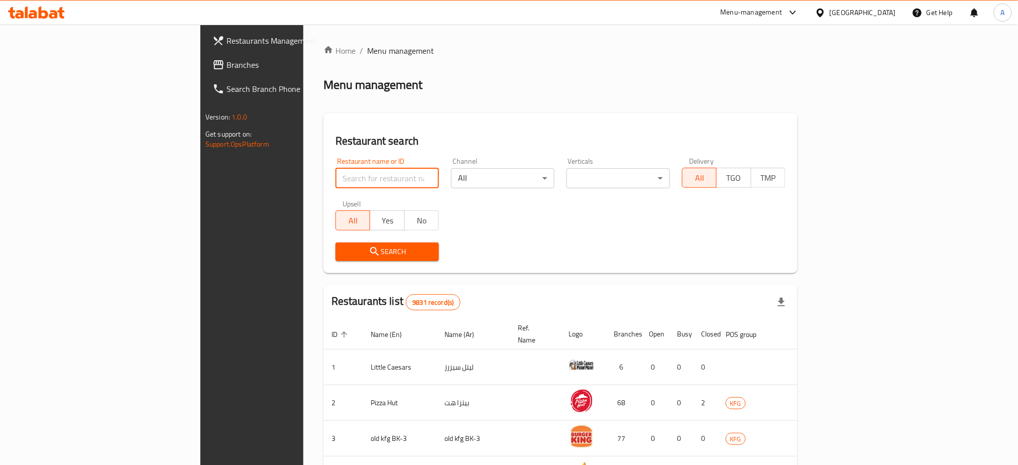
drag, startPoint x: 269, startPoint y: 168, endPoint x: 273, endPoint y: 172, distance: 5.7
click at [335, 173] on input "search" at bounding box center [386, 178] width 103 height 20
type input "crushie"
click button "Search" at bounding box center [386, 252] width 103 height 19
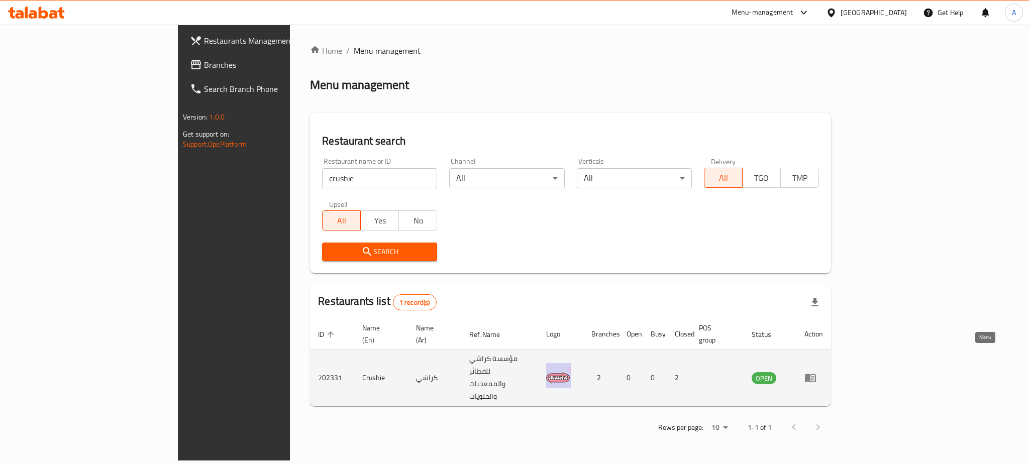
click at [823, 372] on link "enhanced table" at bounding box center [813, 378] width 19 height 12
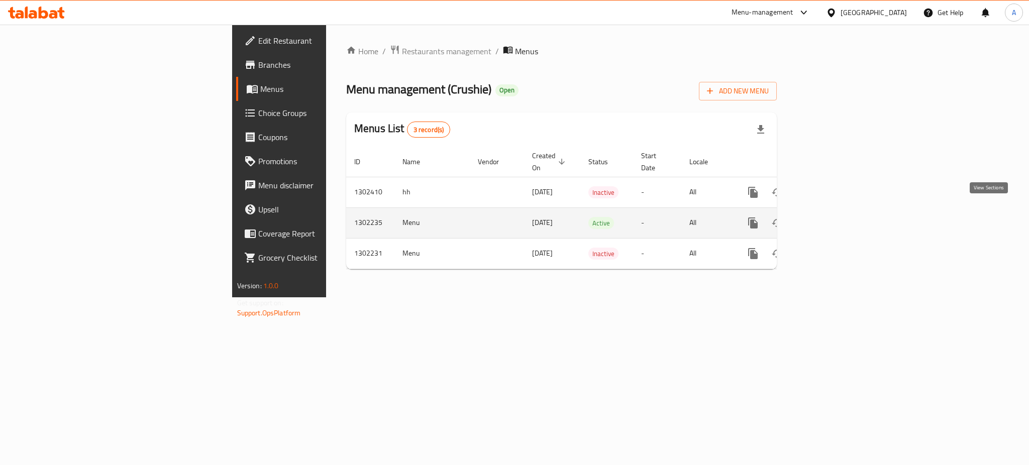
click at [831, 217] on icon "enhanced table" at bounding box center [825, 223] width 12 height 12
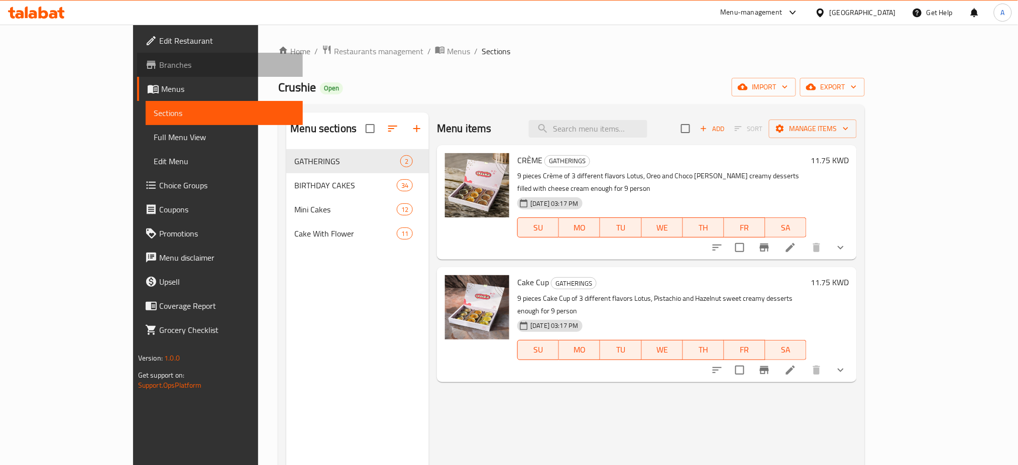
click at [159, 69] on span "Branches" at bounding box center [227, 65] width 136 height 12
